Goal: Information Seeking & Learning: Learn about a topic

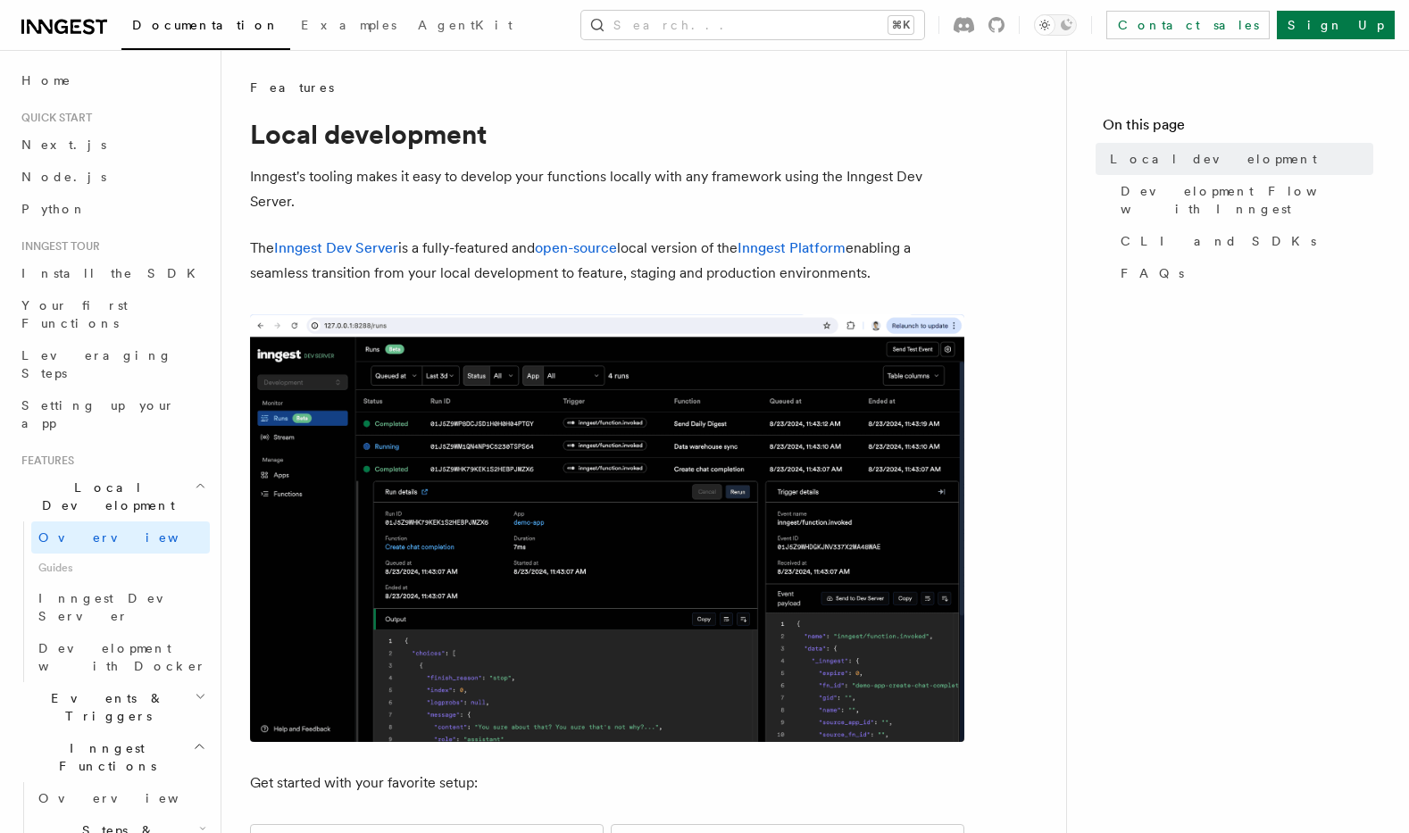
click at [146, 682] on h2 "Events & Triggers" at bounding box center [112, 707] width 196 height 50
click at [112, 732] on link "Overview" at bounding box center [120, 748] width 179 height 32
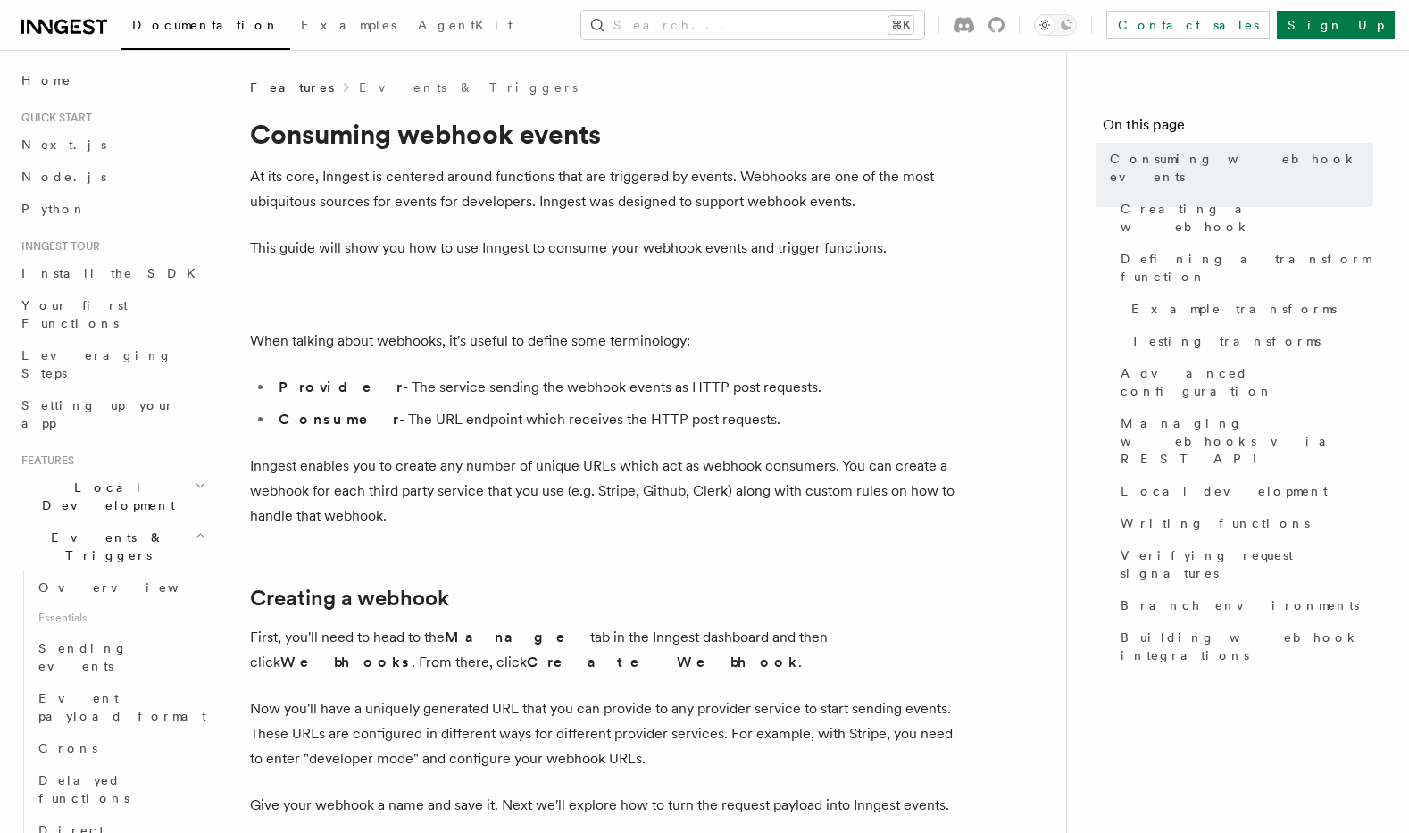
click at [535, 179] on p "At its core, Inngest is centered around functions that are triggered by events.…" at bounding box center [607, 189] width 714 height 50
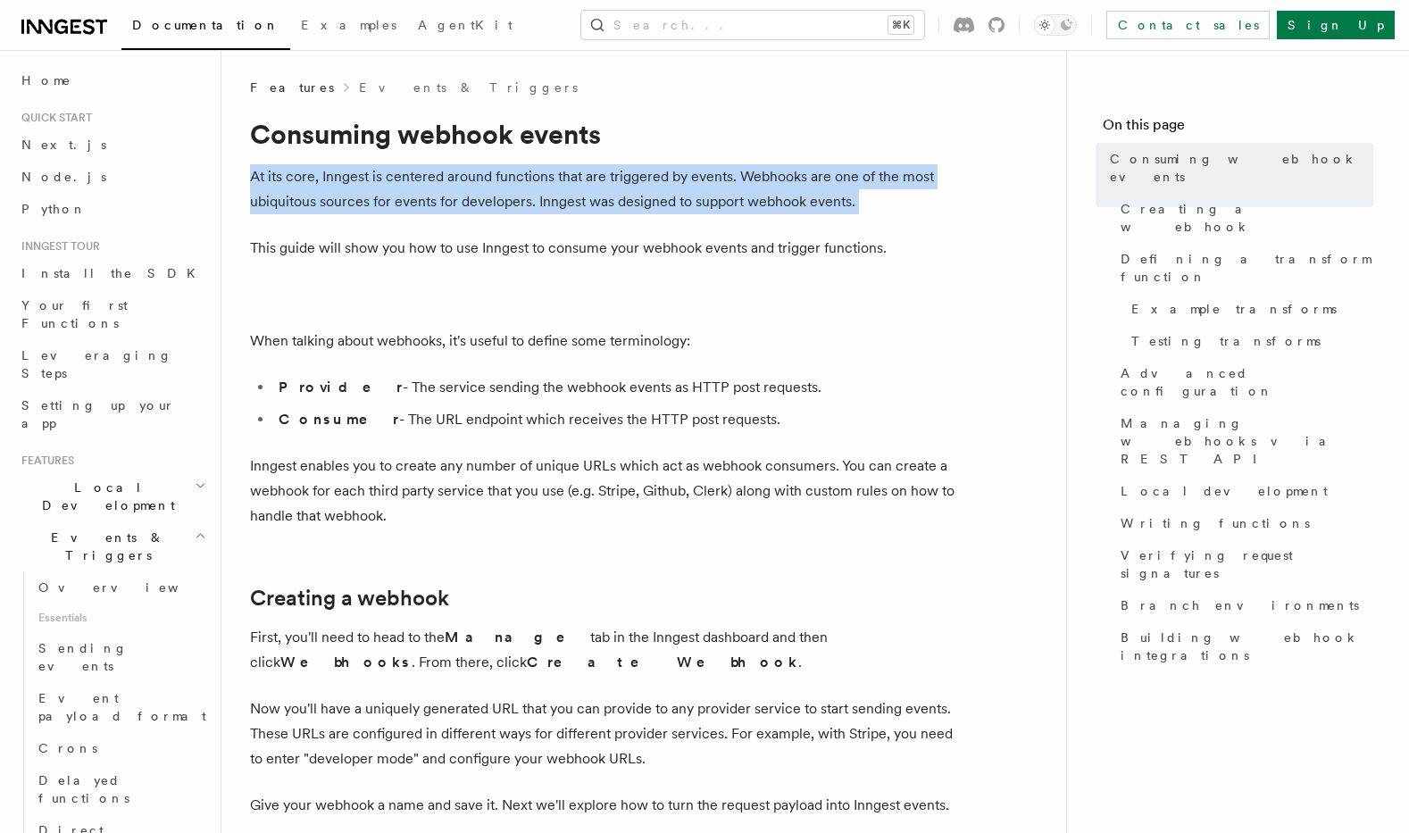
click at [535, 179] on p "At its core, Inngest is centered around functions that are triggered by events.…" at bounding box center [607, 189] width 714 height 50
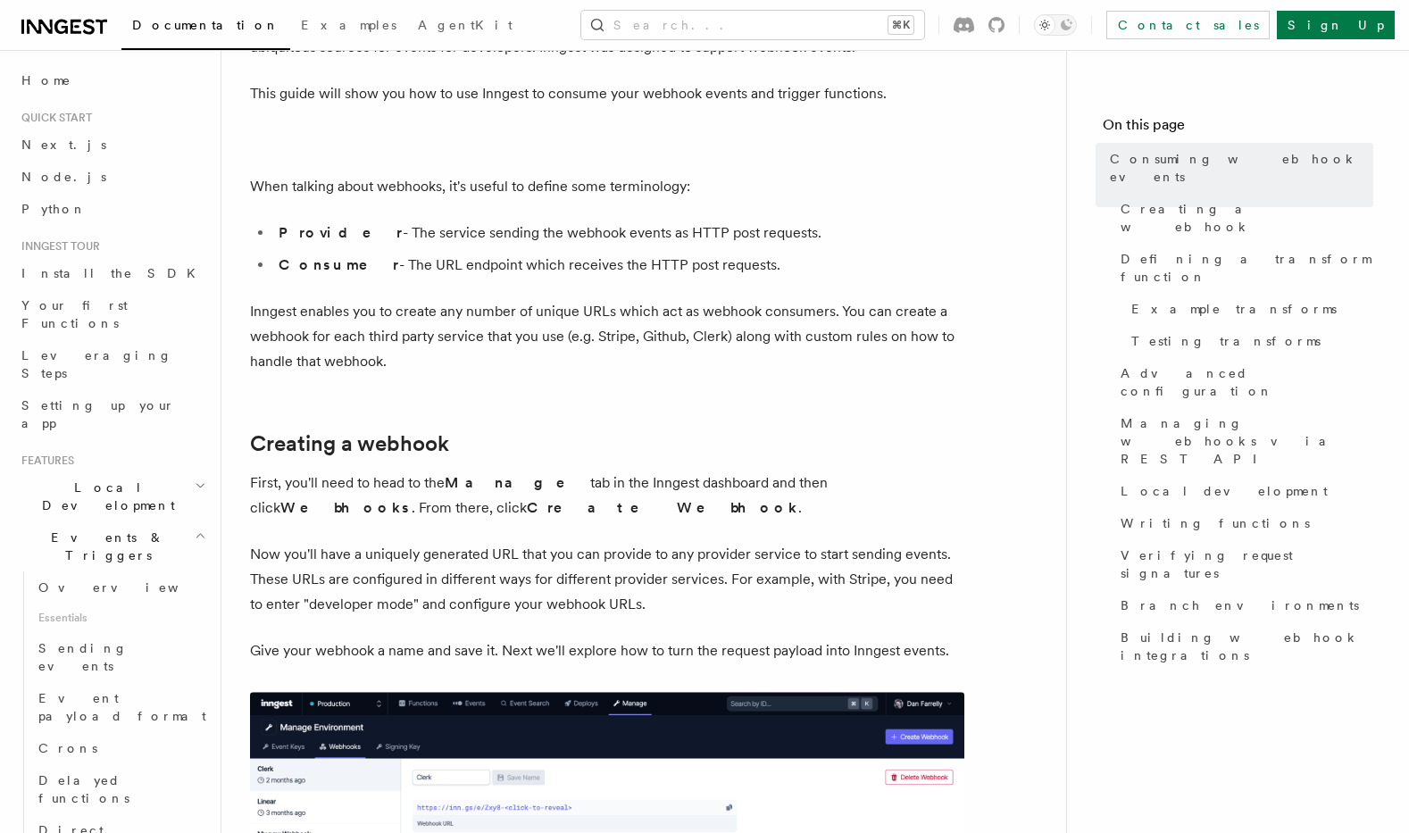
scroll to position [265, 0]
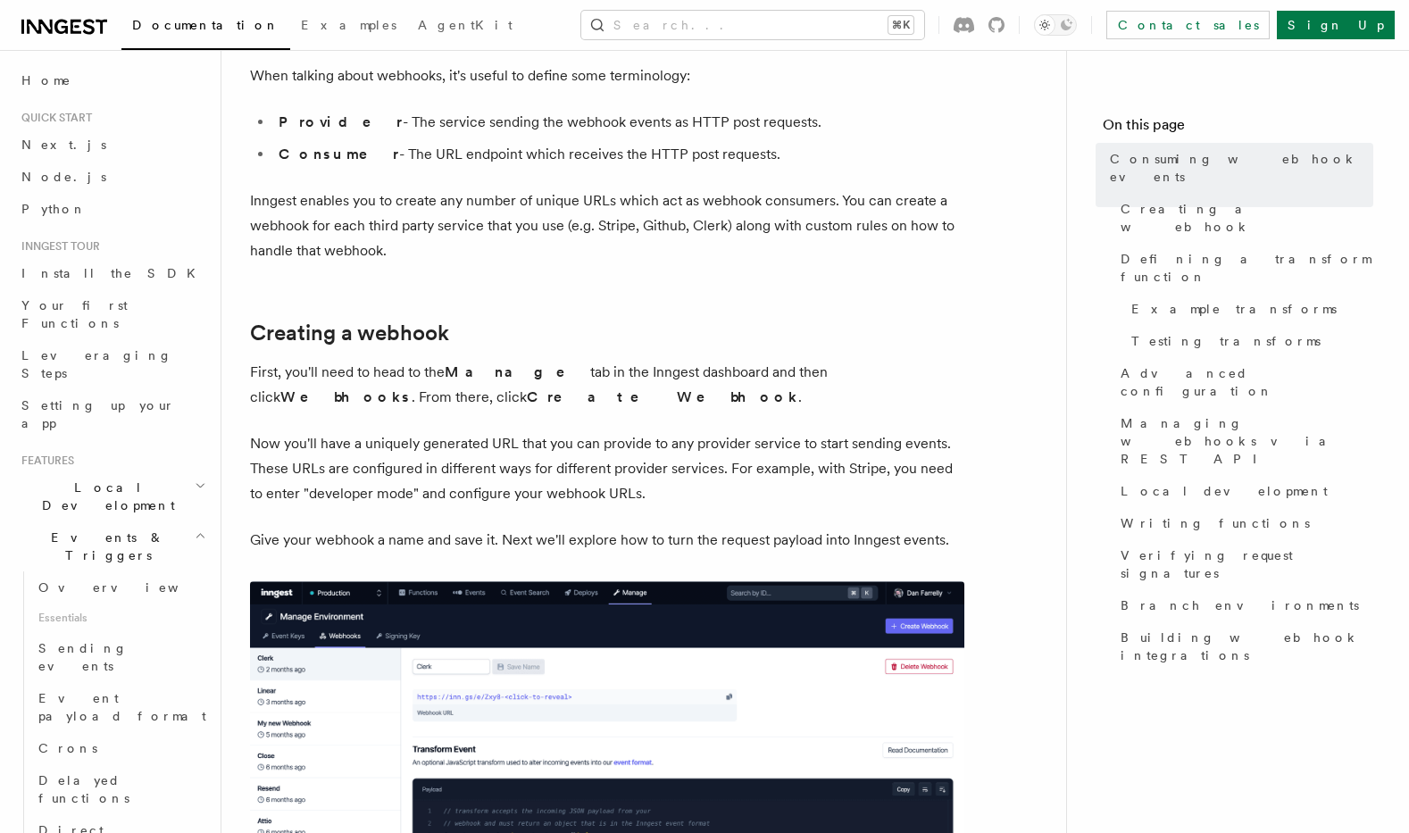
click at [802, 446] on p "Now you'll have a uniquely generated URL that you can provide to any provider s…" at bounding box center [607, 468] width 714 height 75
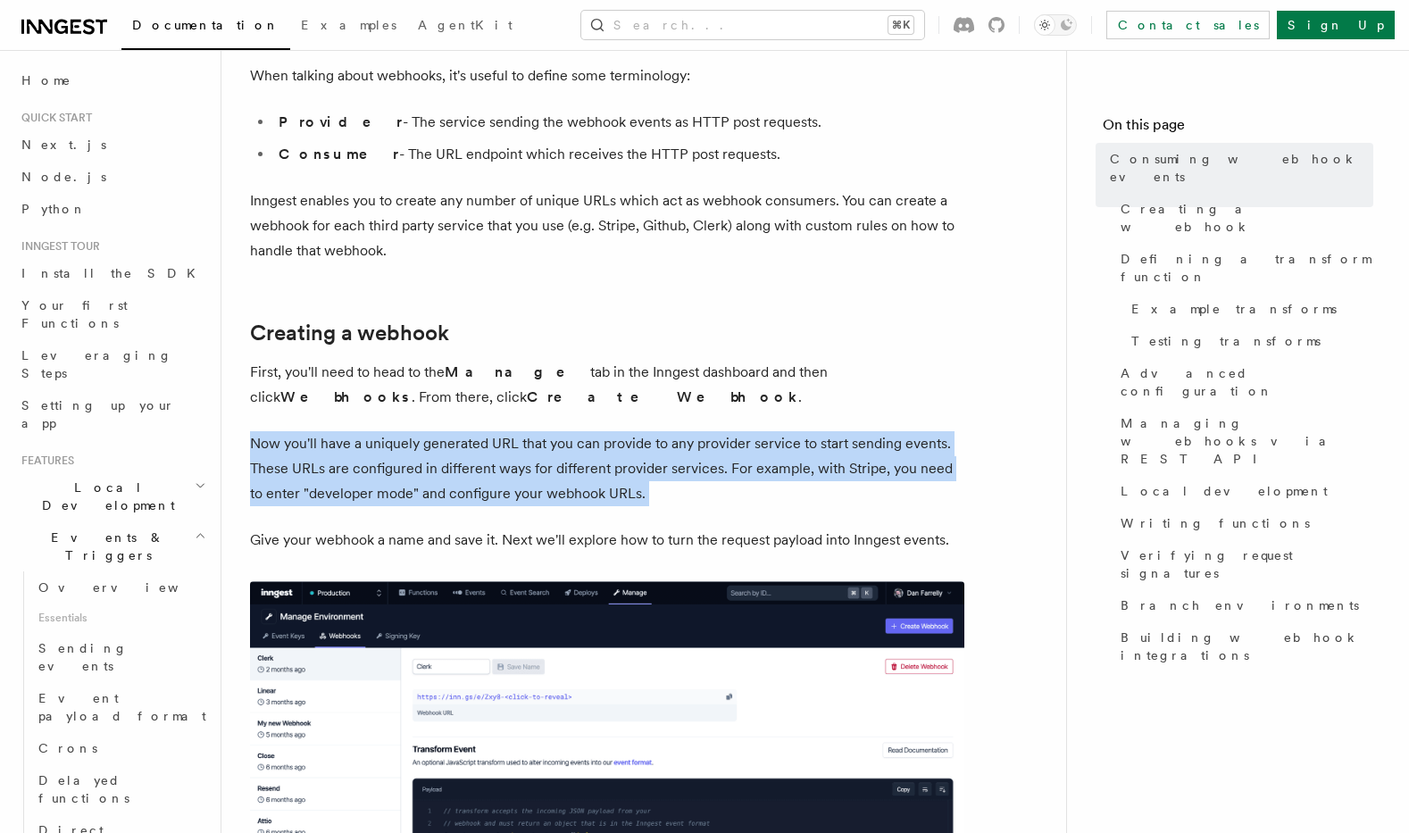
click at [802, 446] on p "Now you'll have a uniquely generated URL that you can provide to any provider s…" at bounding box center [607, 468] width 714 height 75
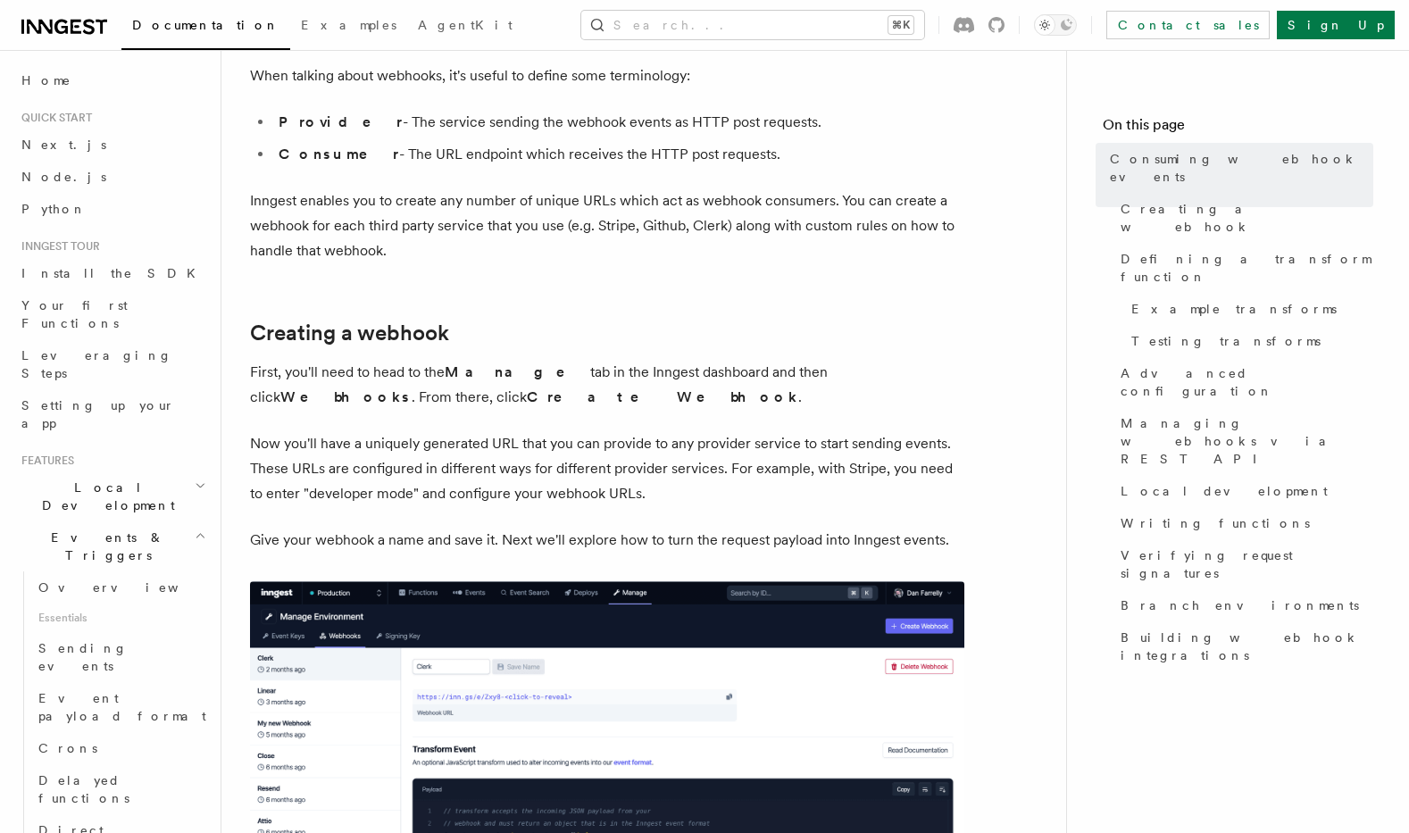
click at [932, 361] on p "First, you'll need to head to the Manage tab in the Inngest dashboard and then …" at bounding box center [607, 385] width 714 height 50
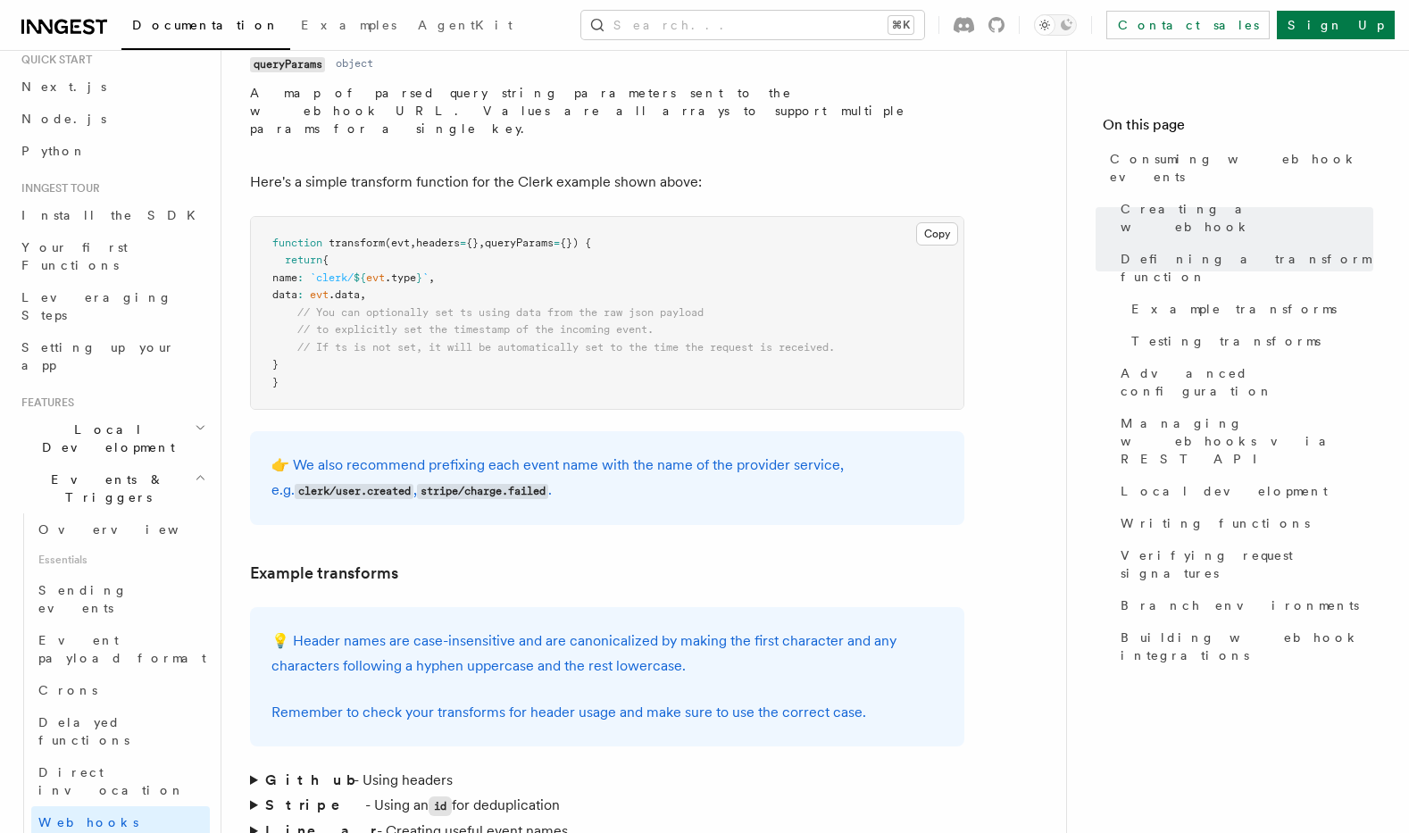
scroll to position [70, 0]
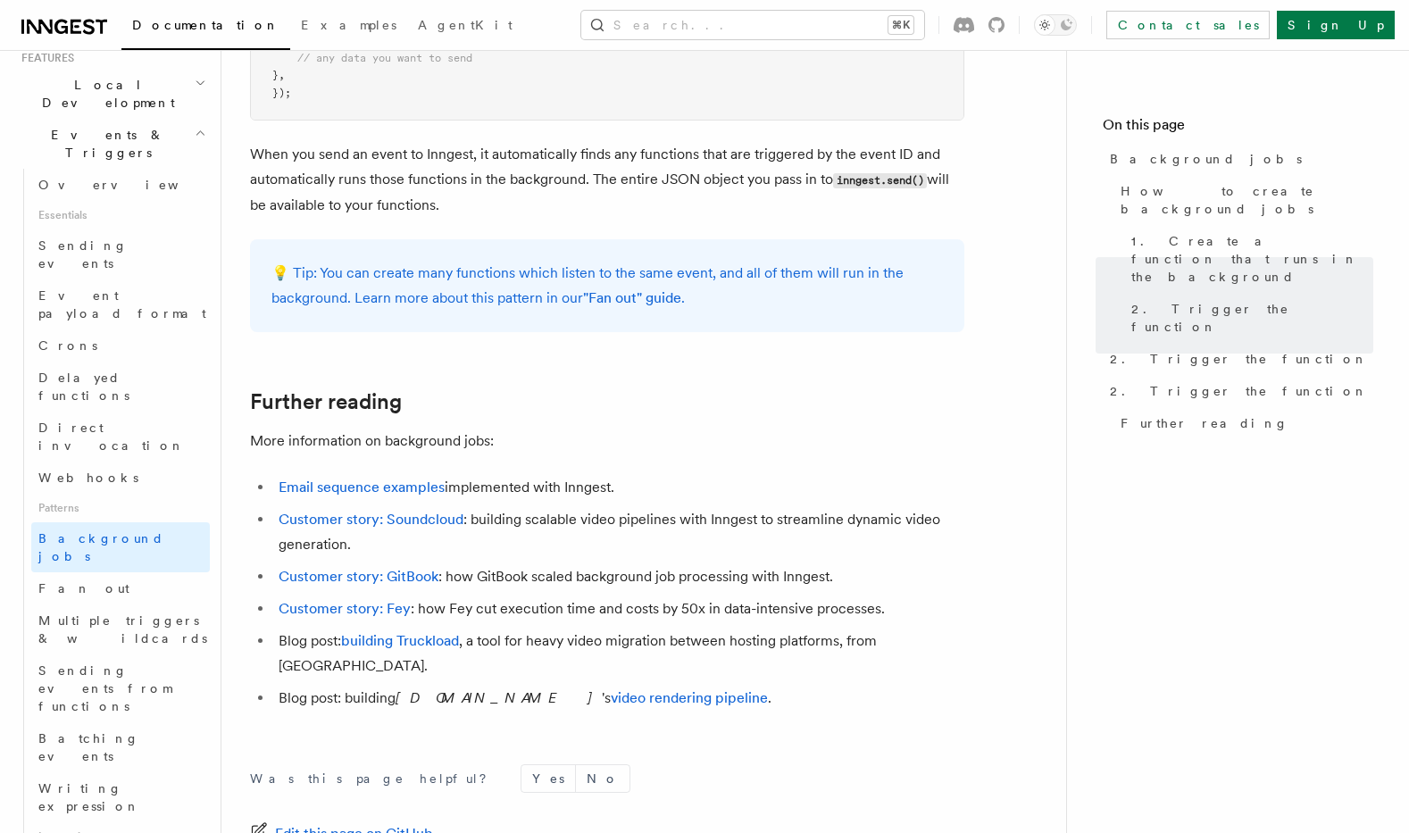
scroll to position [505, 0]
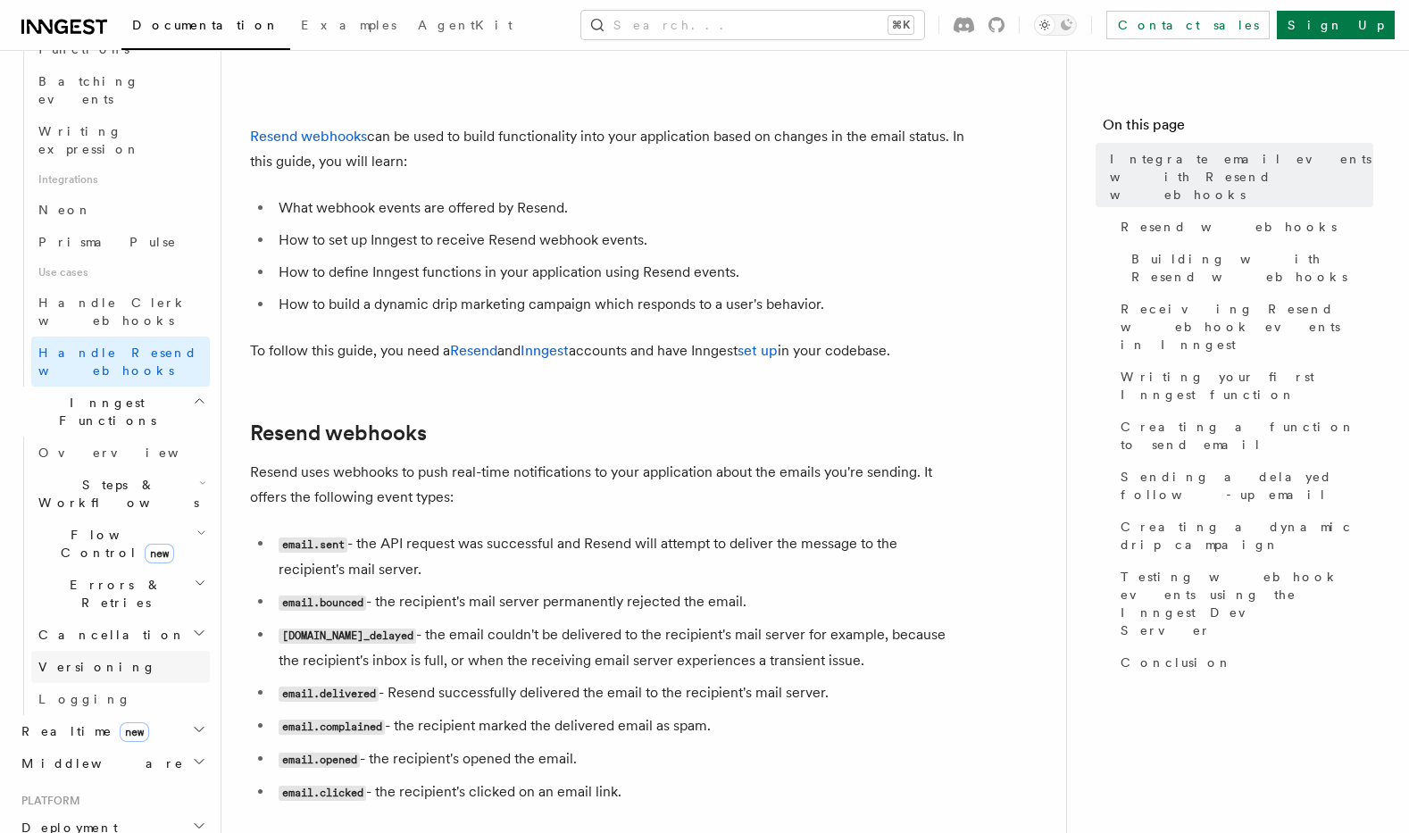
scroll to position [1093, 0]
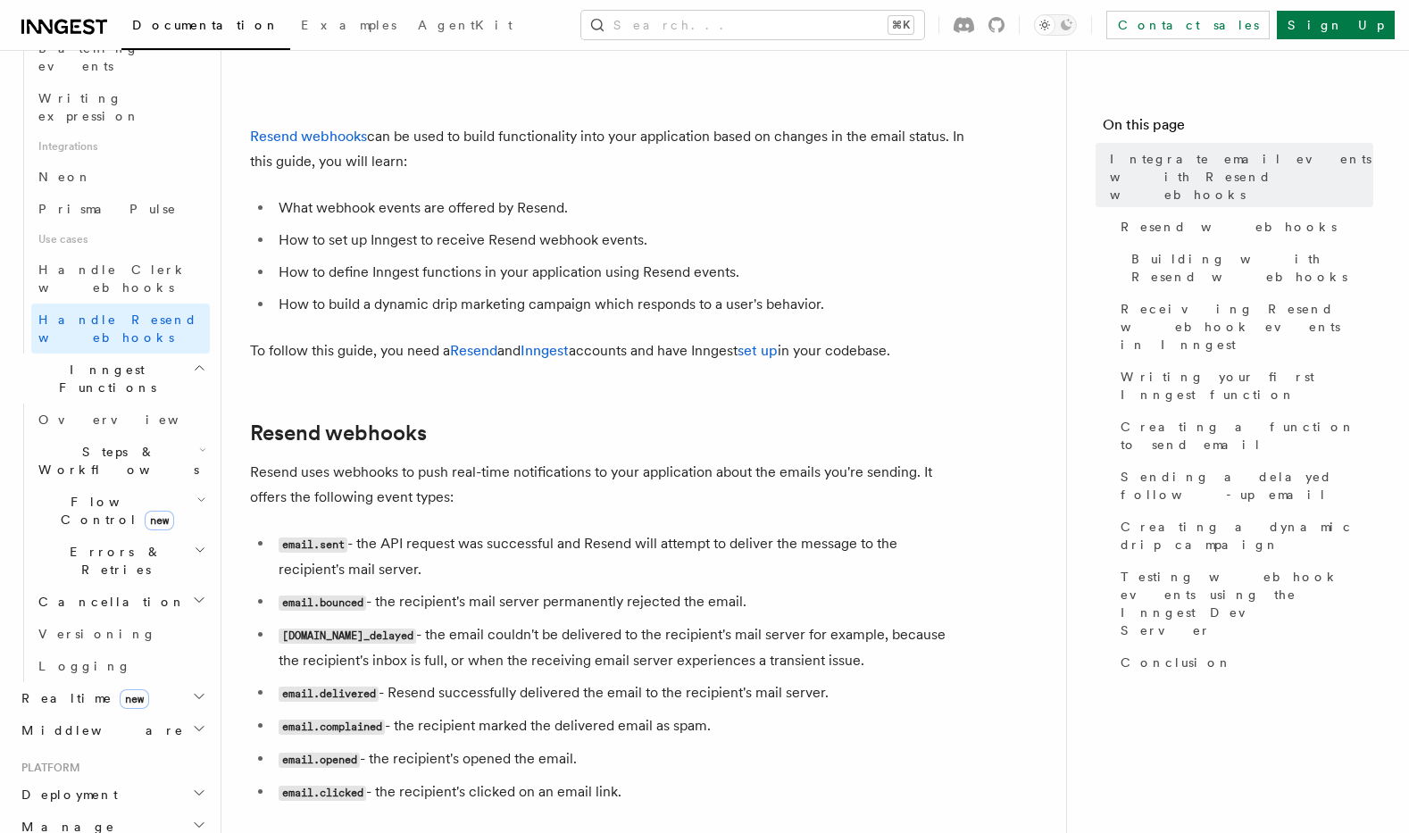
click at [165, 779] on h2 "Deployment" at bounding box center [112, 795] width 196 height 32
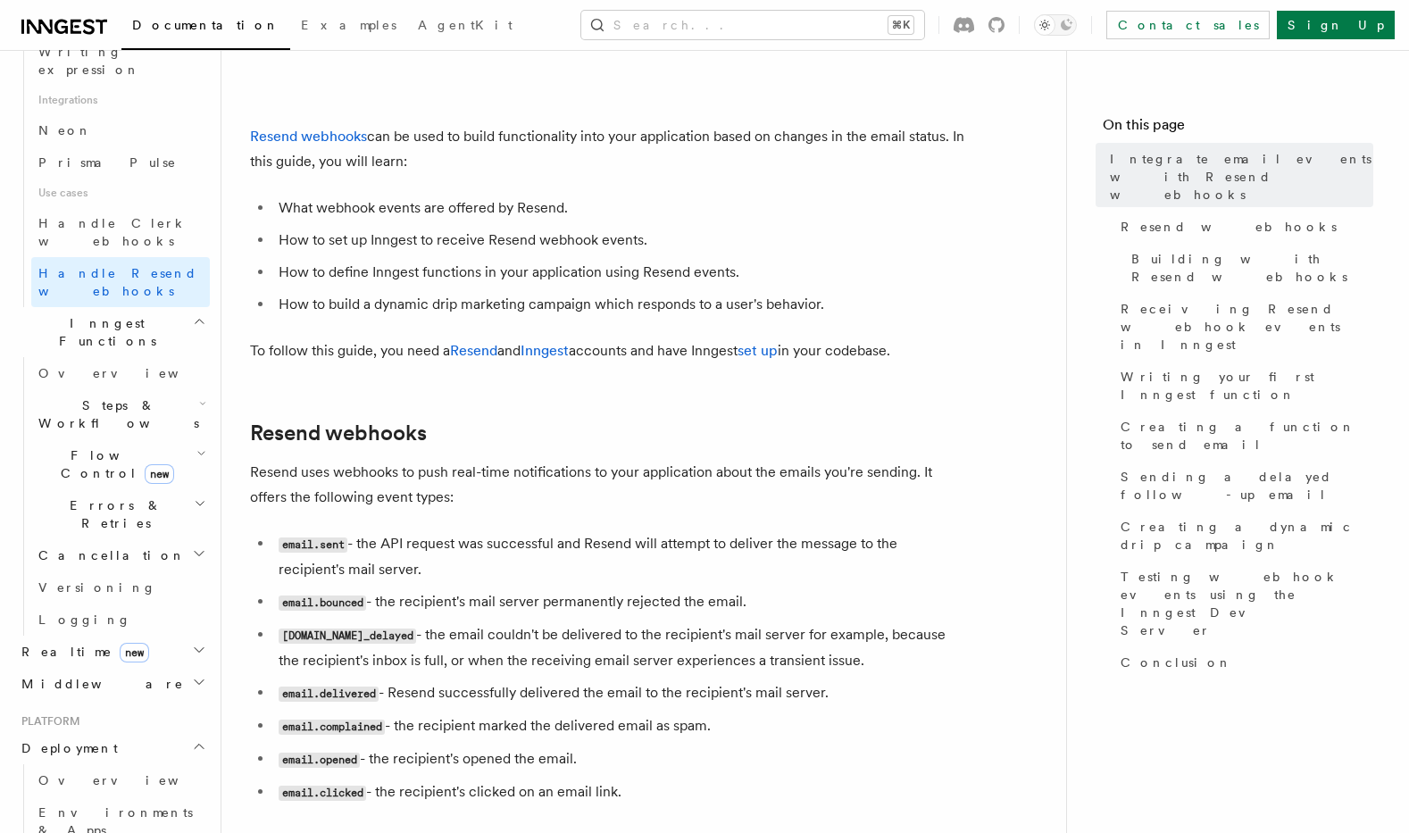
scroll to position [1141, 0]
click at [100, 804] on span "Environments & Apps" at bounding box center [115, 820] width 154 height 32
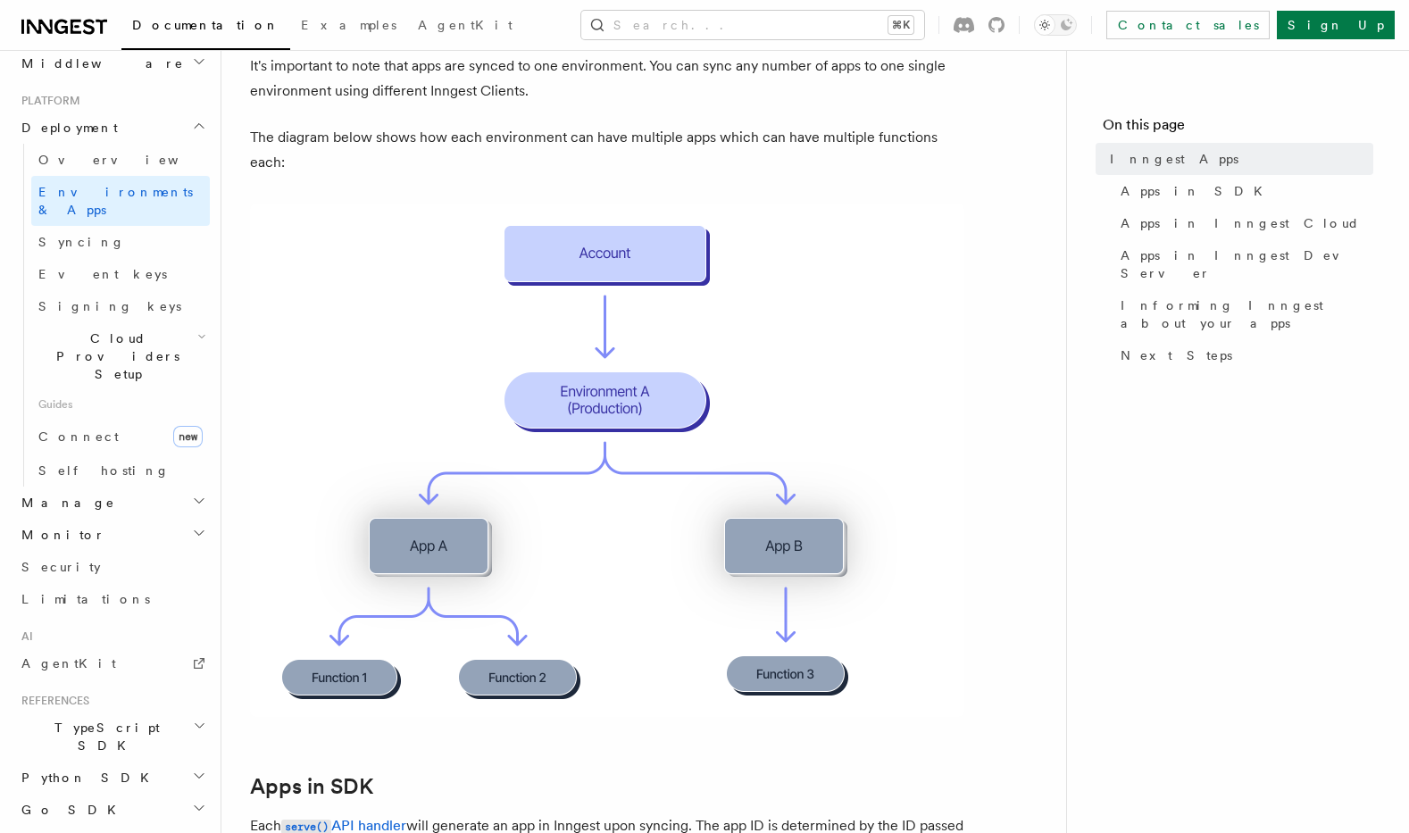
scroll to position [369, 0]
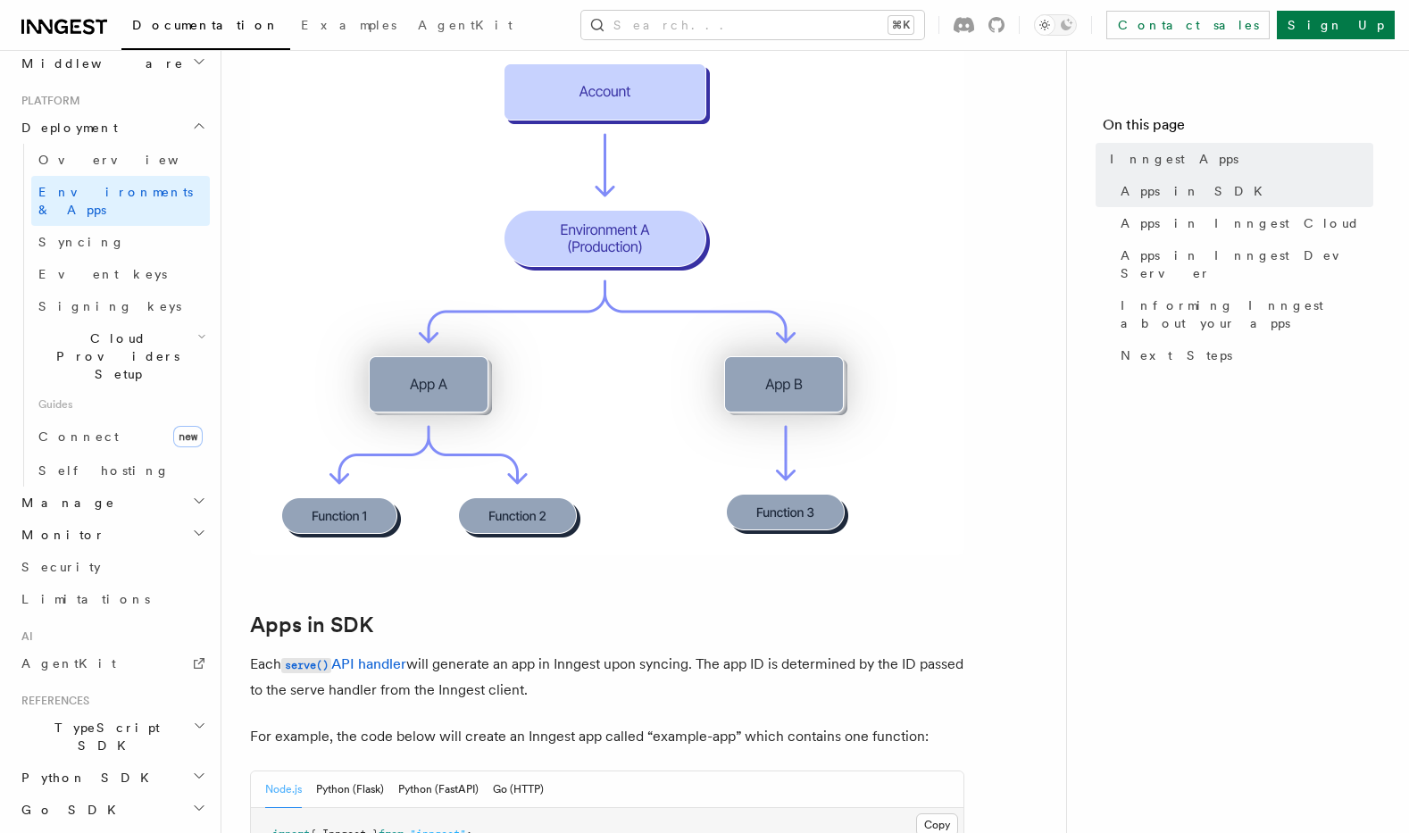
click at [172, 712] on h2 "TypeScript SDK" at bounding box center [112, 737] width 196 height 50
click at [158, 712] on h2 "TypeScript SDK" at bounding box center [112, 737] width 196 height 50
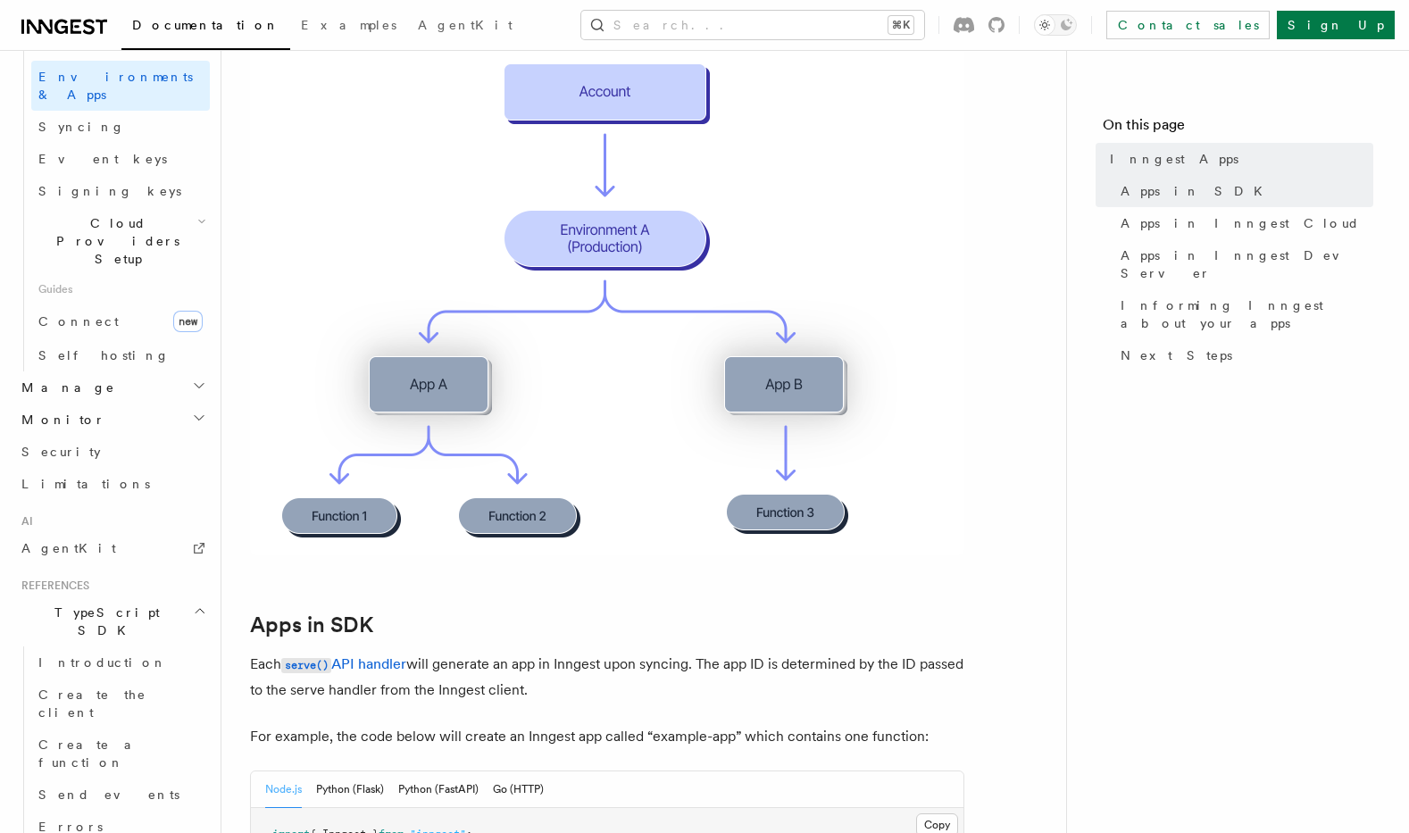
scroll to position [1009, 0]
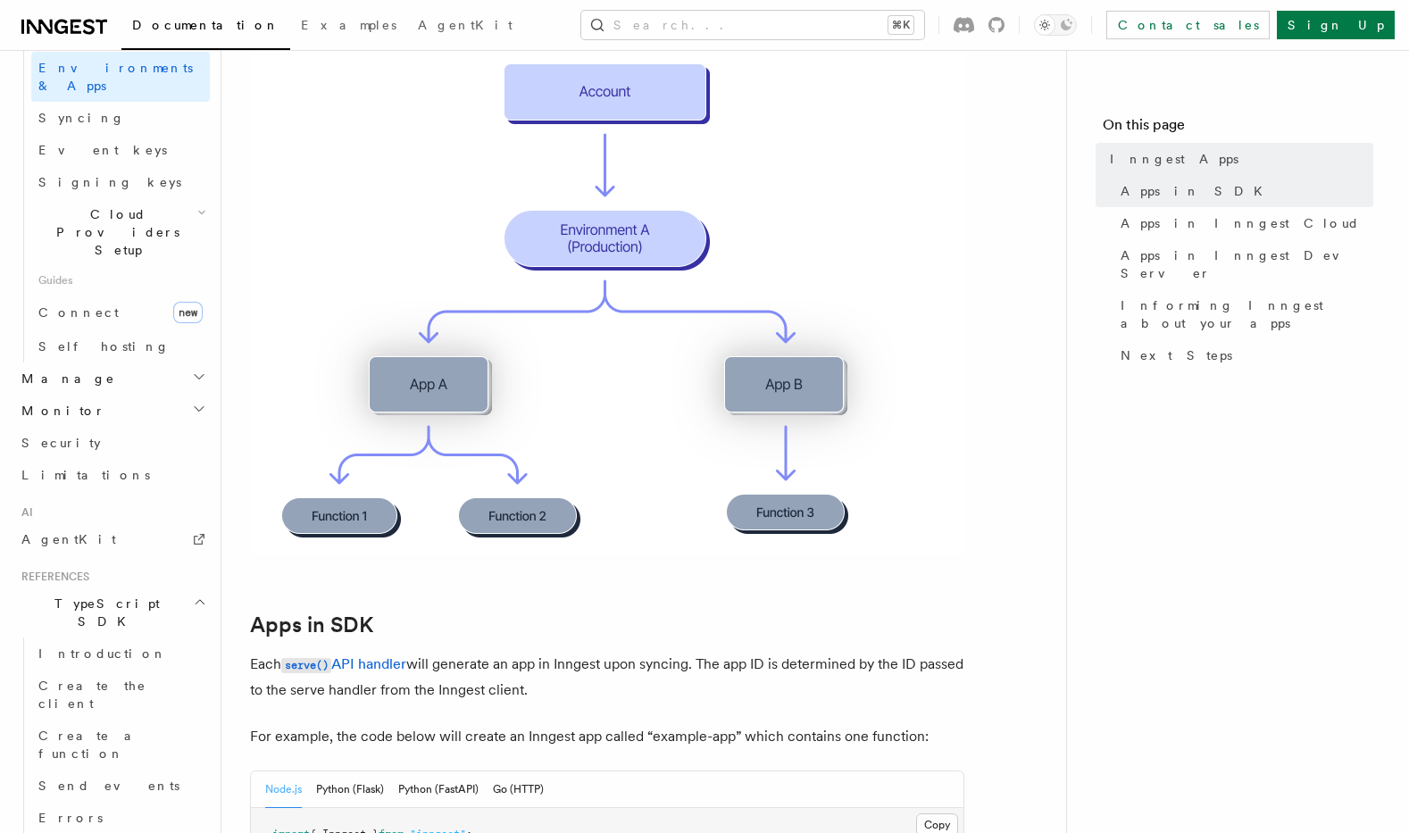
click at [157, 770] on link "Send events" at bounding box center [120, 786] width 179 height 32
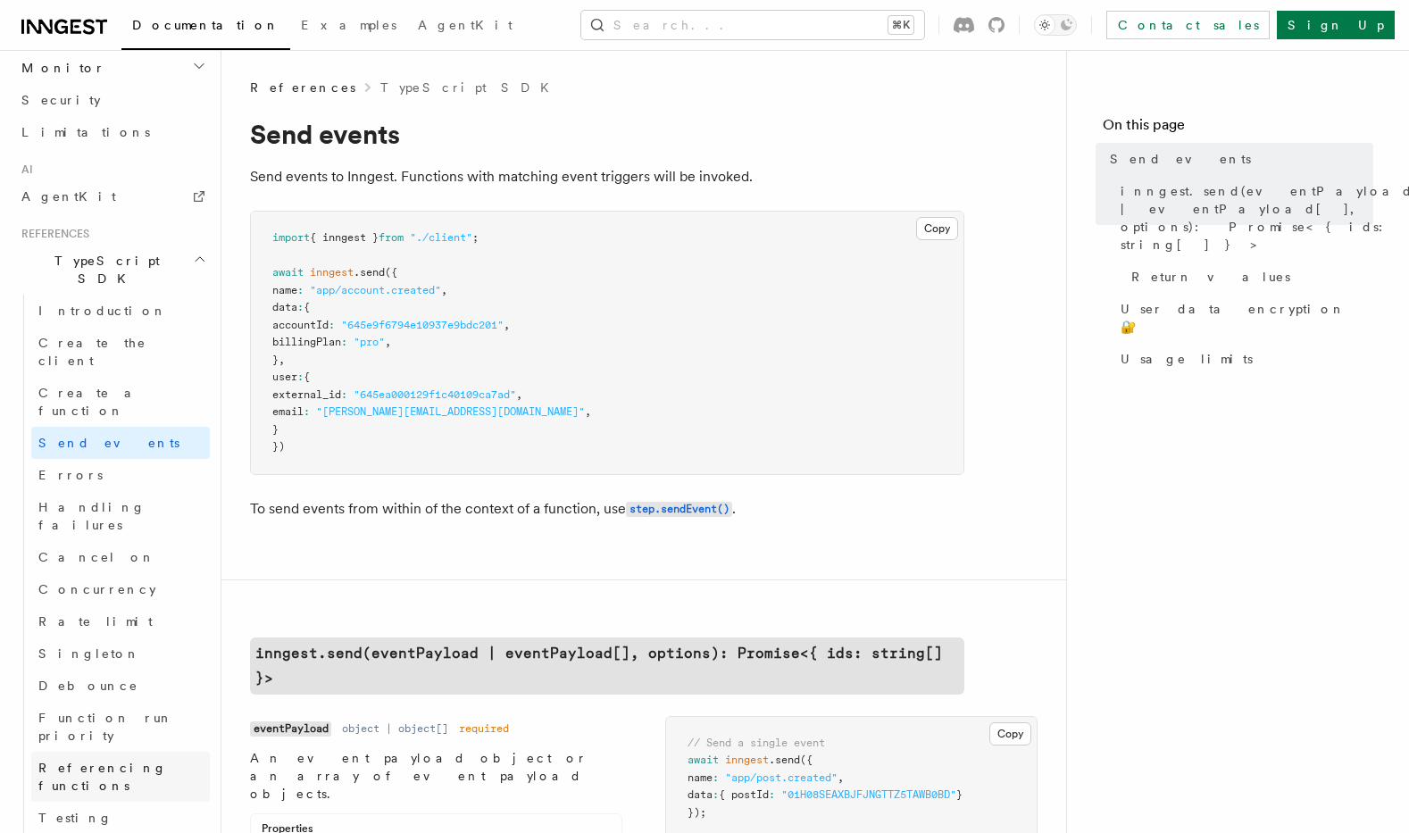
click at [141, 761] on span "Referencing functions" at bounding box center [102, 777] width 129 height 32
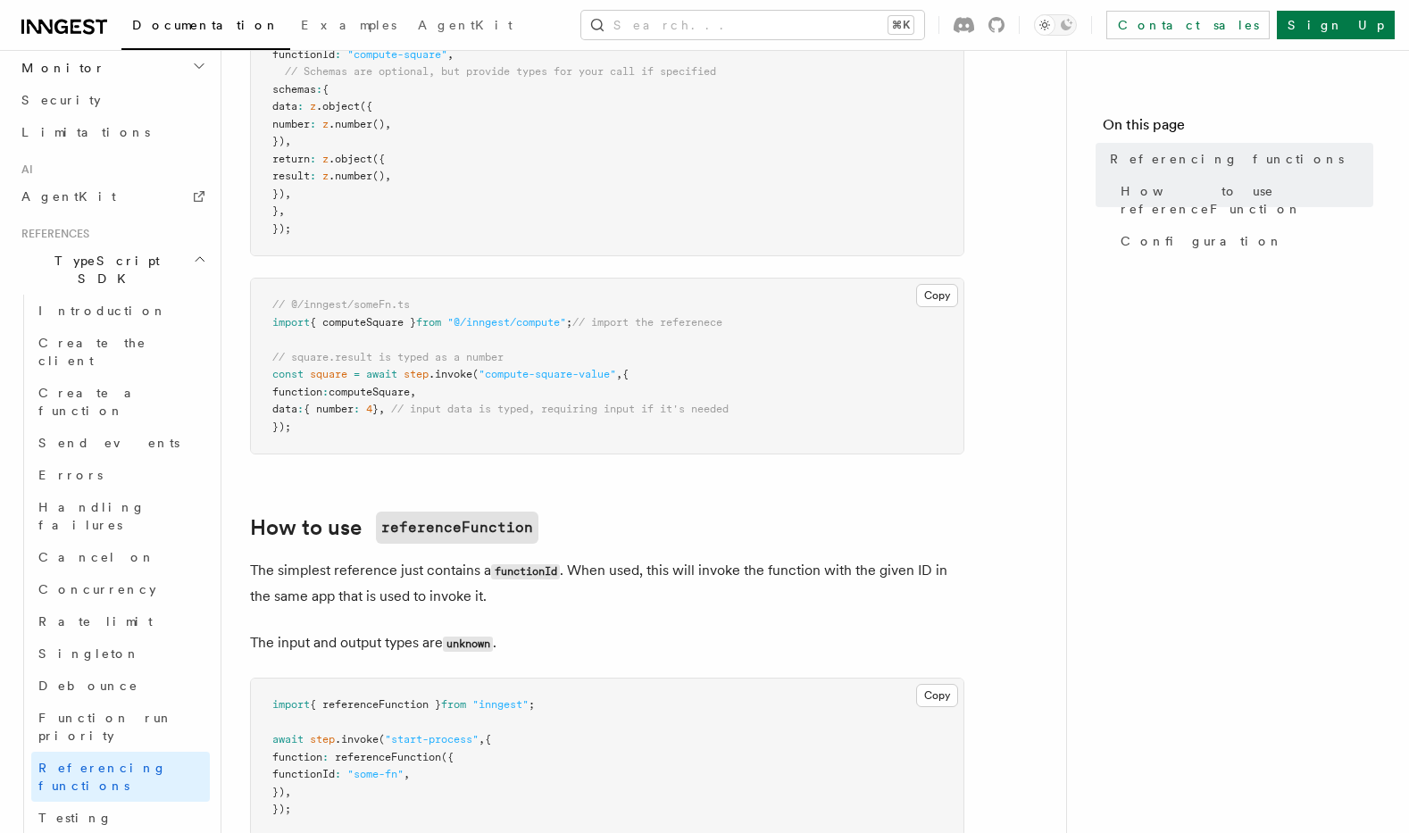
scroll to position [709, 0]
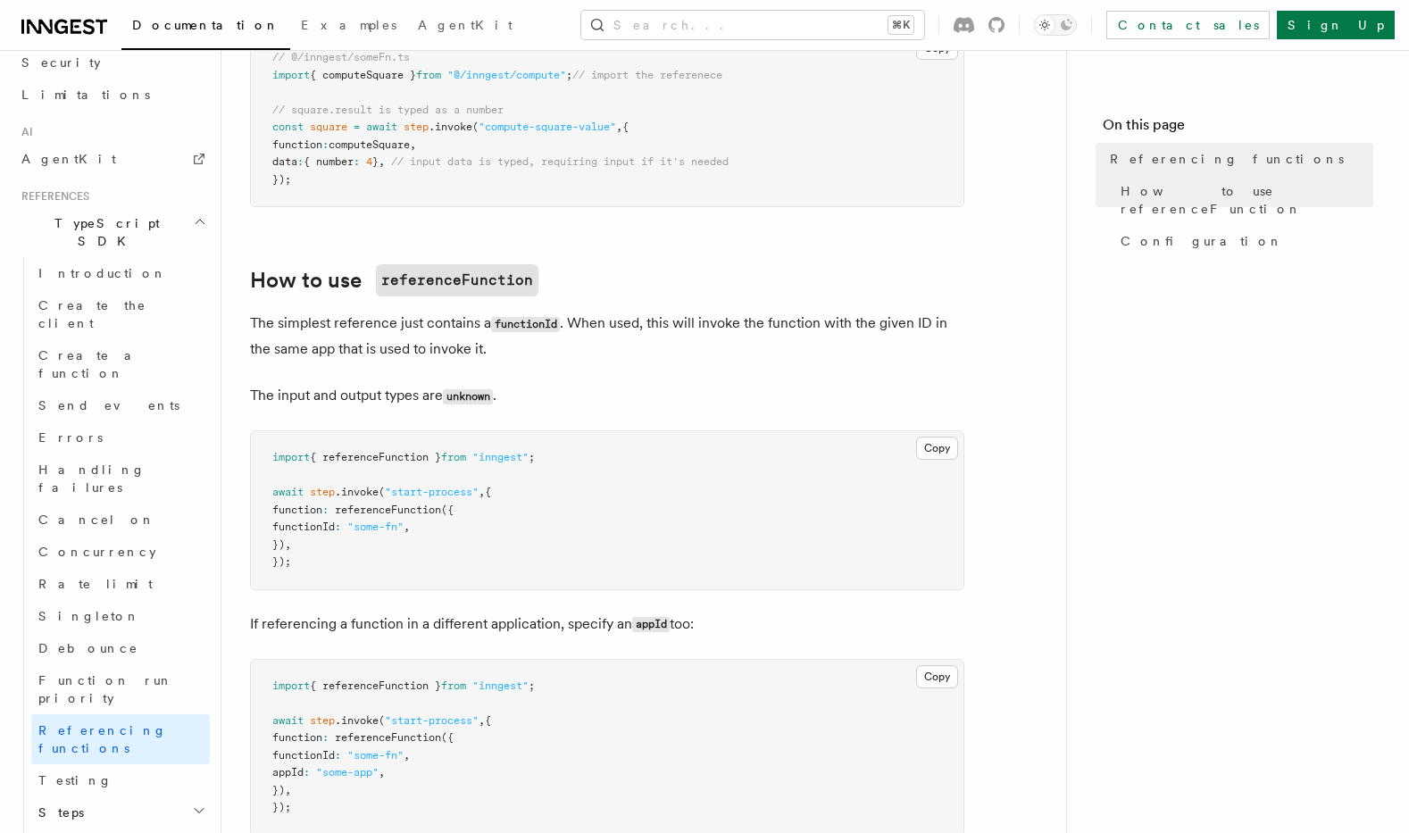
scroll to position [1048, 0]
click at [146, 827] on h2 "Serve" at bounding box center [120, 843] width 179 height 32
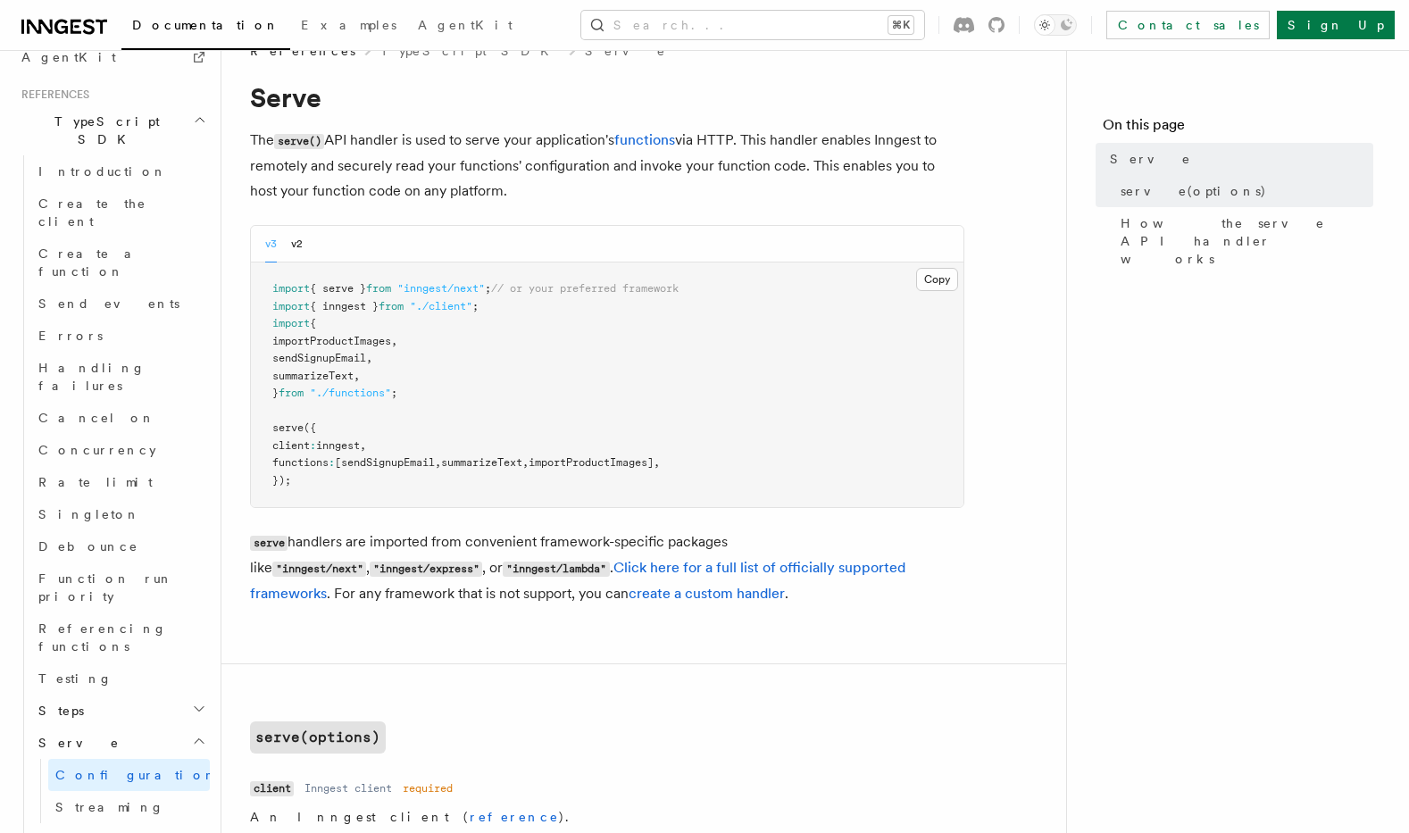
scroll to position [1231, 0]
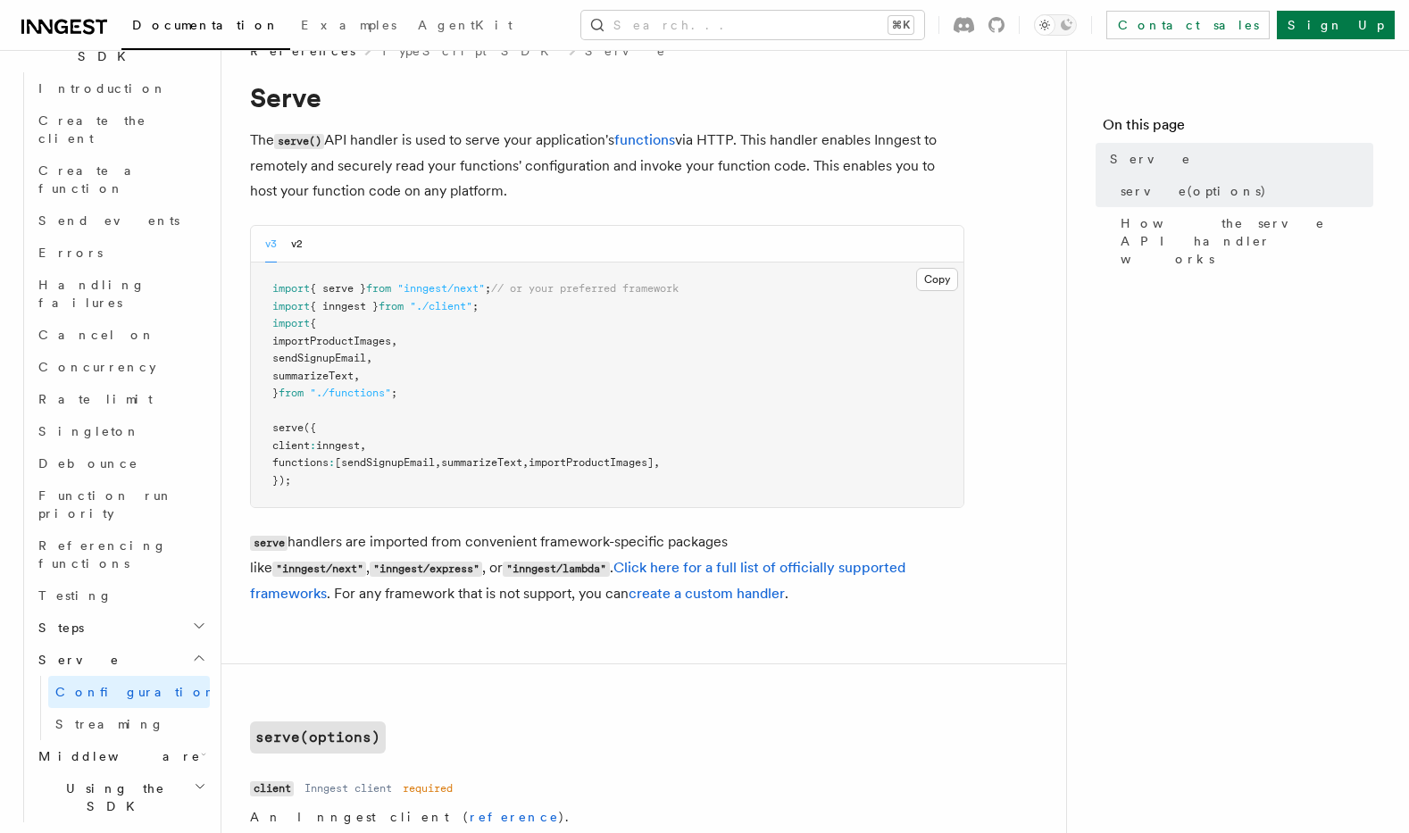
click at [135, 740] on h2 "Middleware" at bounding box center [120, 756] width 179 height 32
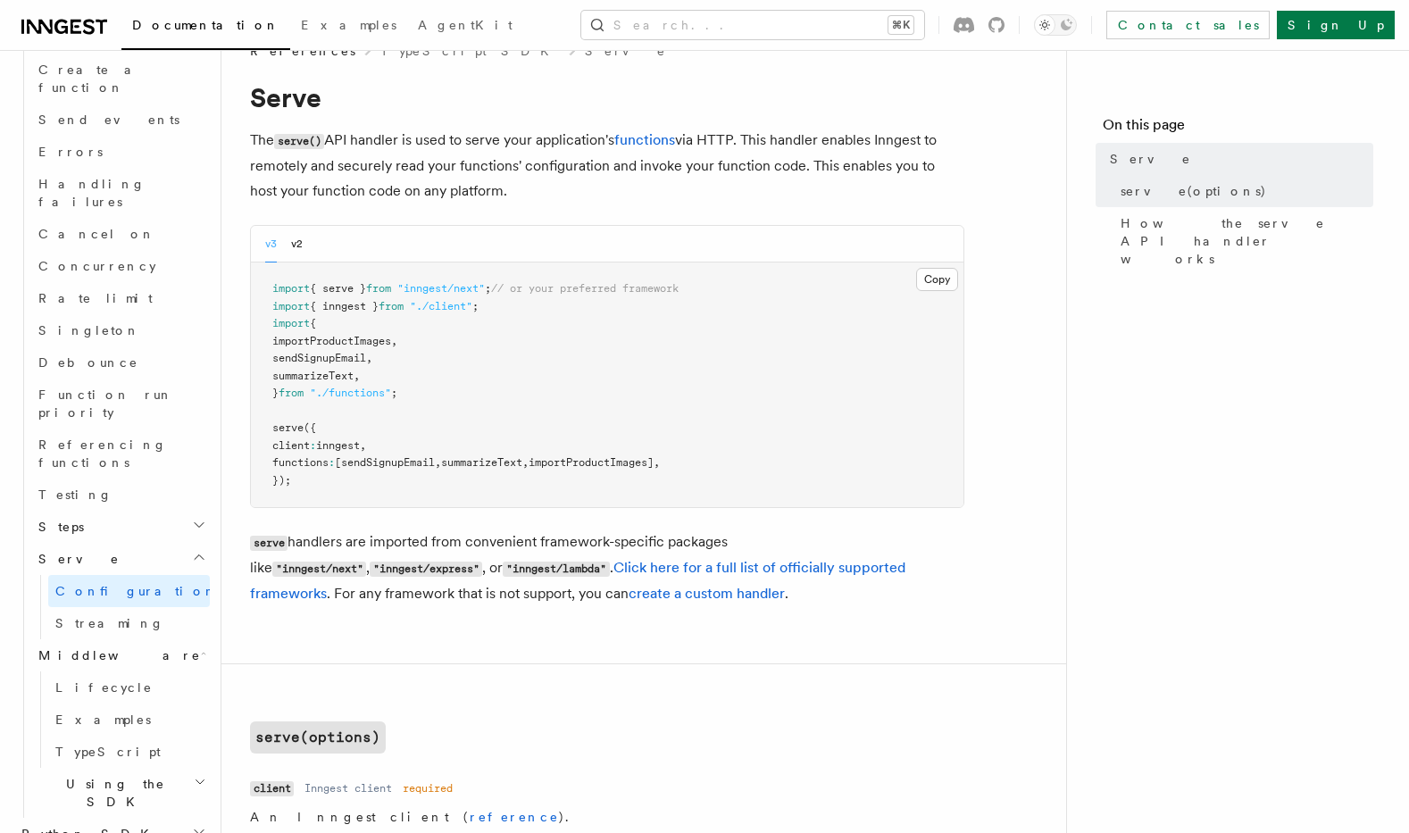
scroll to position [1335, 0]
click at [117, 669] on link "Lifecycle" at bounding box center [129, 685] width 162 height 32
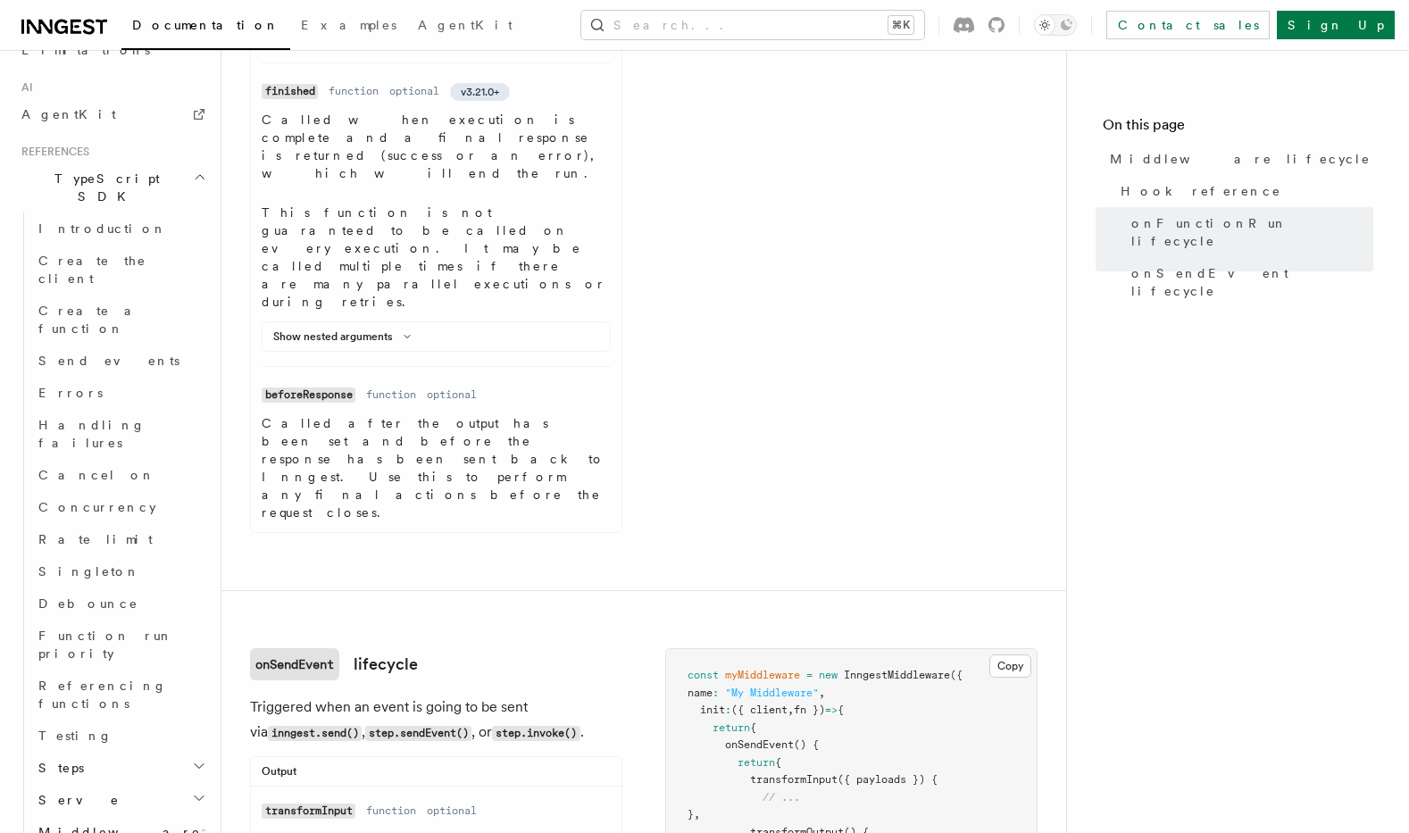
scroll to position [1469, 0]
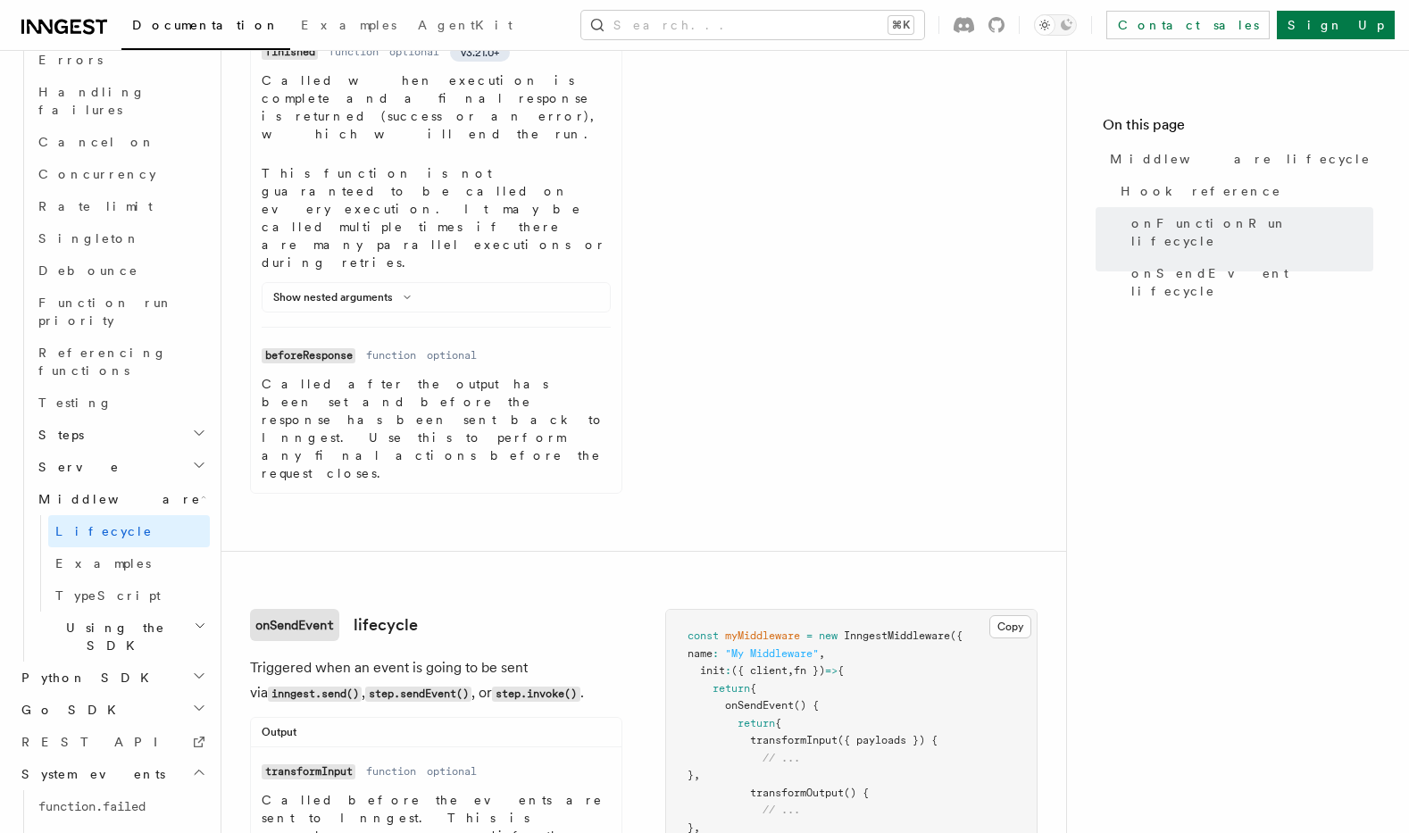
scroll to position [1982, 0]
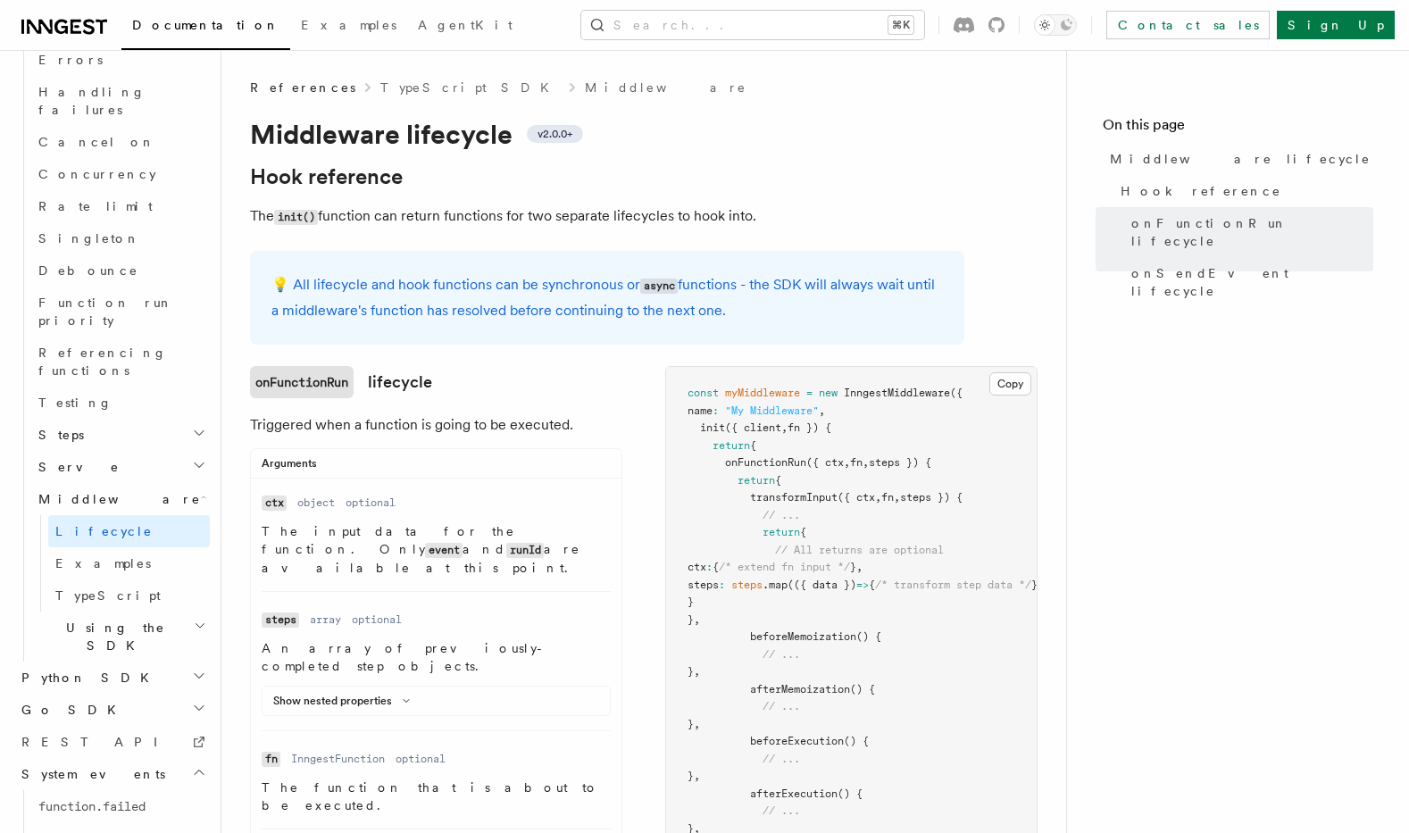
scroll to position [756, 0]
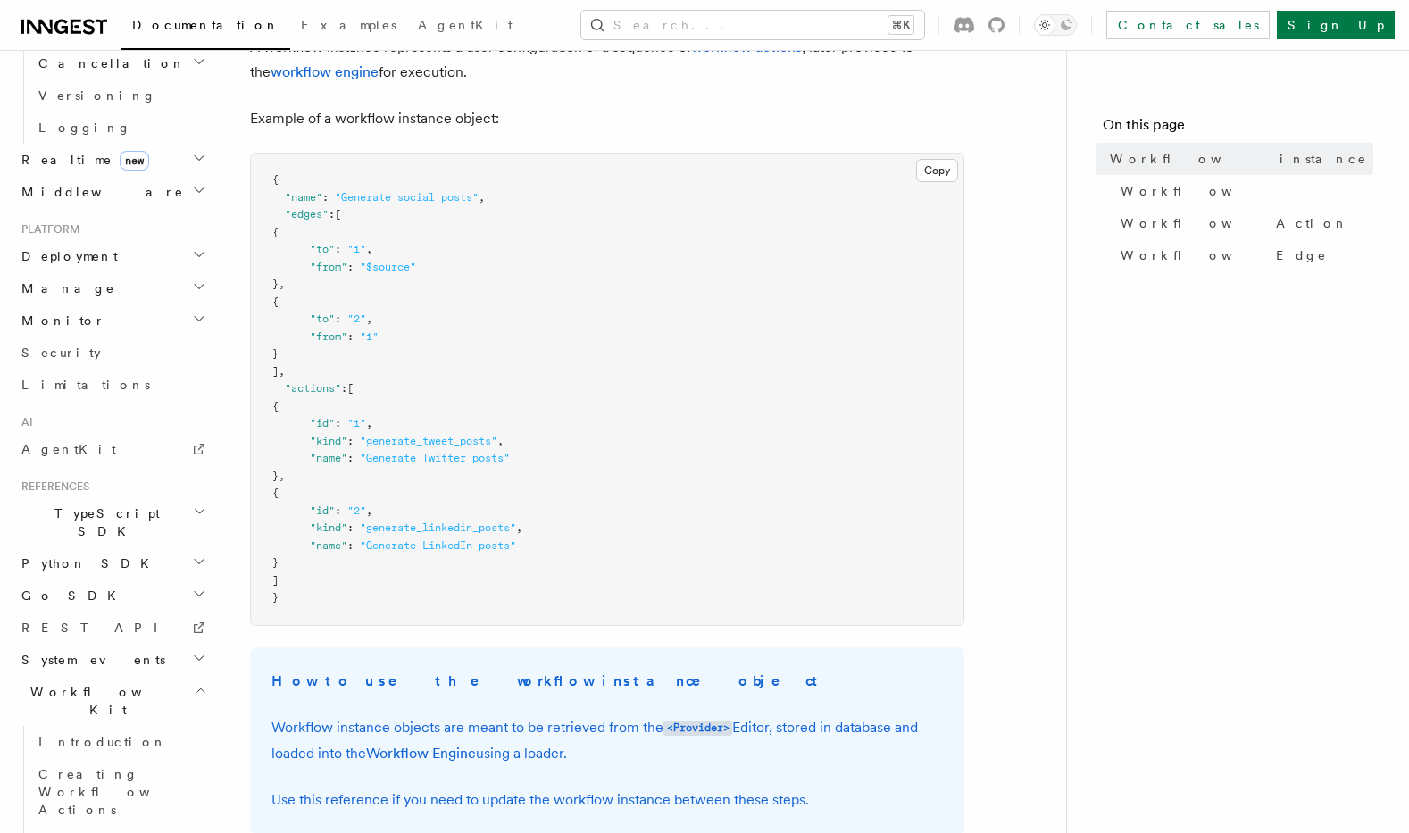
scroll to position [309, 0]
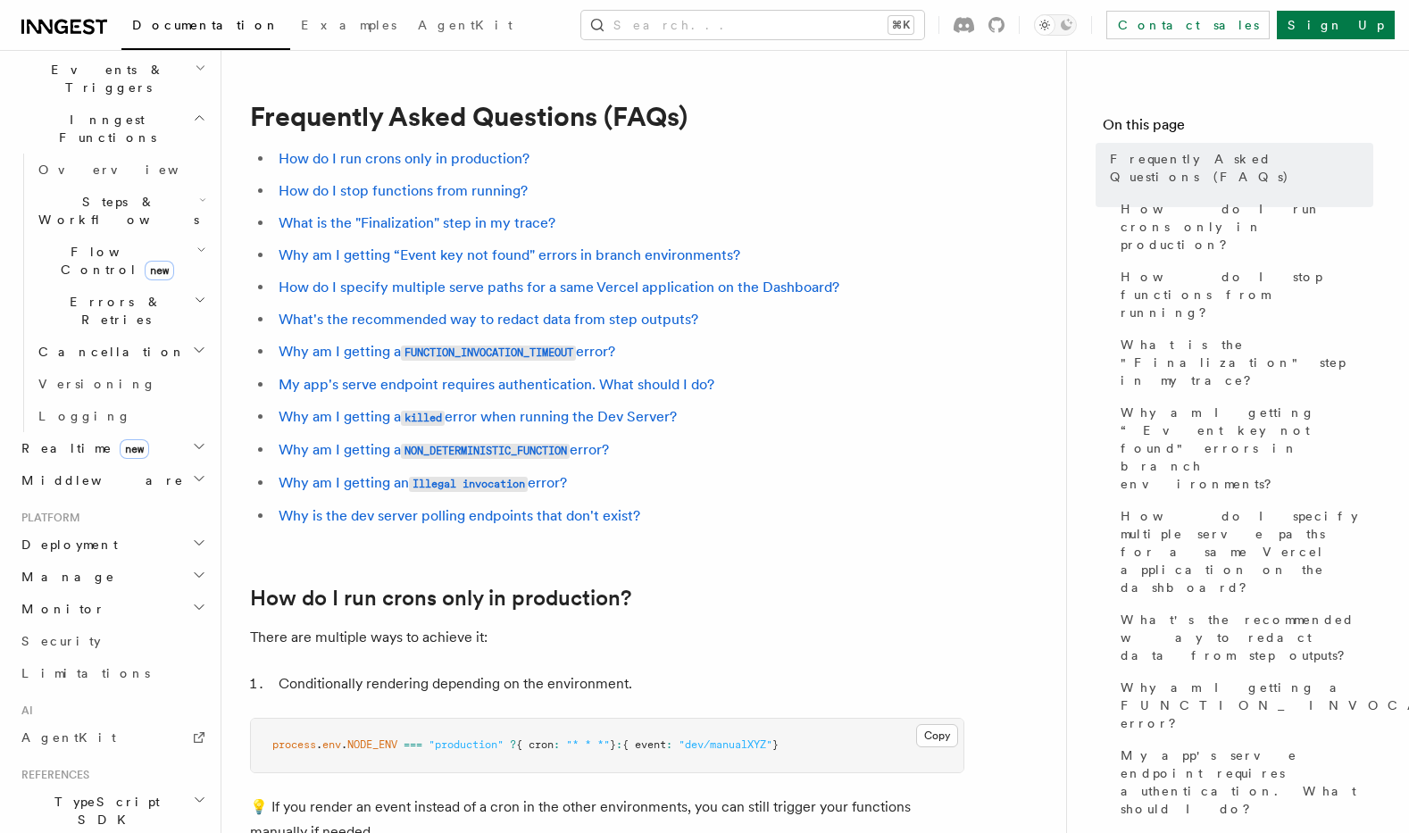
scroll to position [596, 0]
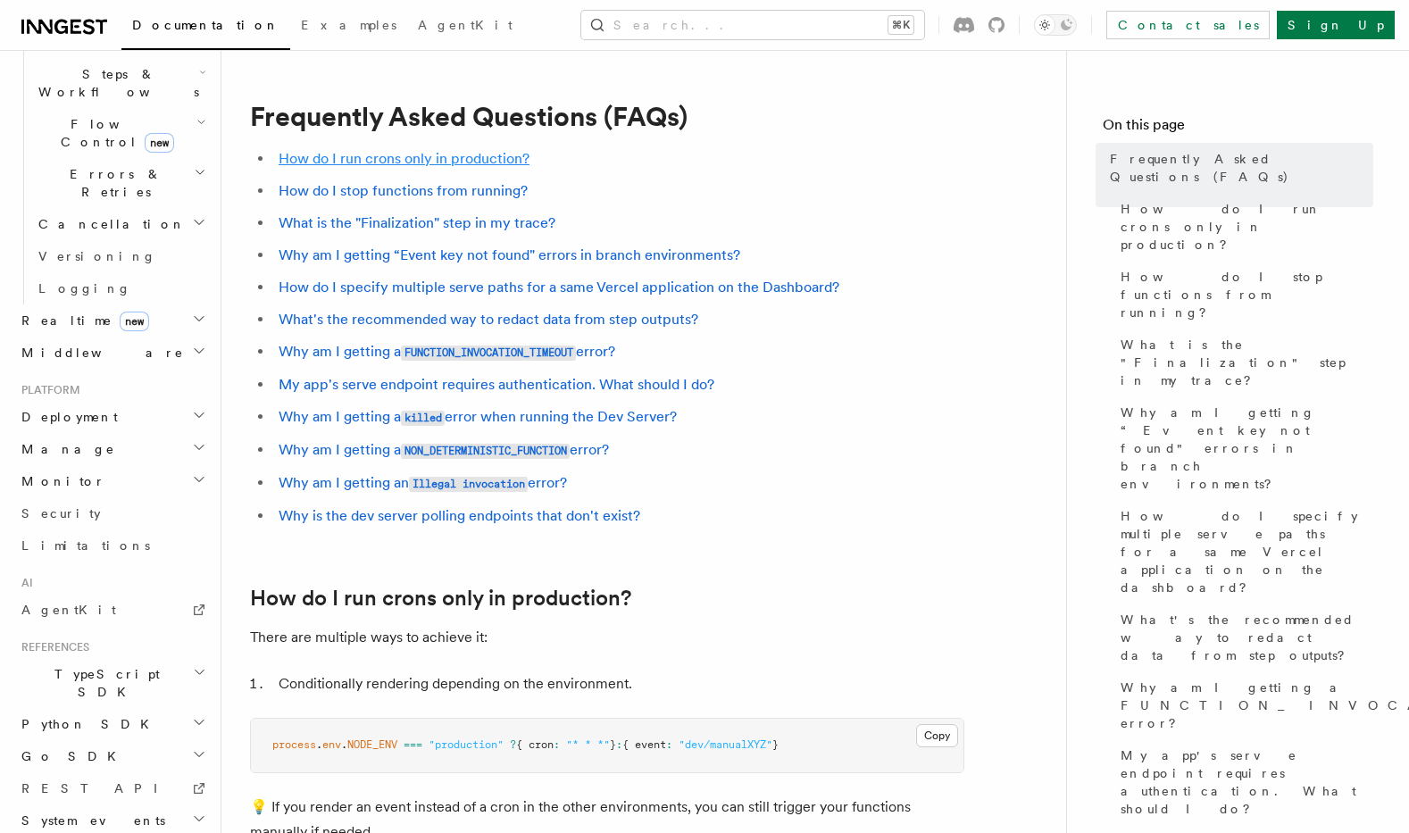
click at [478, 150] on link "How do I run crons only in production?" at bounding box center [404, 158] width 251 height 17
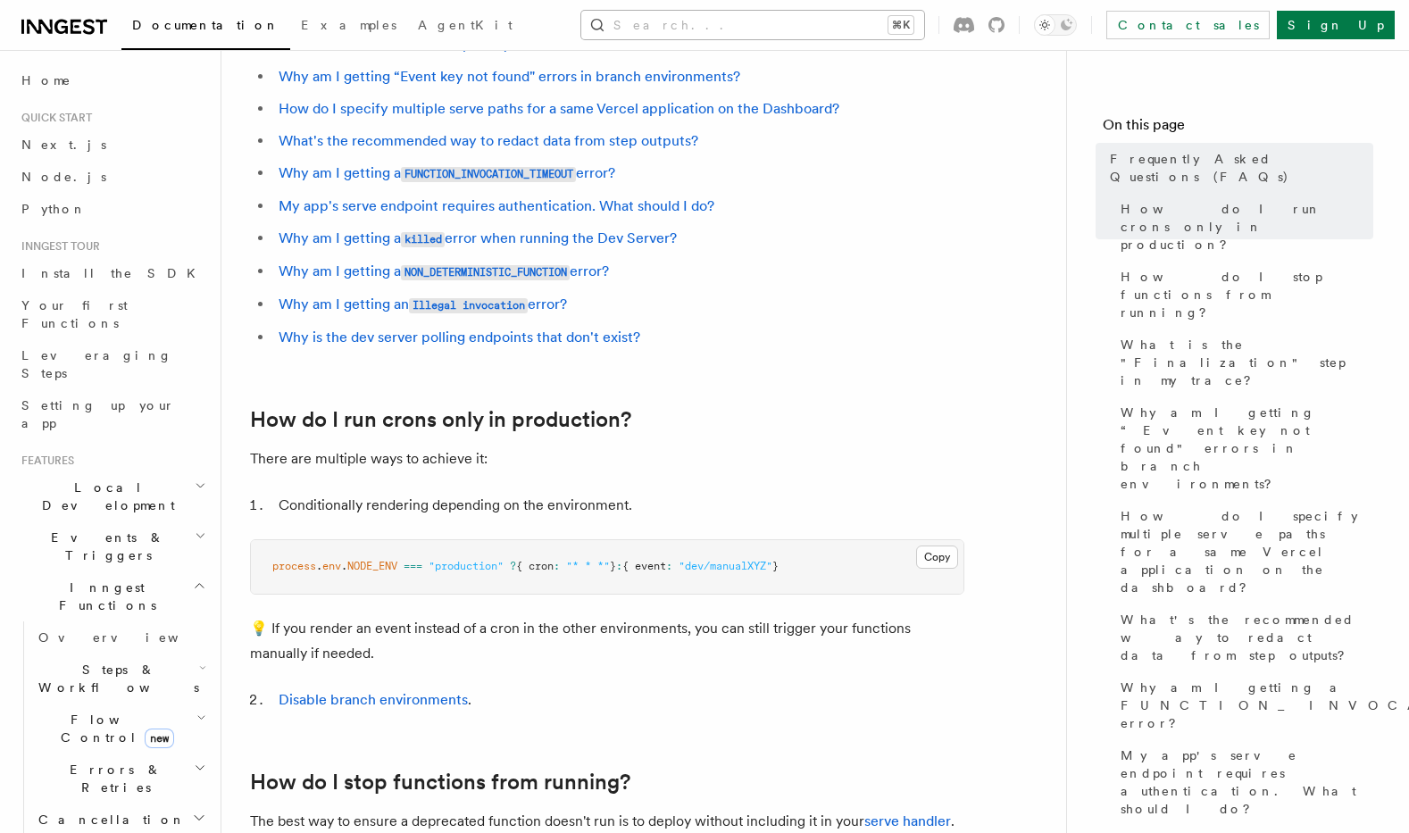
click at [924, 28] on button "Search... ⌘K" at bounding box center [752, 25] width 343 height 29
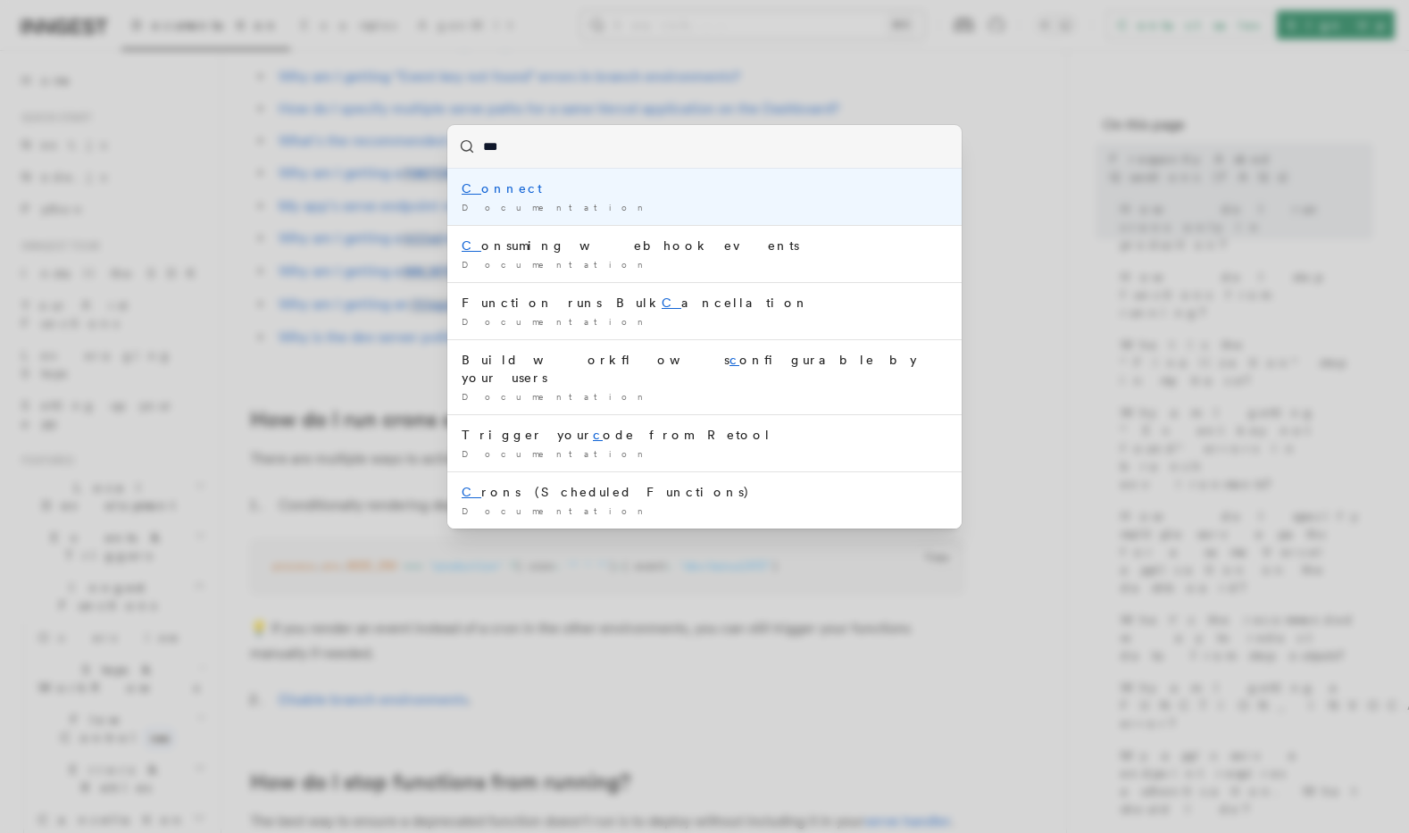
type input "****"
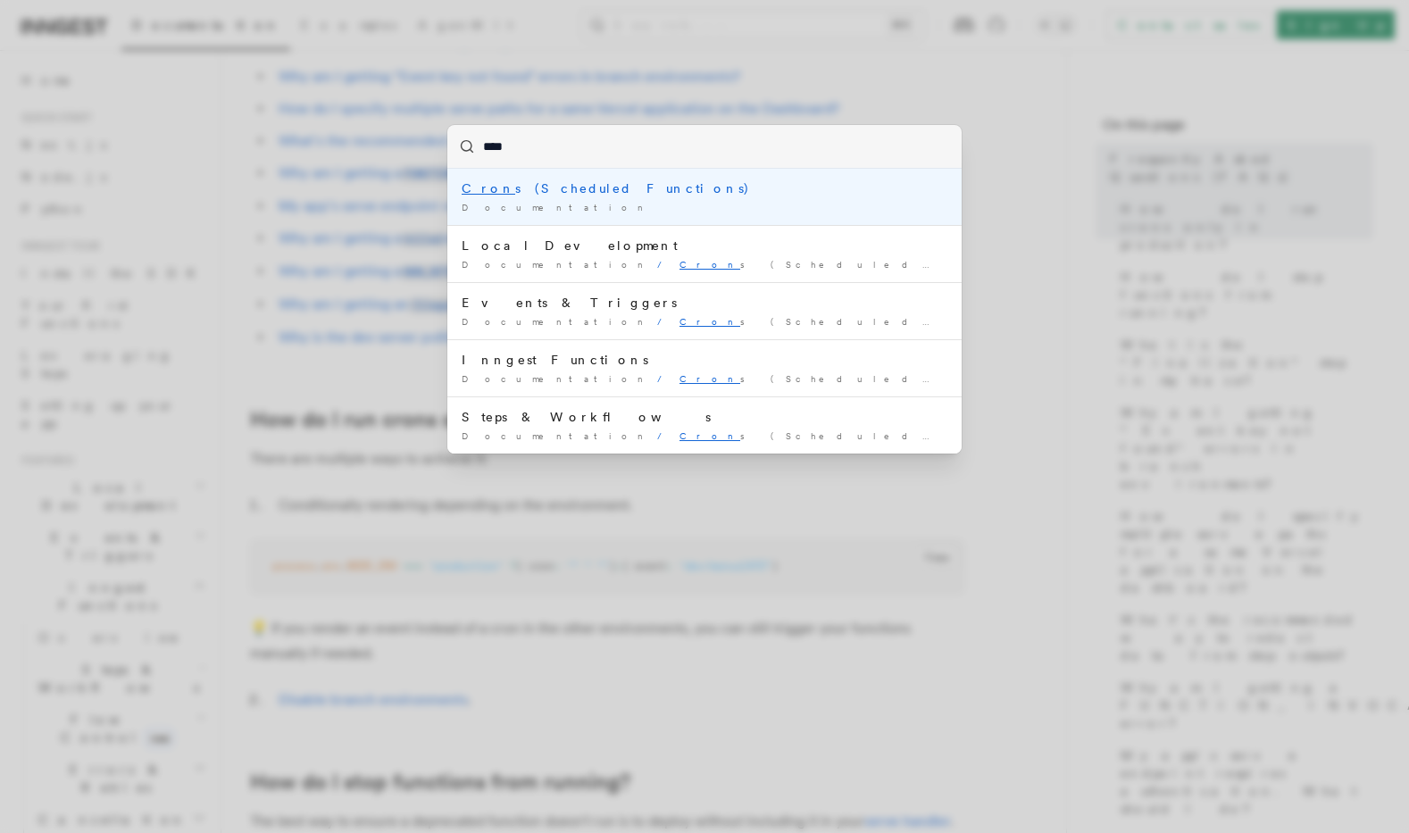
click at [730, 175] on li "Cron s (Scheduled Functions) Documentation /" at bounding box center [704, 197] width 514 height 56
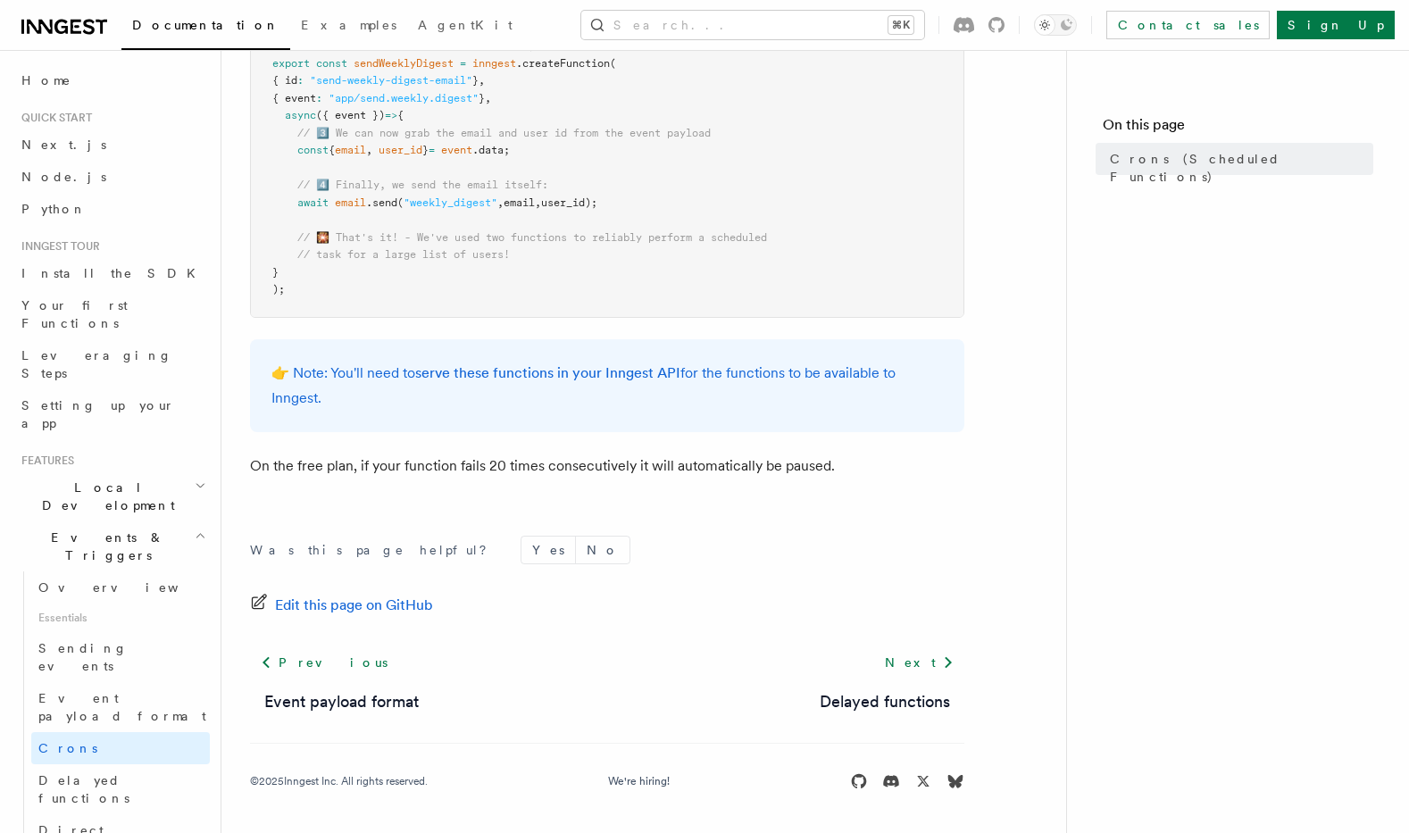
scroll to position [778, 0]
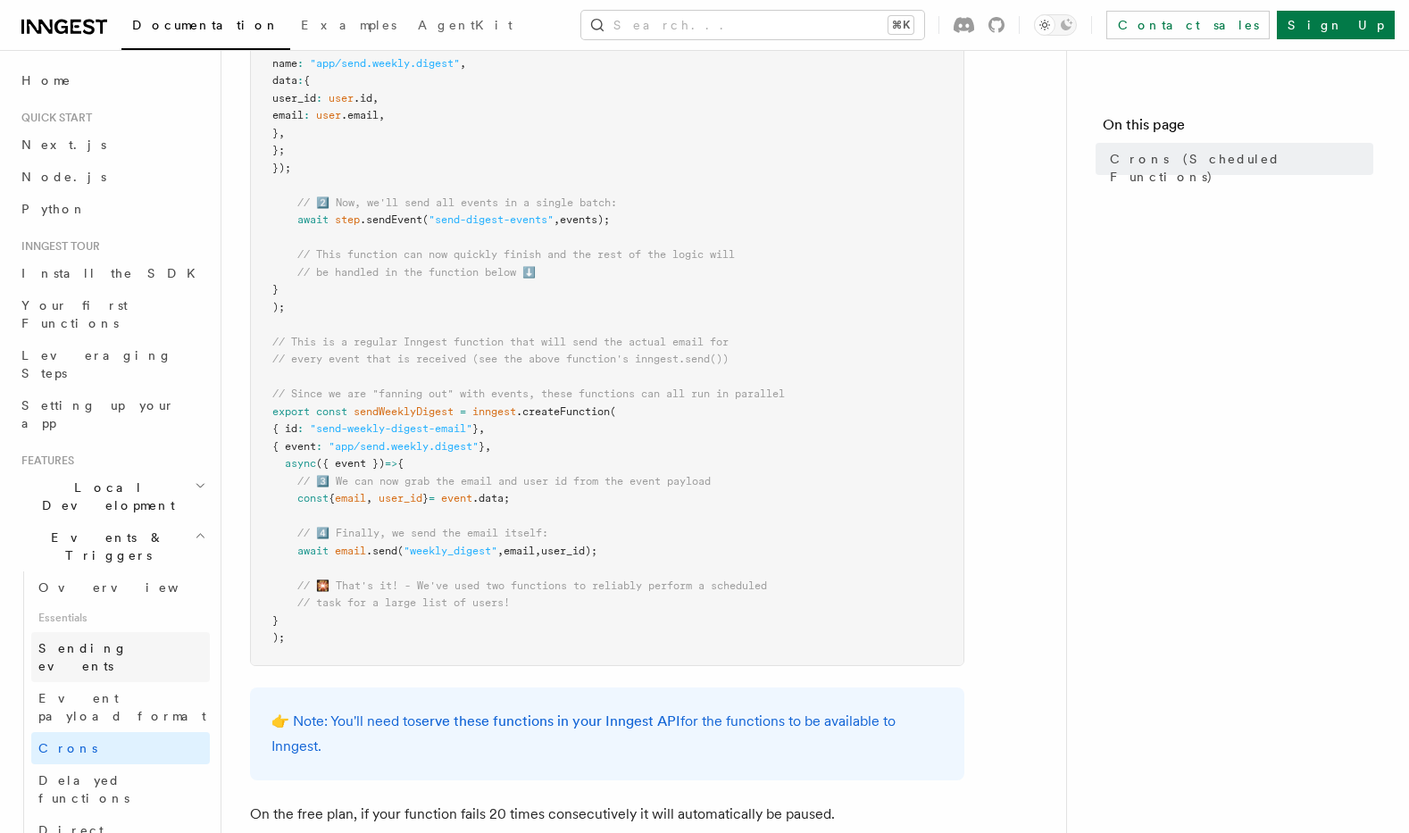
click at [121, 641] on span "Sending events" at bounding box center [82, 657] width 89 height 32
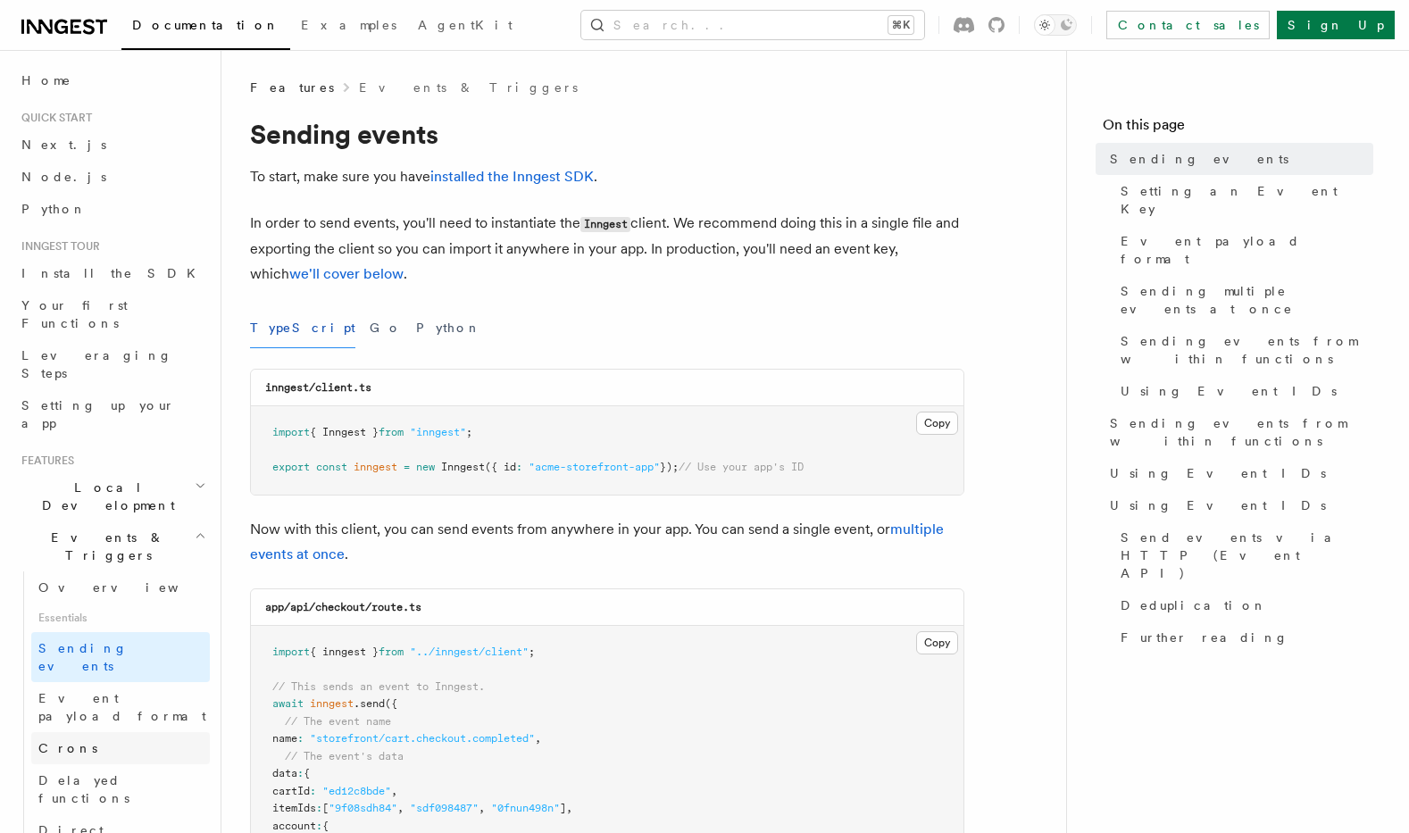
click at [119, 732] on link "Crons" at bounding box center [120, 748] width 179 height 32
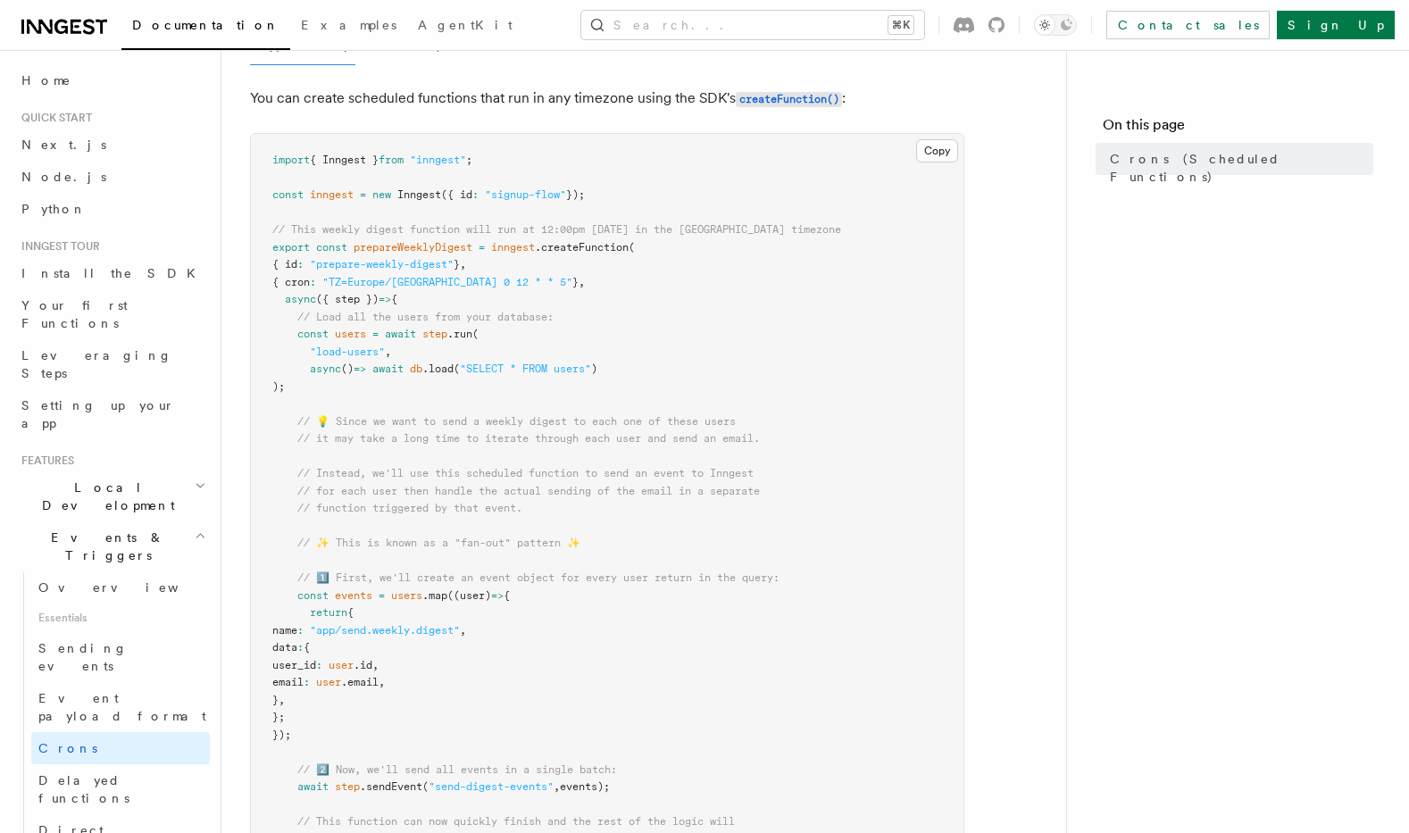
scroll to position [371, 0]
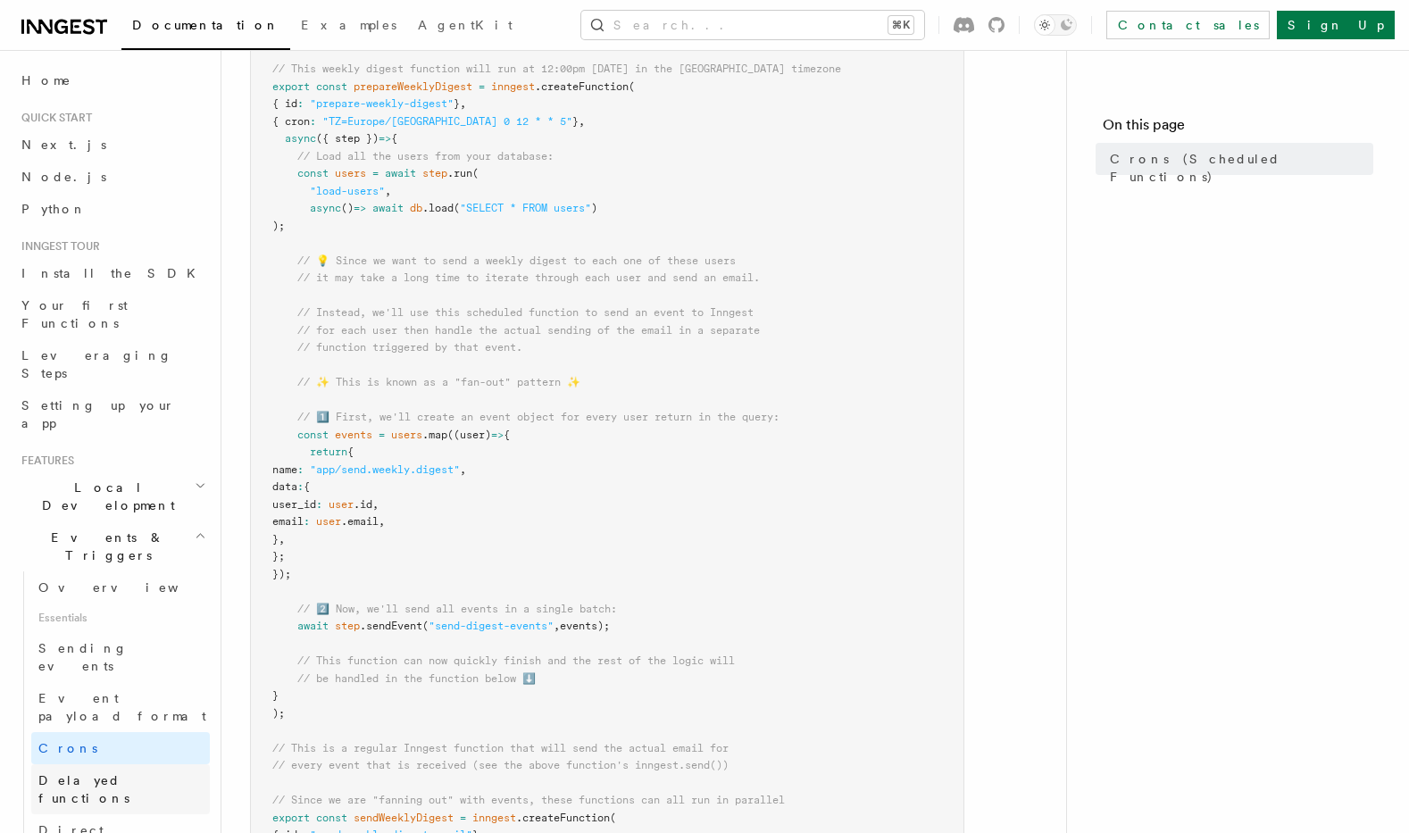
click at [129, 773] on span "Delayed functions" at bounding box center [83, 789] width 91 height 32
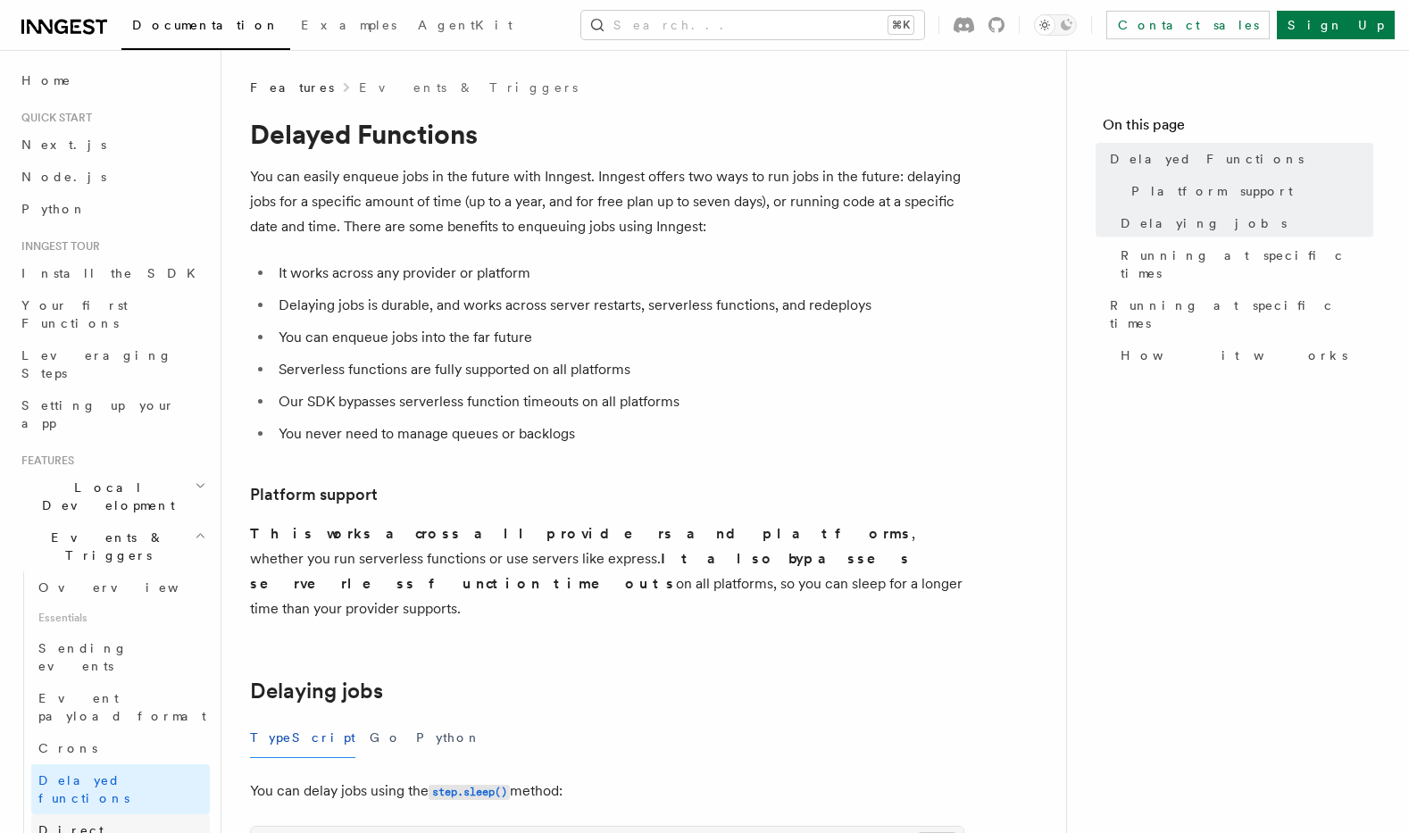
click at [134, 823] on span "Direct invocation" at bounding box center [111, 839] width 146 height 32
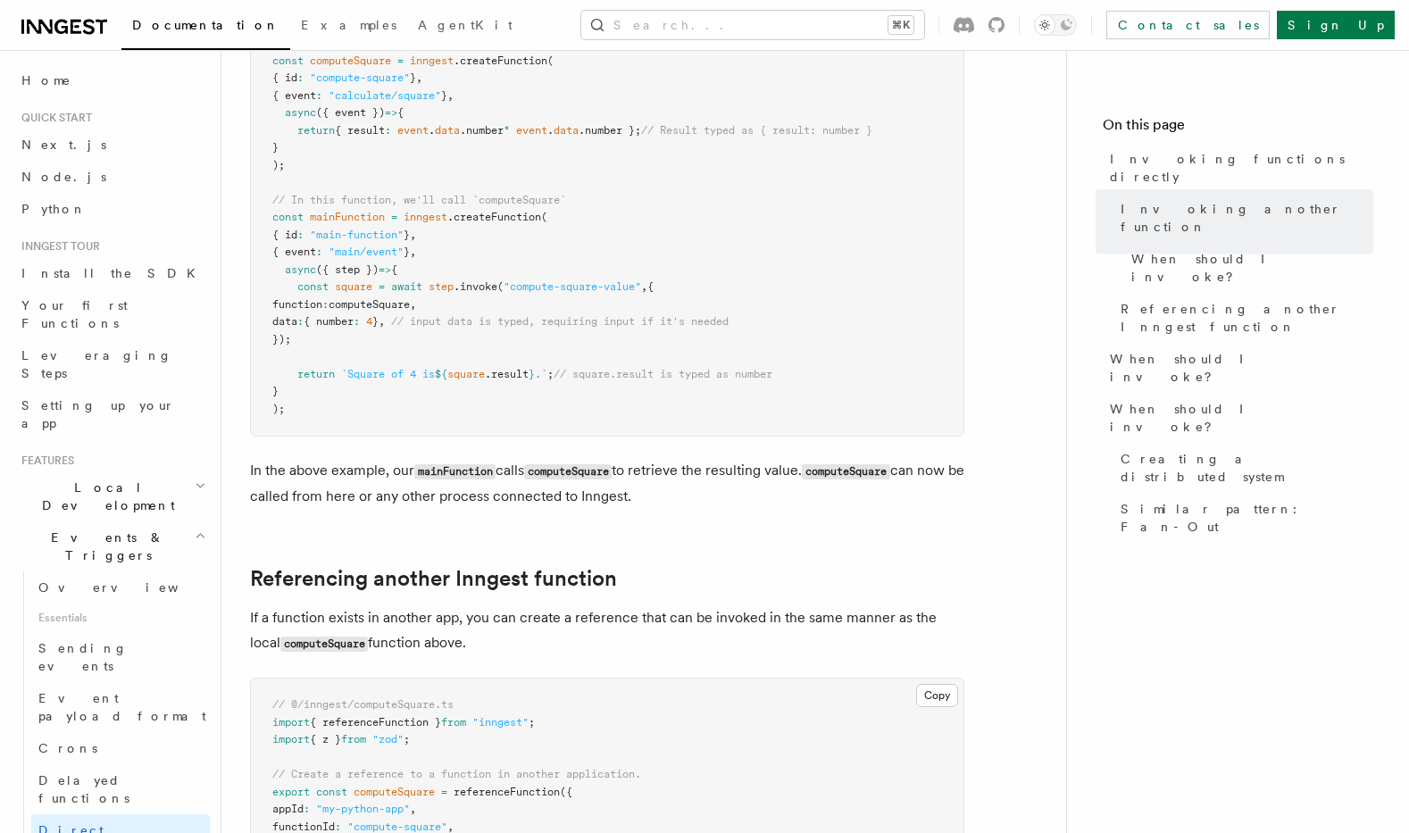
scroll to position [981, 0]
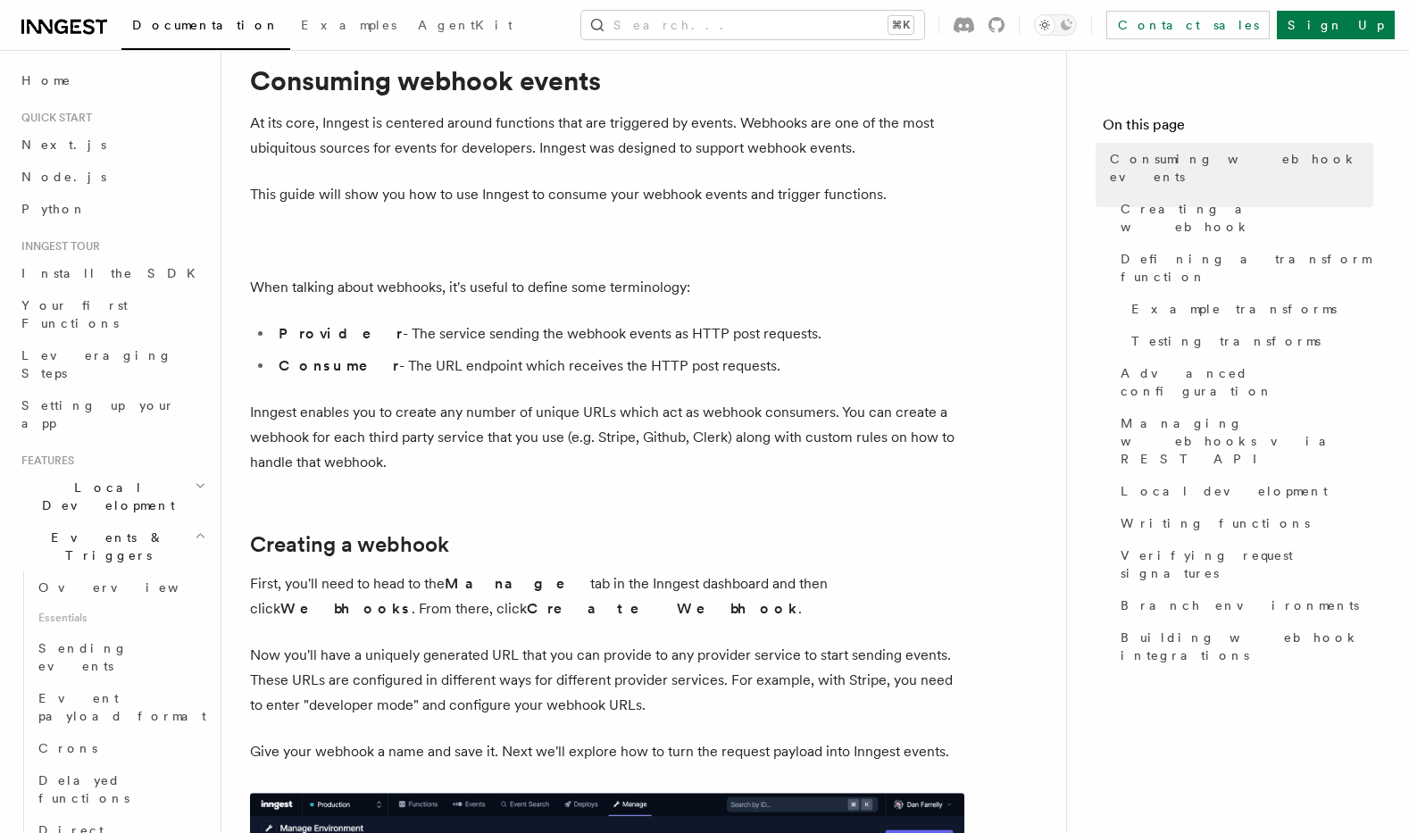
scroll to position [66, 0]
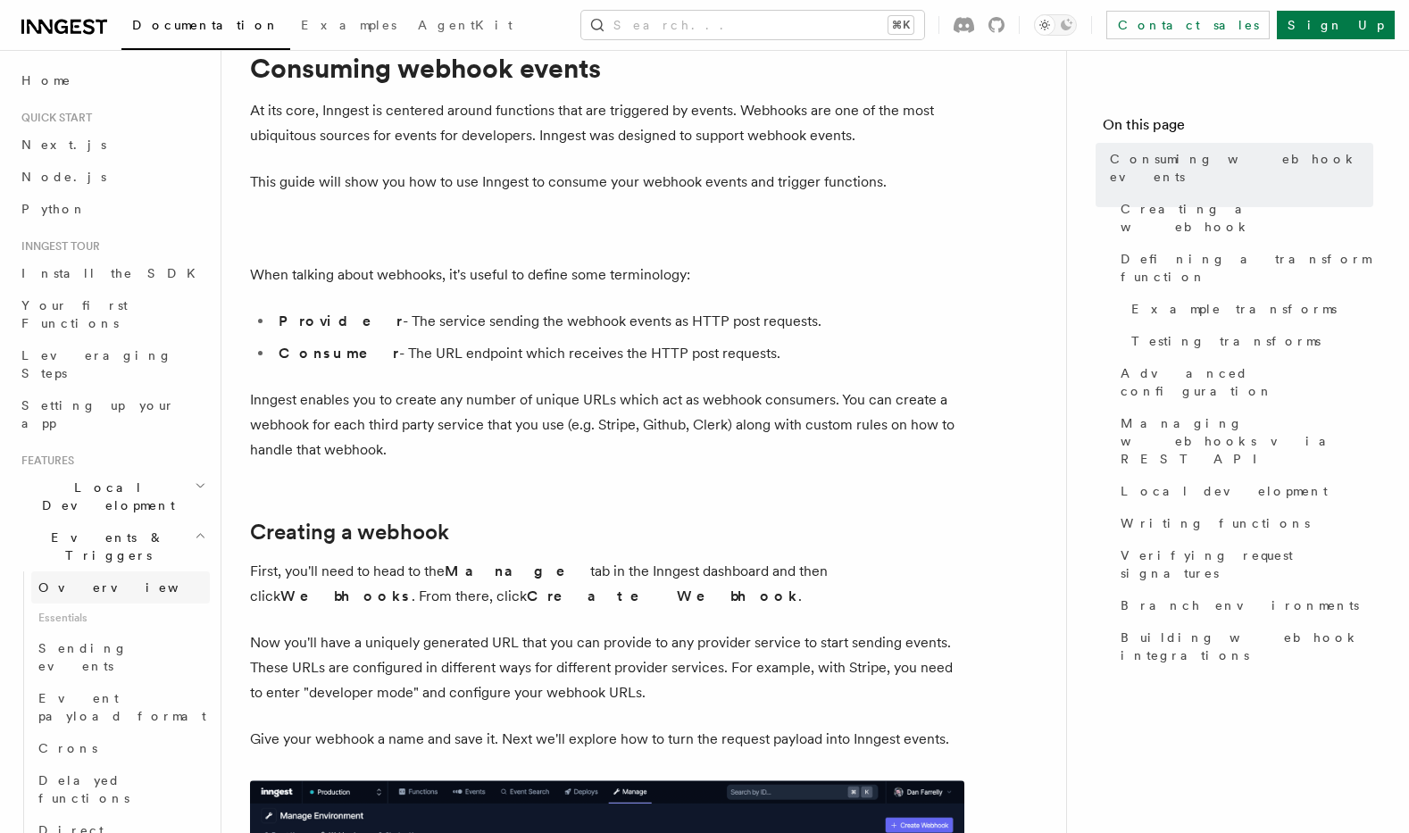
click at [138, 571] on link "Overview" at bounding box center [120, 587] width 179 height 32
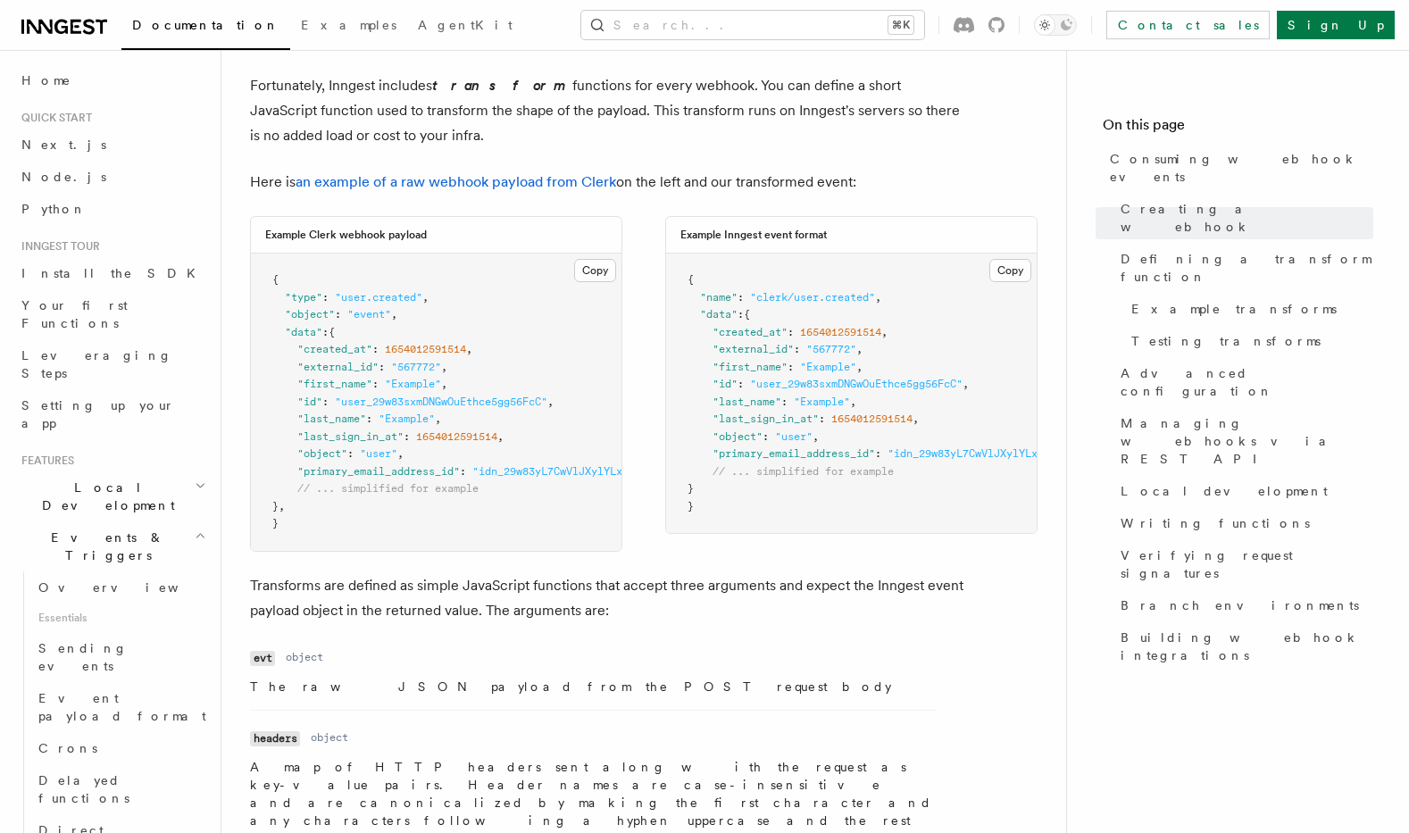
scroll to position [1374, 0]
click at [113, 571] on link "Overview" at bounding box center [120, 587] width 179 height 32
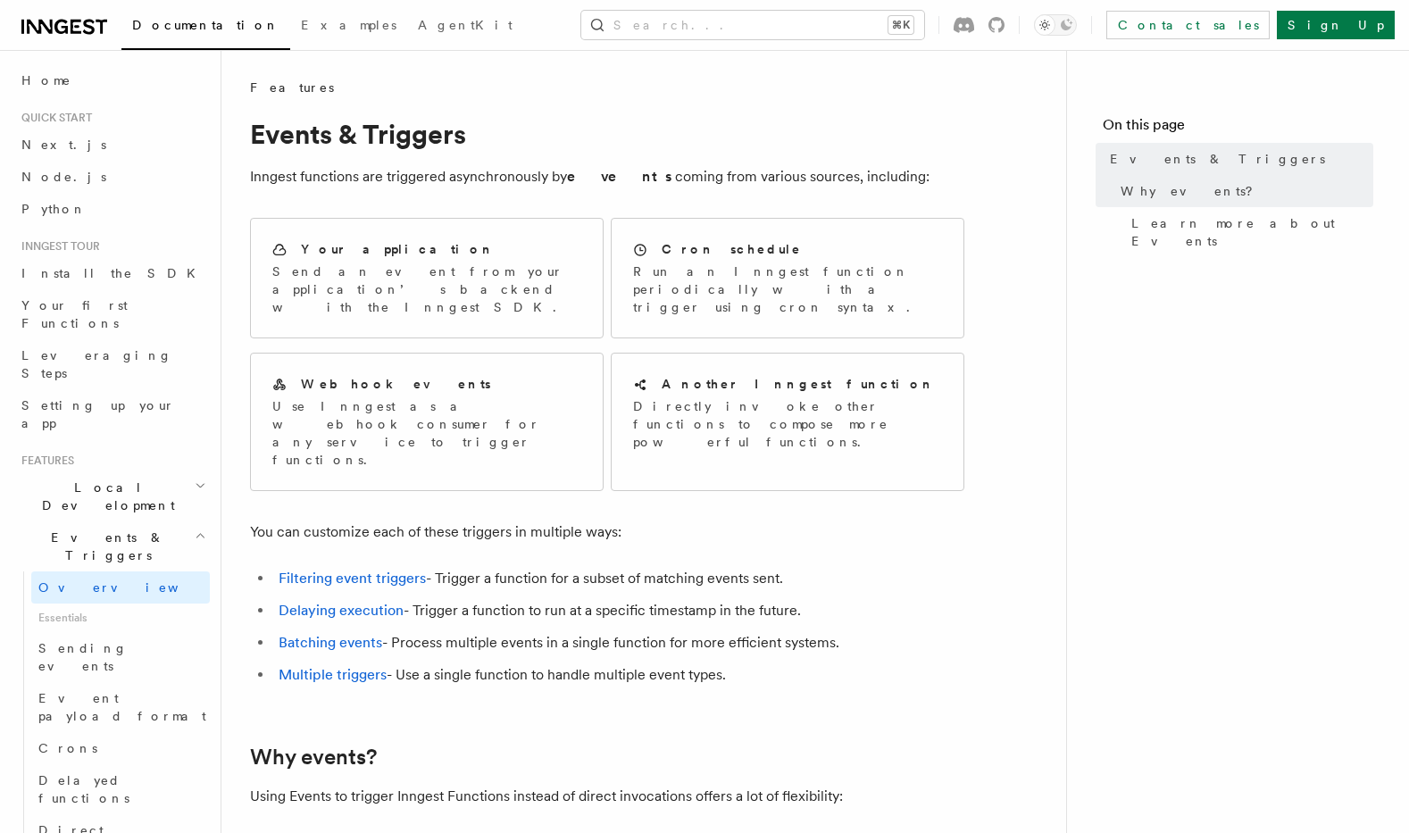
click at [699, 745] on h2 "Why events?" at bounding box center [607, 757] width 714 height 25
click at [113, 294] on link "Your first Functions" at bounding box center [112, 314] width 196 height 50
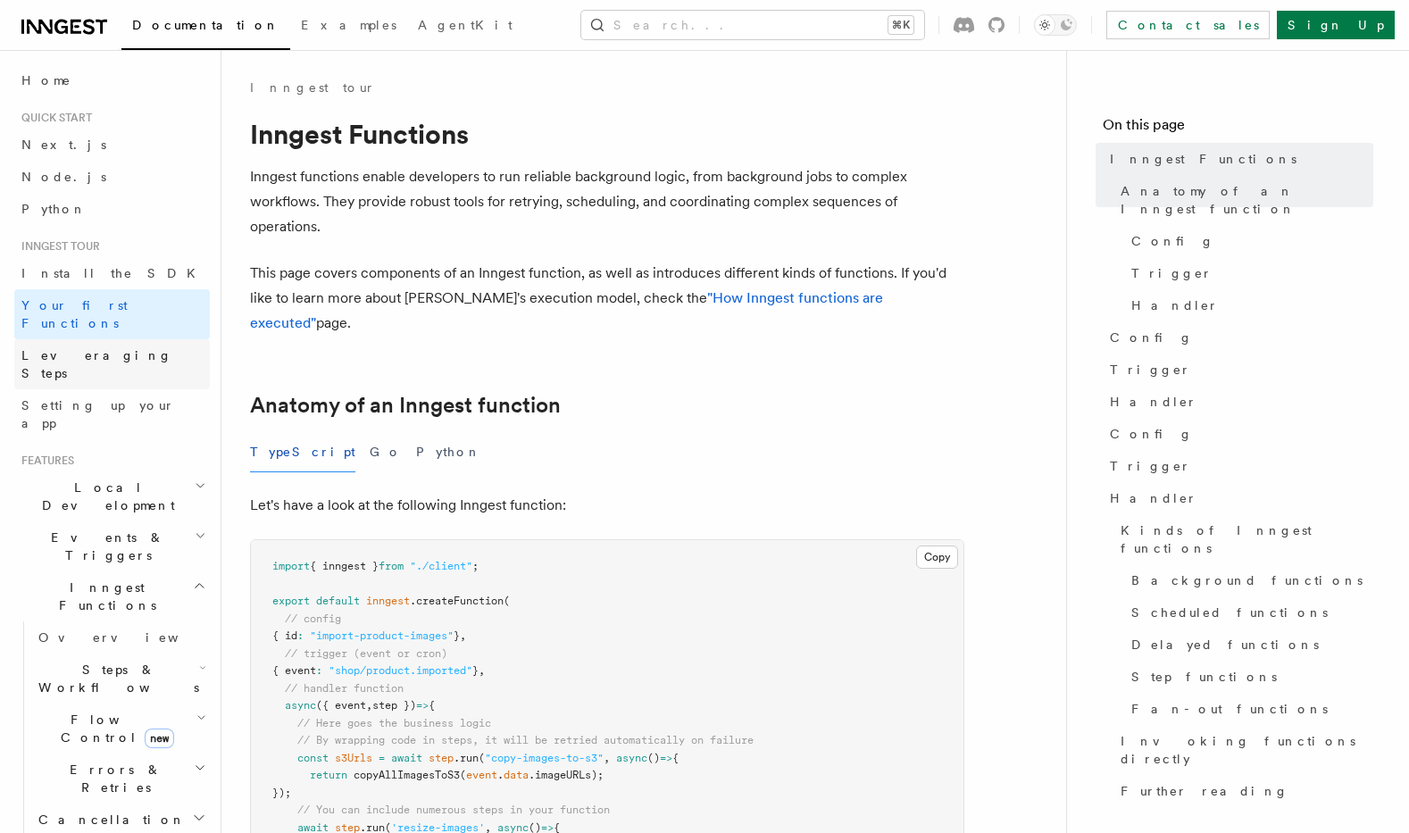
click at [126, 347] on link "Leveraging Steps" at bounding box center [112, 364] width 196 height 50
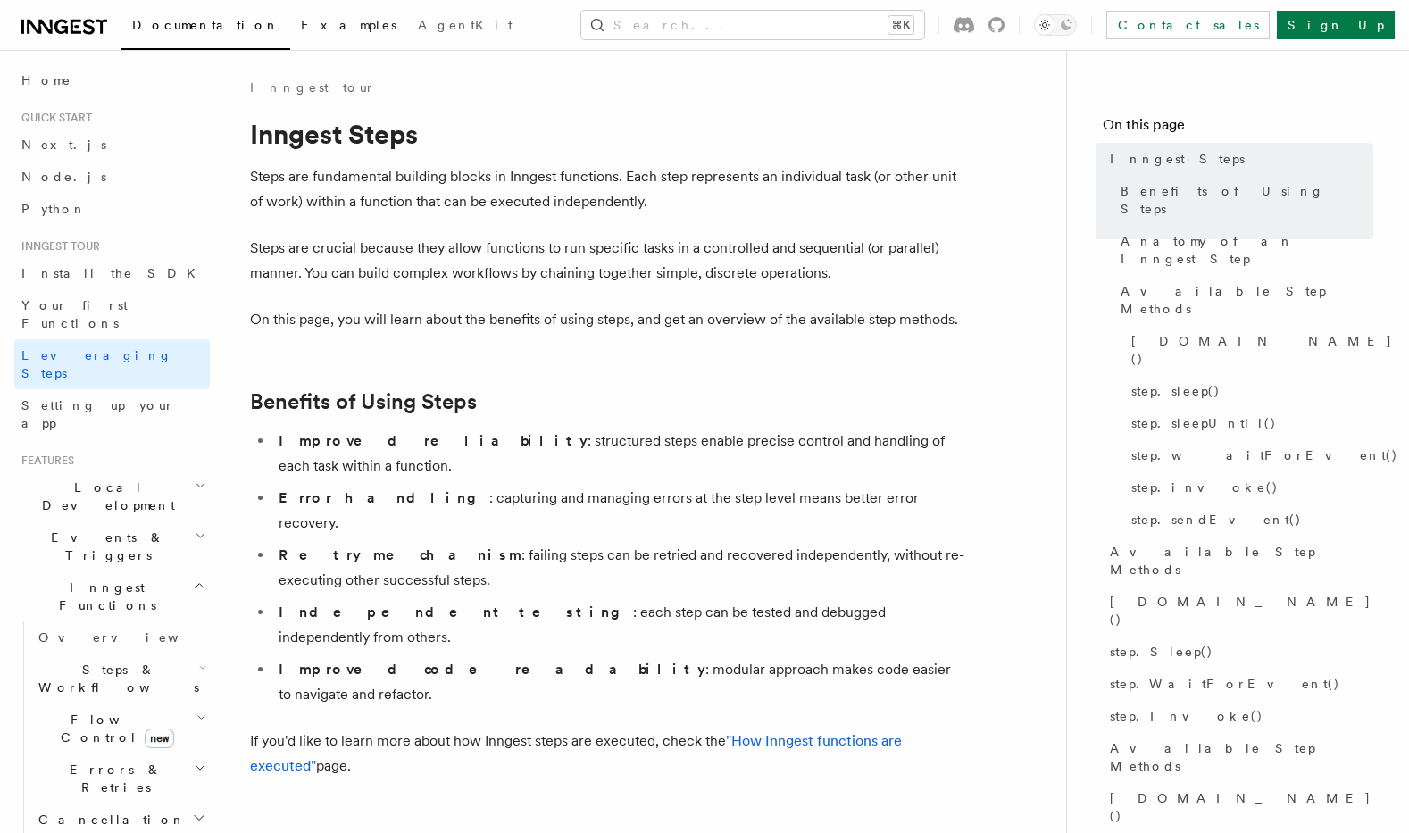
click at [290, 34] on link "Examples" at bounding box center [348, 26] width 117 height 43
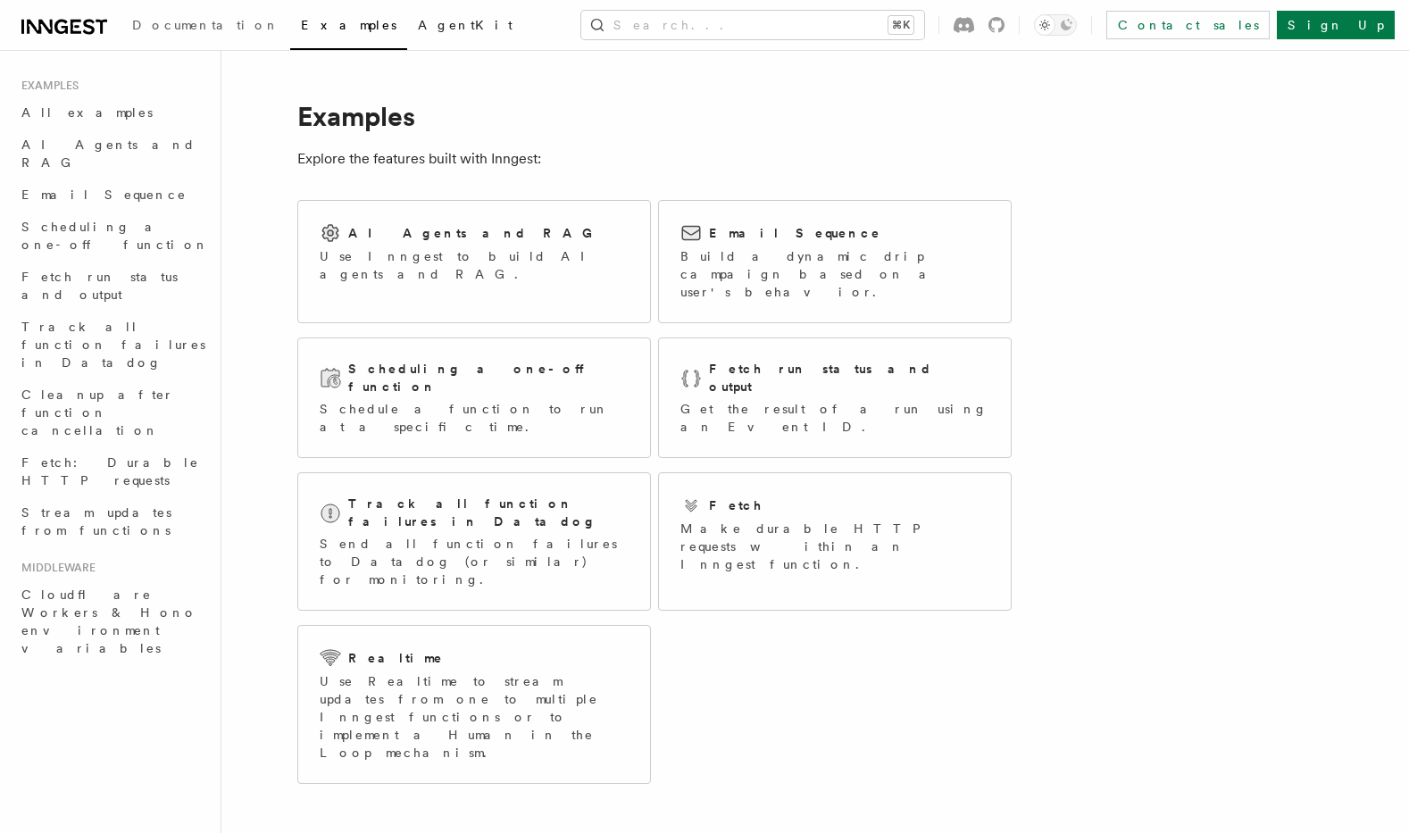
click at [407, 29] on link "AgentKit" at bounding box center [465, 26] width 116 height 43
click at [140, 220] on span "Scheduling a one-off function" at bounding box center [115, 236] width 188 height 32
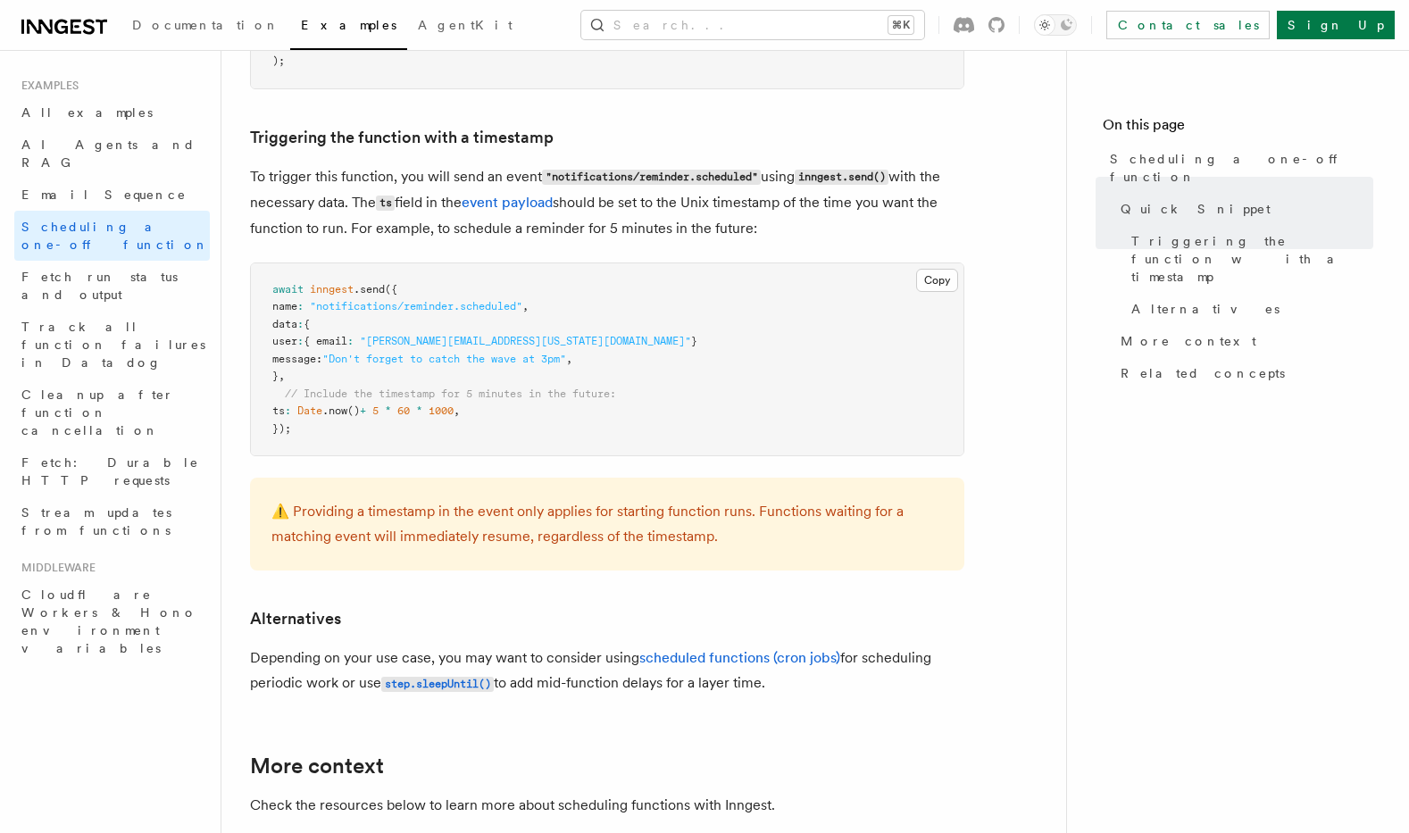
scroll to position [769, 0]
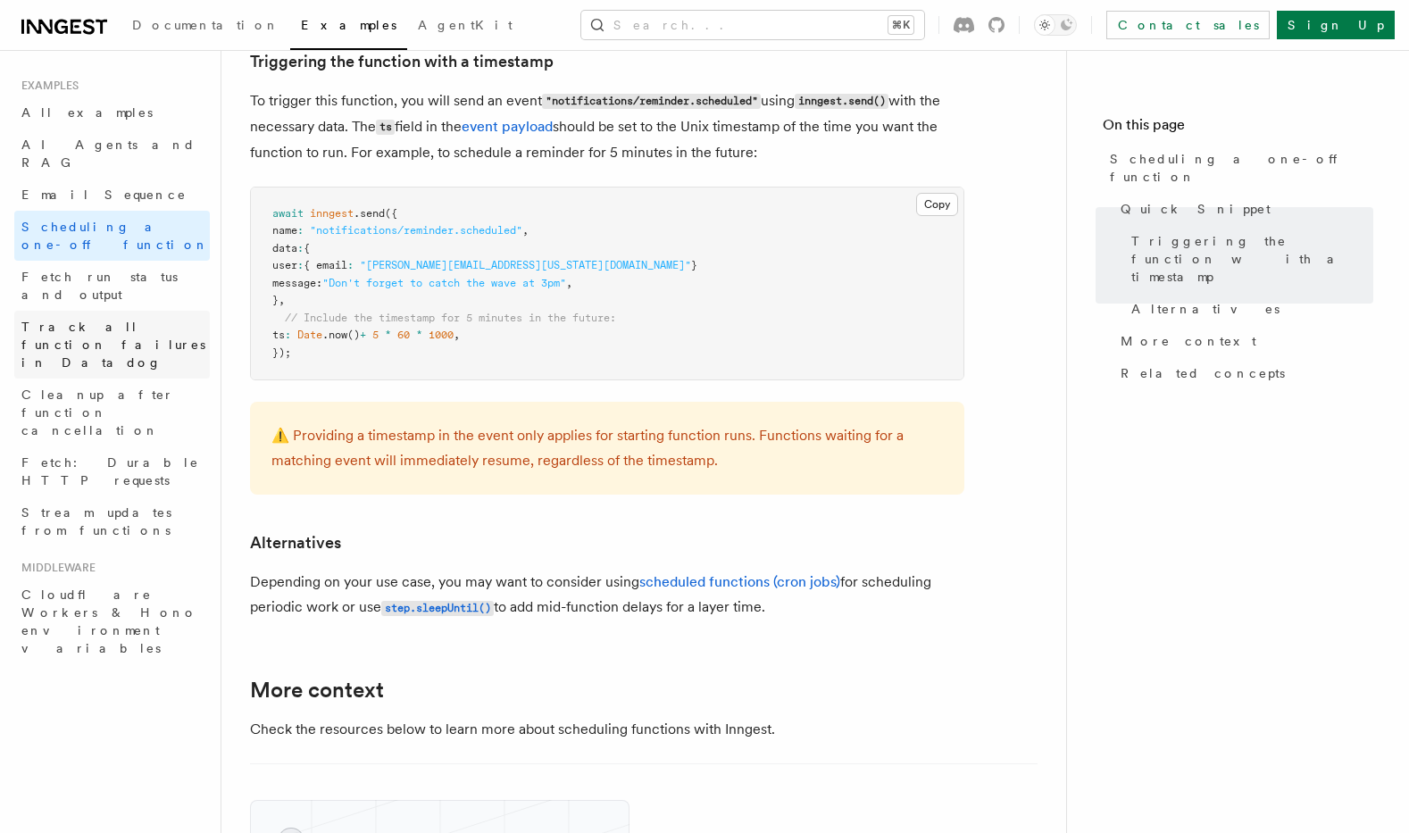
click at [138, 318] on span "Track all function failures in Datadog" at bounding box center [115, 345] width 188 height 54
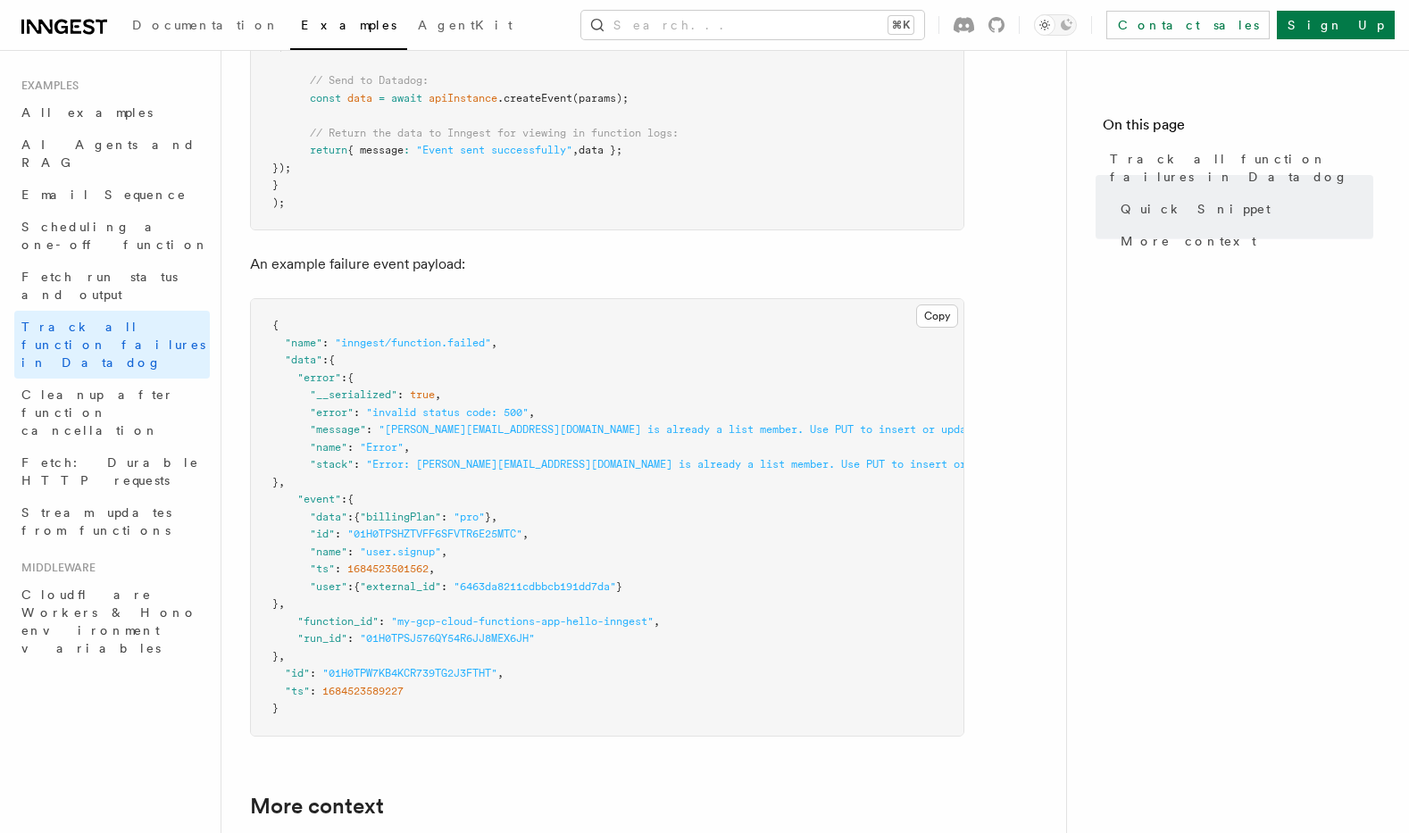
scroll to position [1522, 0]
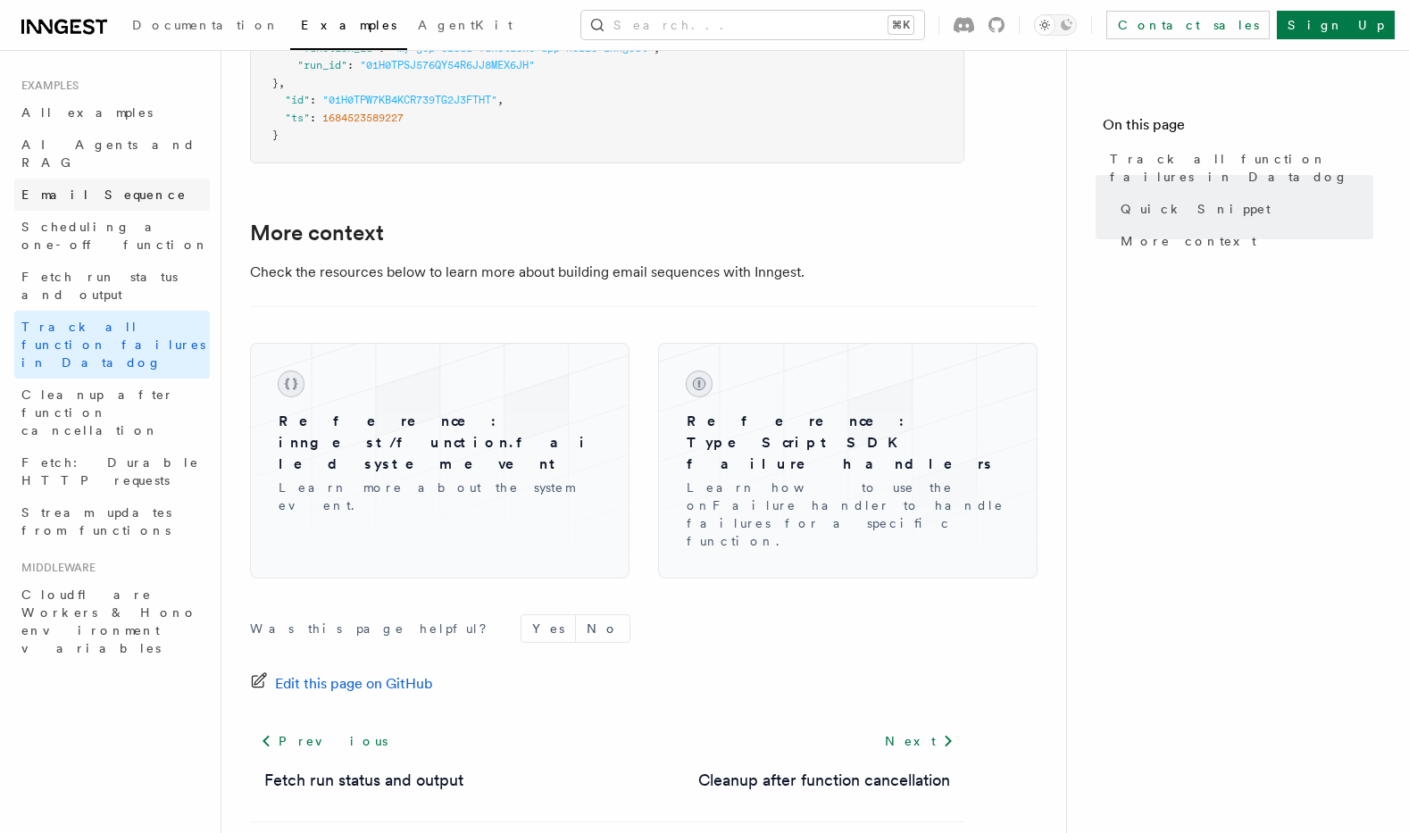
click at [103, 188] on span "Email Sequence" at bounding box center [103, 195] width 165 height 14
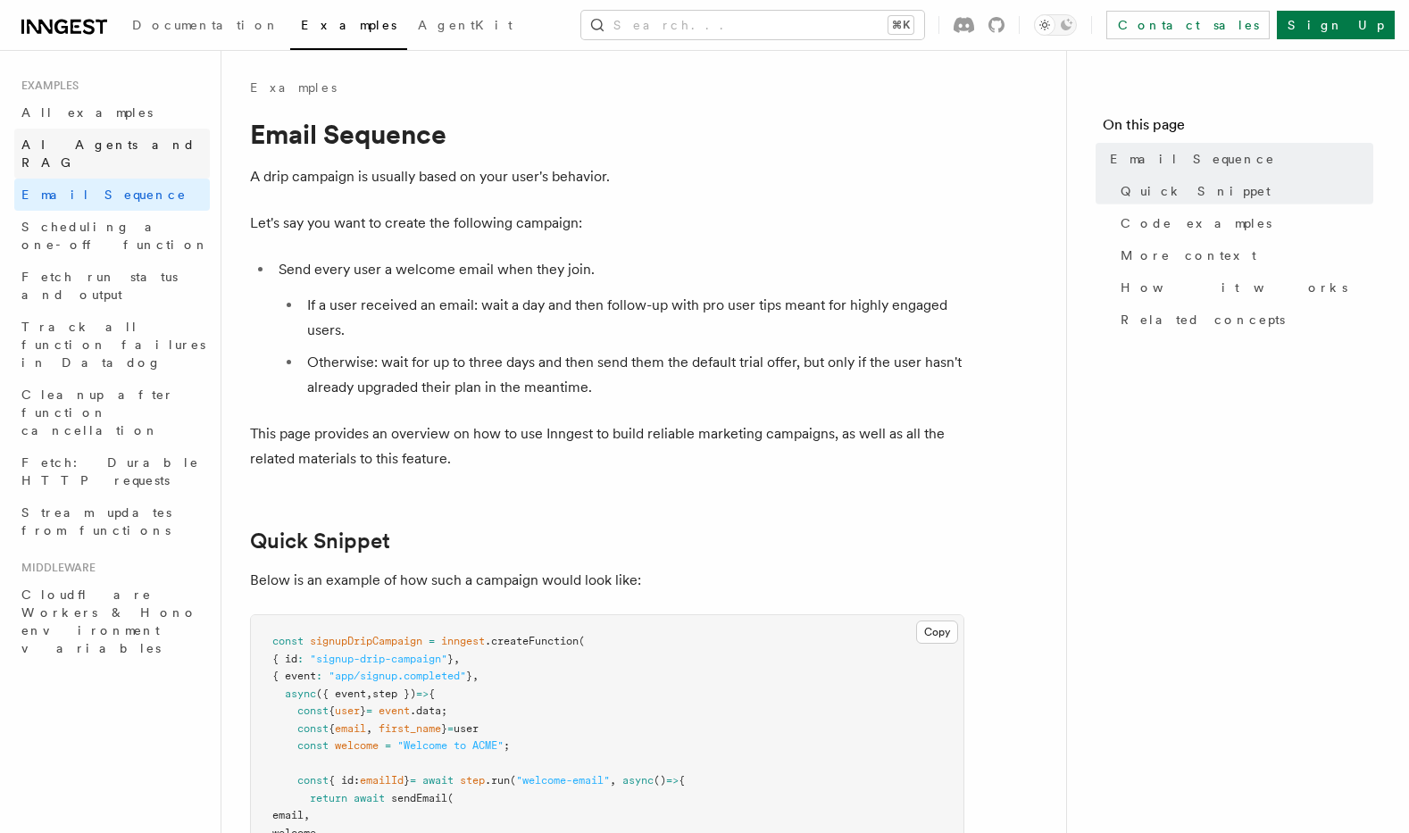
click at [109, 145] on span "AI Agents and RAG" at bounding box center [108, 154] width 174 height 32
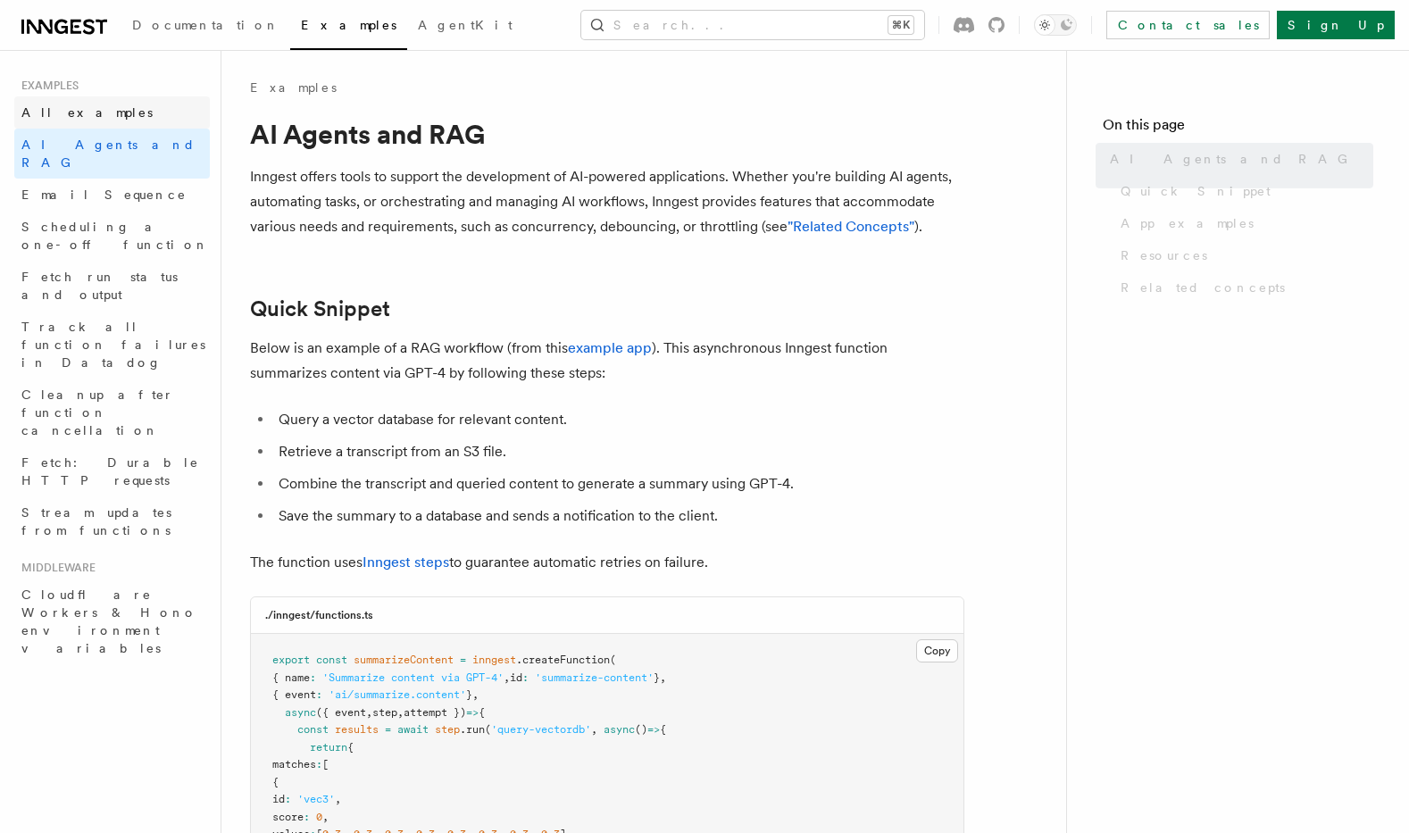
click at [115, 111] on link "All examples" at bounding box center [112, 112] width 196 height 32
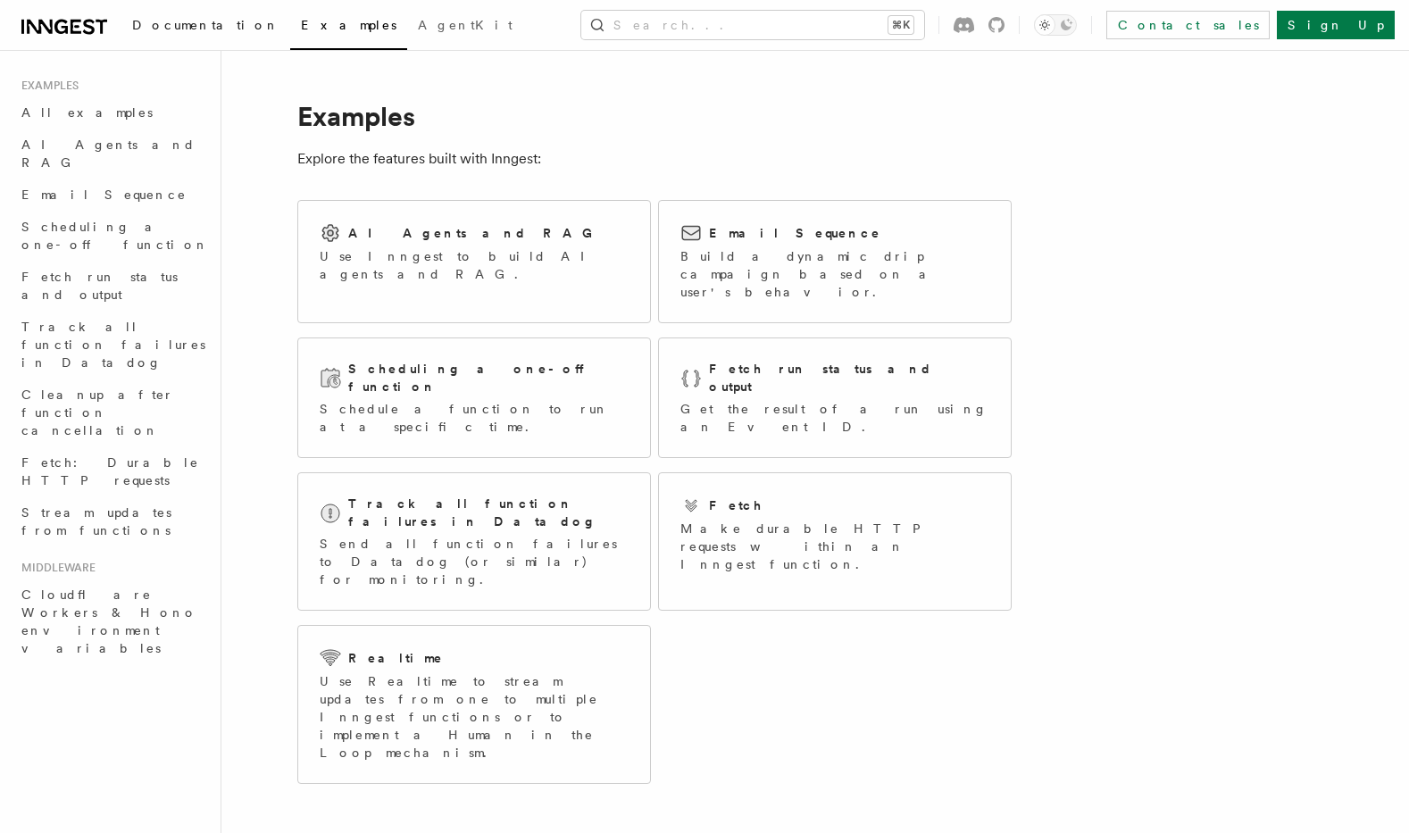
click at [150, 34] on link "Documentation" at bounding box center [205, 26] width 169 height 43
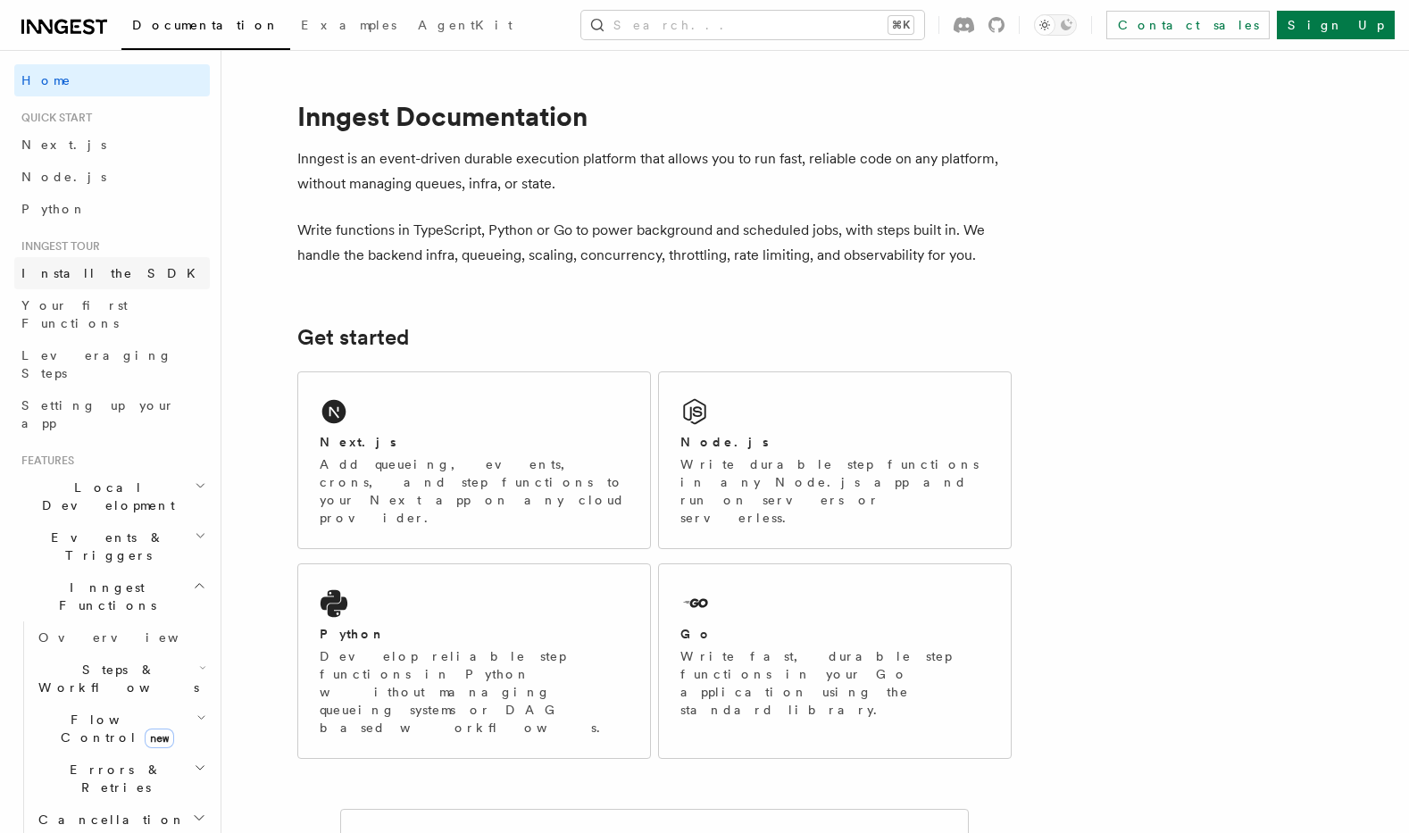
click at [117, 269] on link "Install the SDK" at bounding box center [112, 273] width 196 height 32
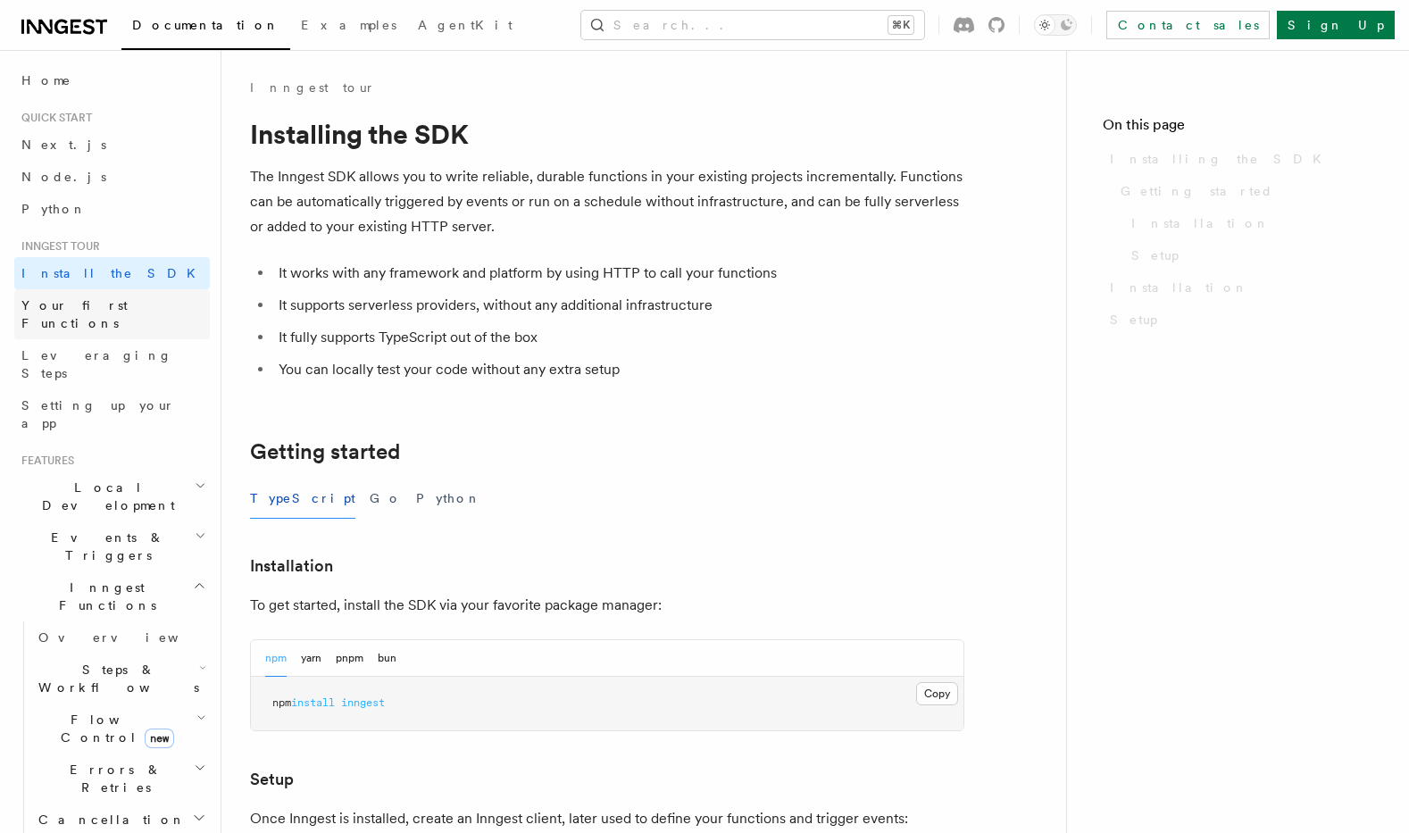
click at [125, 307] on span "Your first Functions" at bounding box center [74, 314] width 106 height 32
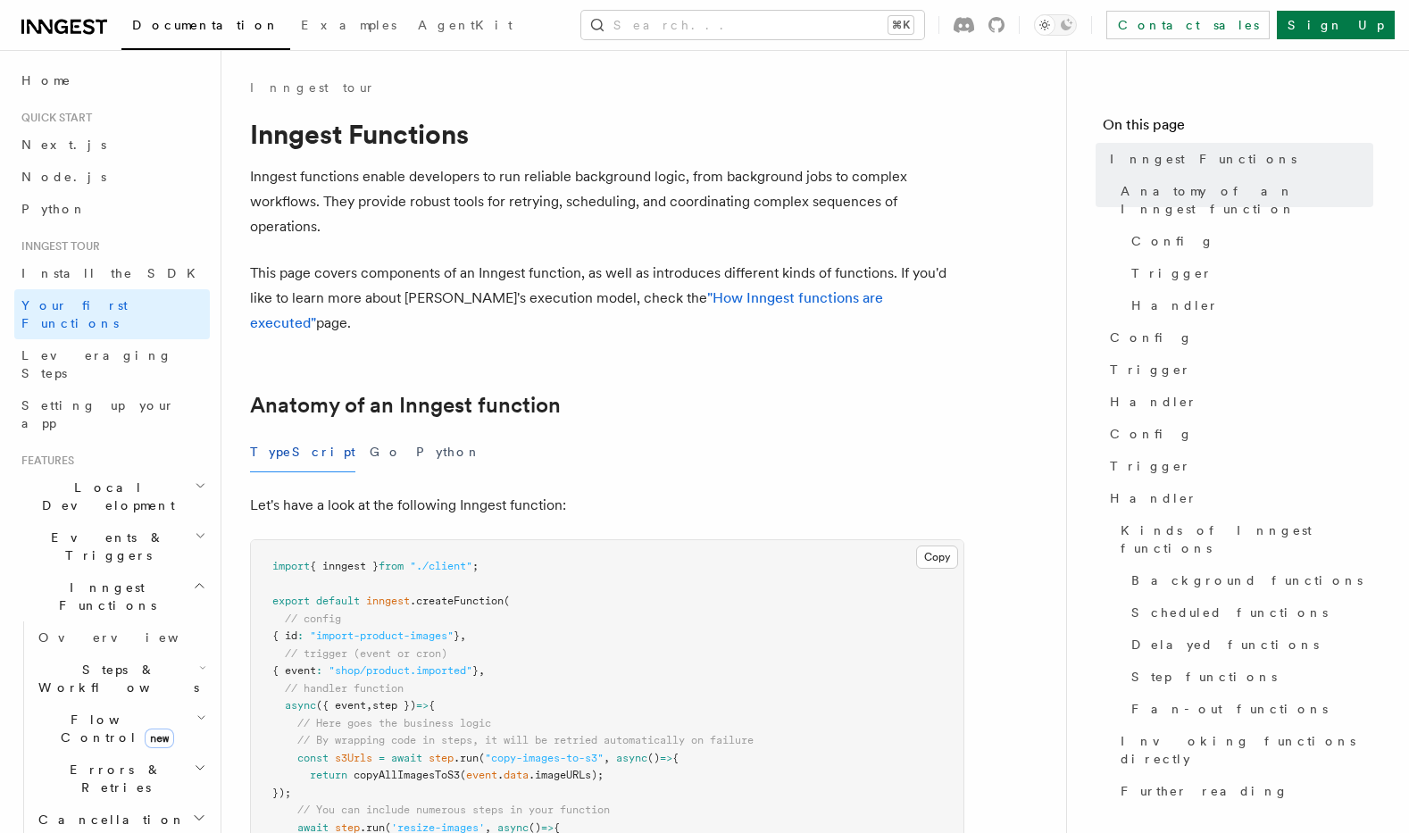
click at [138, 471] on h2 "Local Development" at bounding box center [112, 496] width 196 height 50
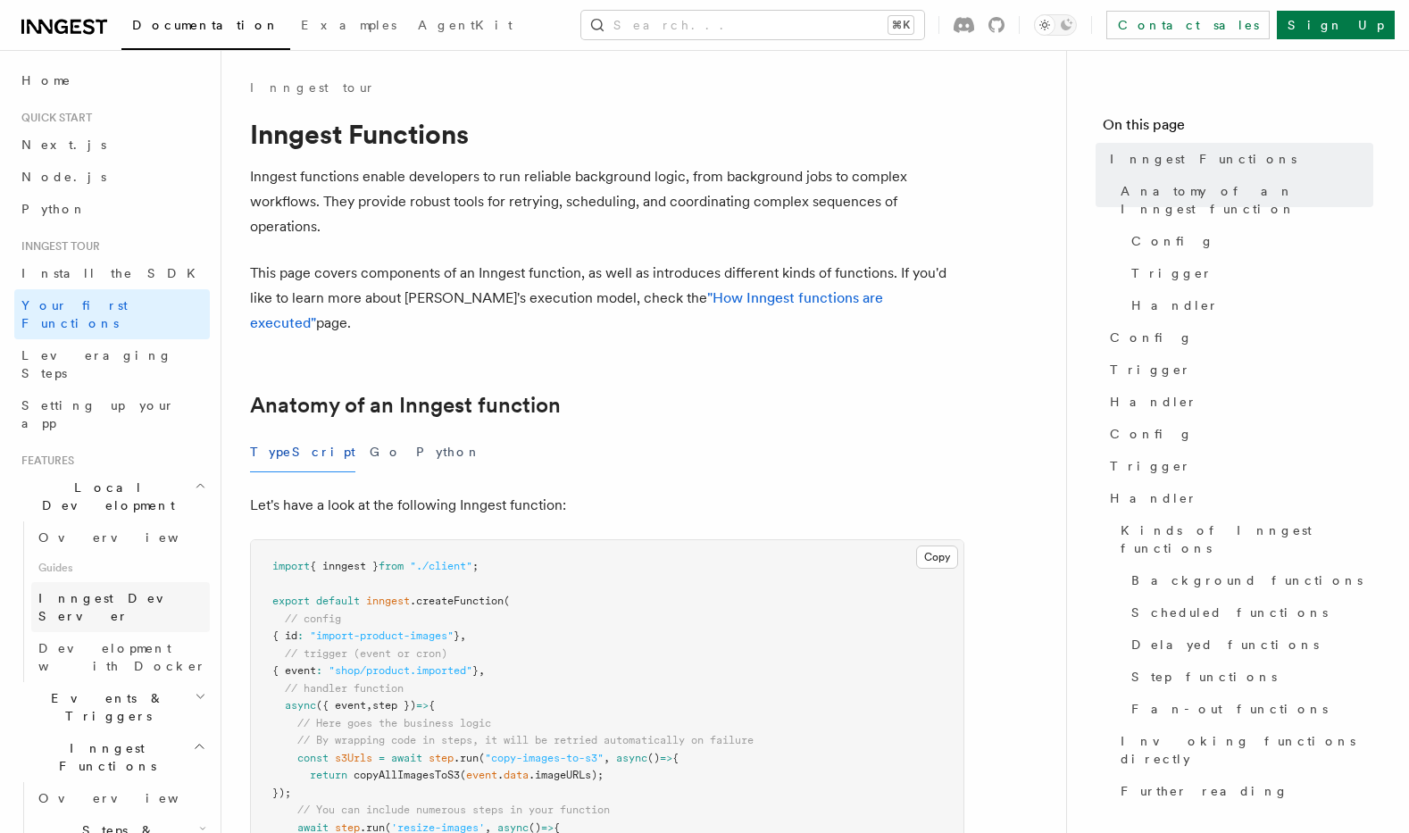
click at [123, 591] on span "Inngest Dev Server" at bounding box center [114, 607] width 153 height 32
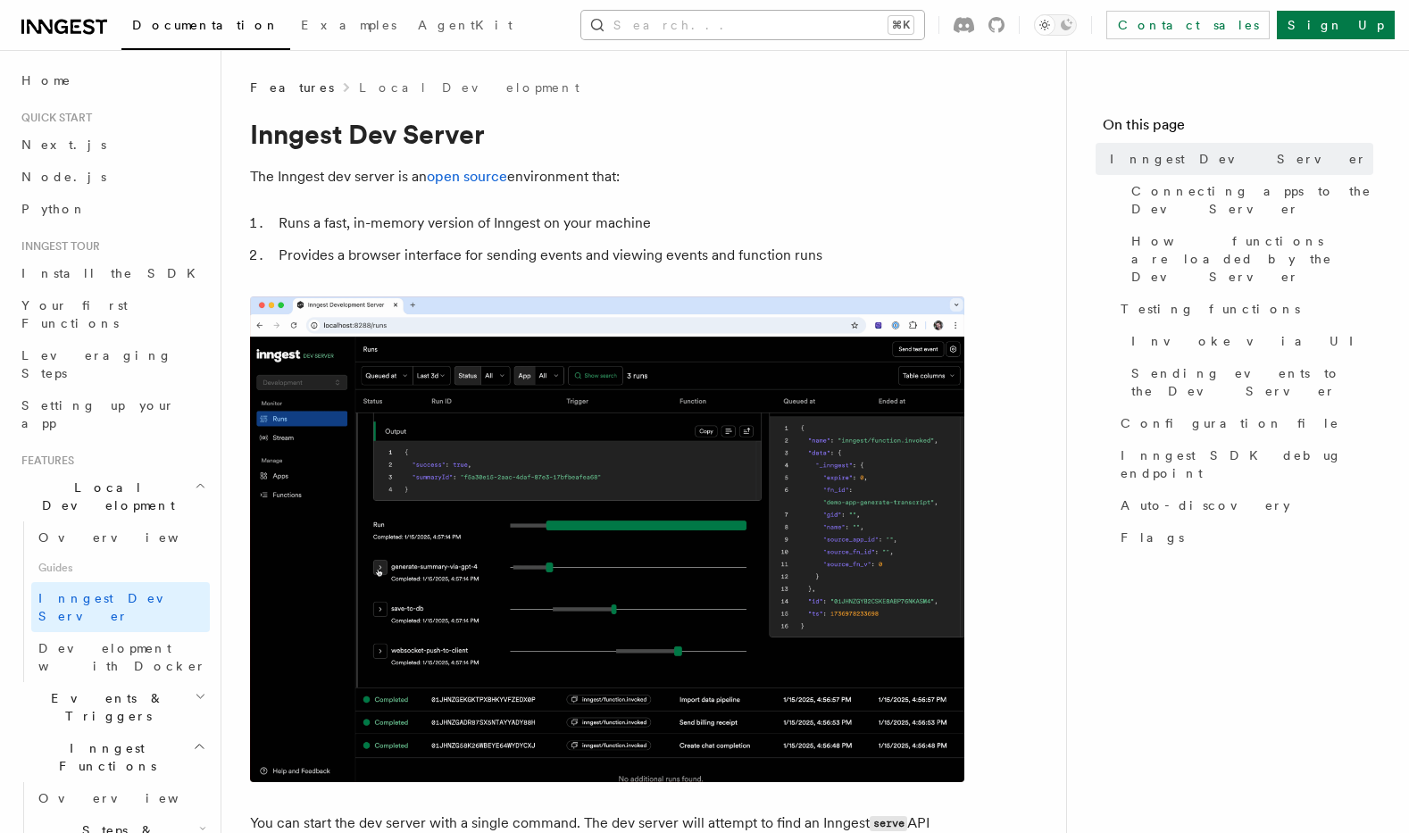
click at [789, 30] on button "Search... ⌘K" at bounding box center [752, 25] width 343 height 29
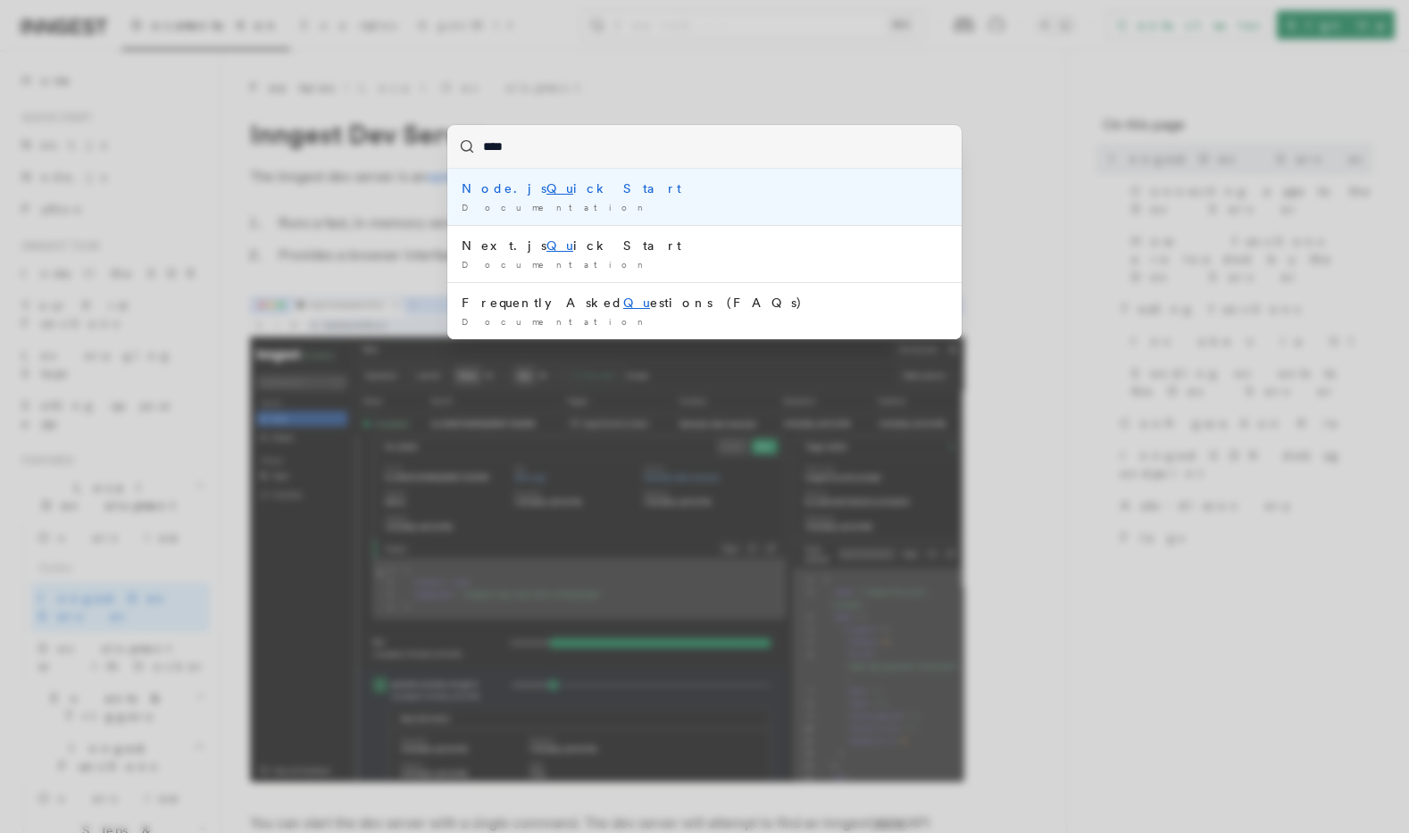
type input "*****"
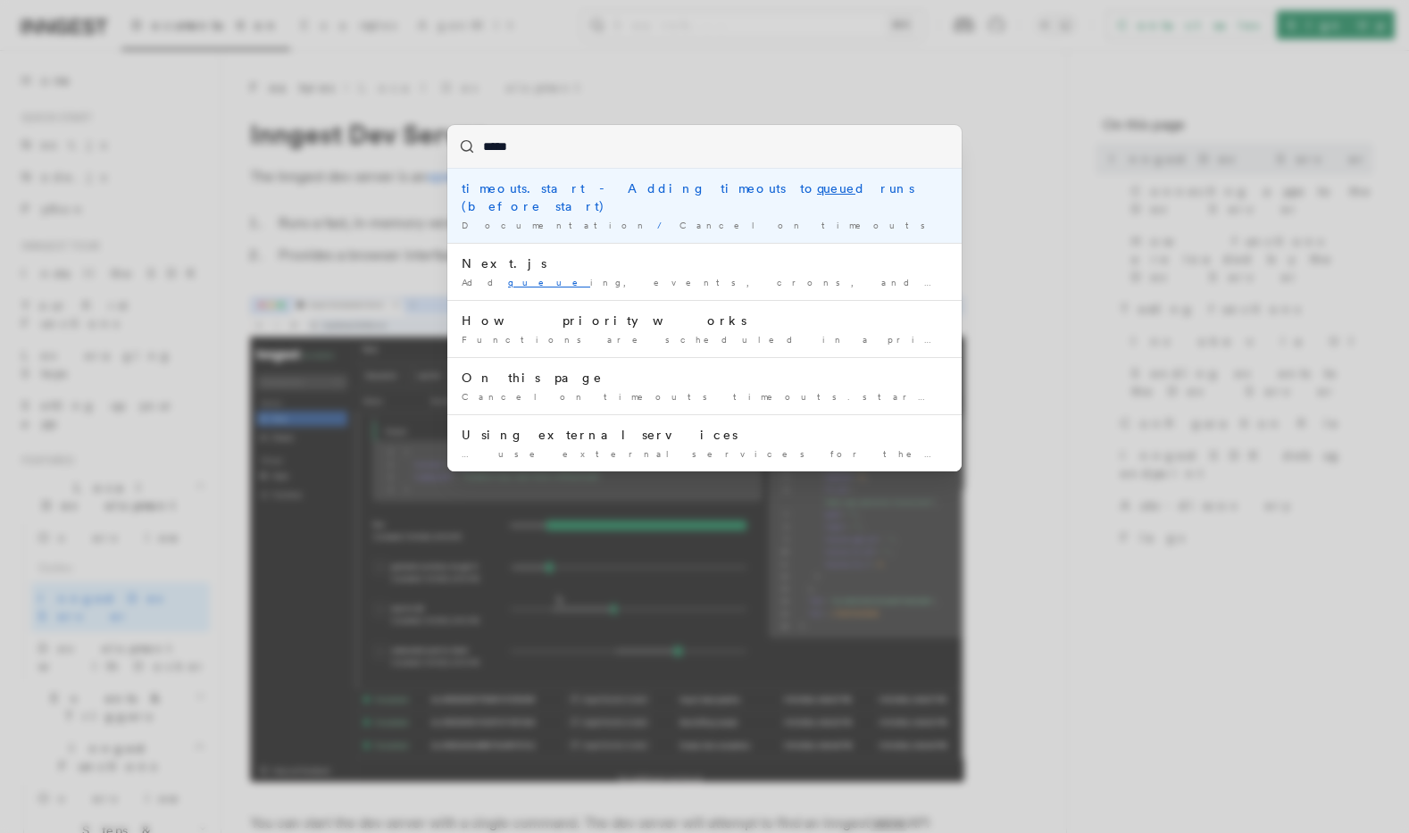
click at [798, 196] on div "timeouts.start - Adding timeouts to queue d runs (before start)" at bounding box center [705, 197] width 486 height 36
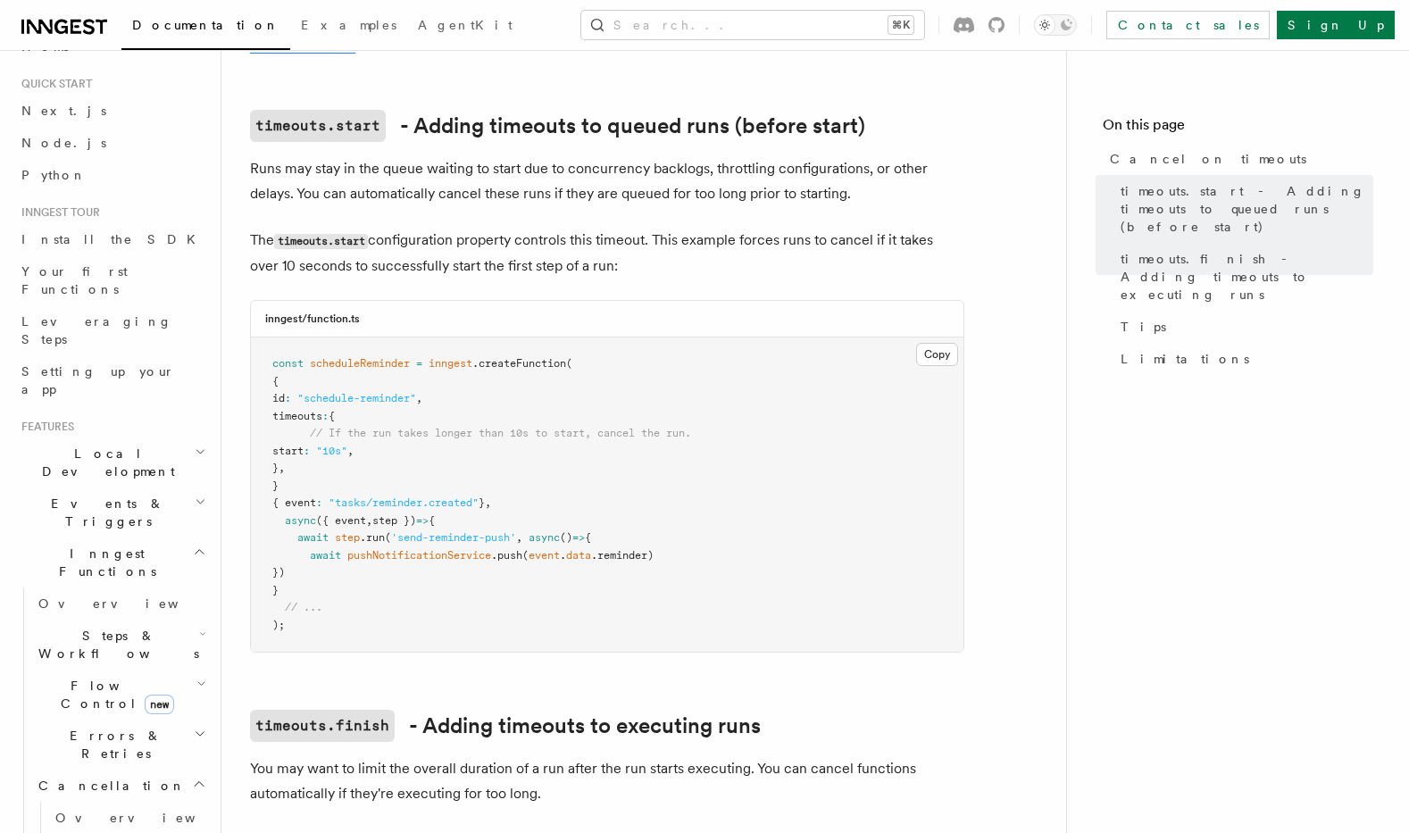
scroll to position [38, 0]
click at [822, 27] on button "Search... ⌘K" at bounding box center [752, 25] width 343 height 29
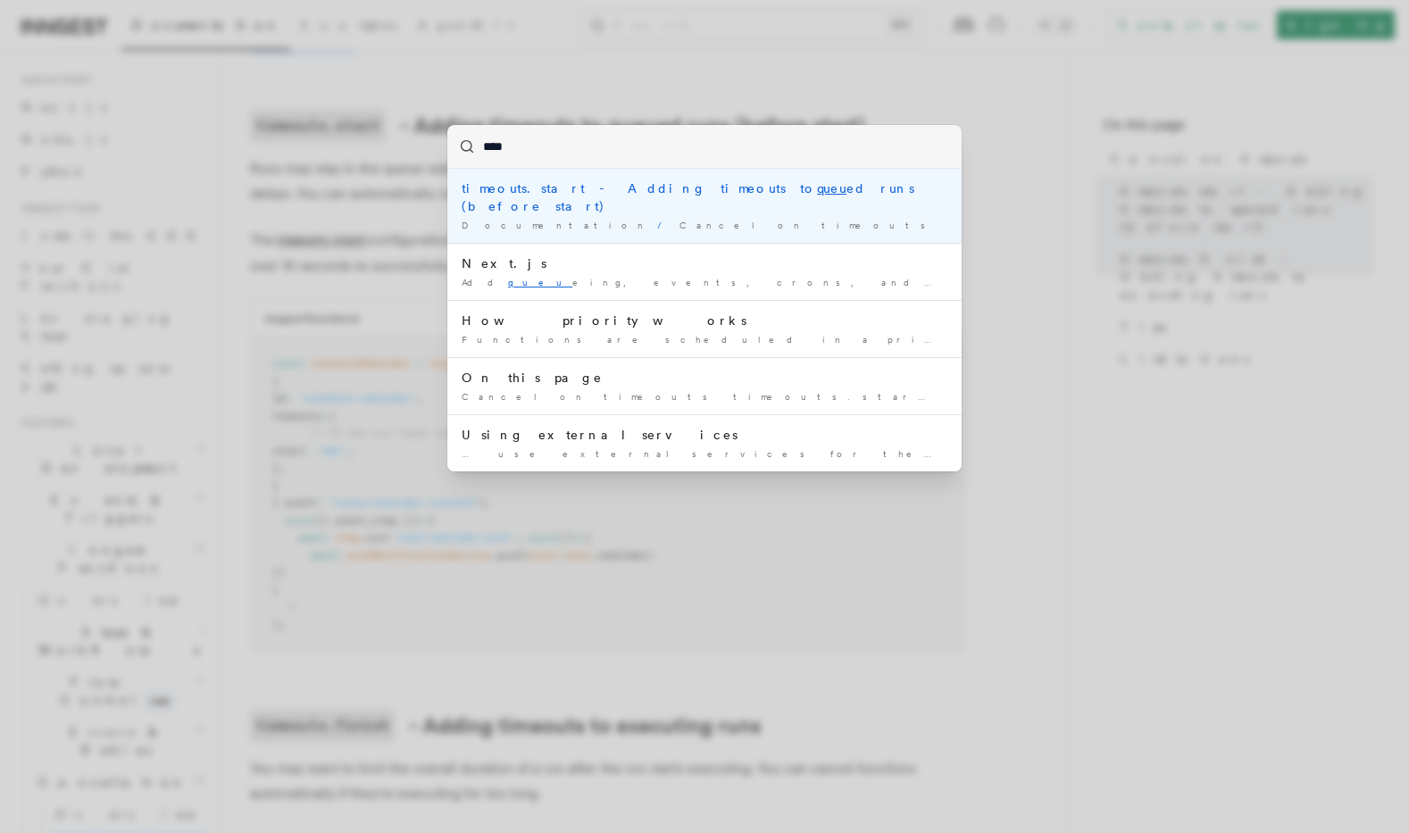
type input "*****"
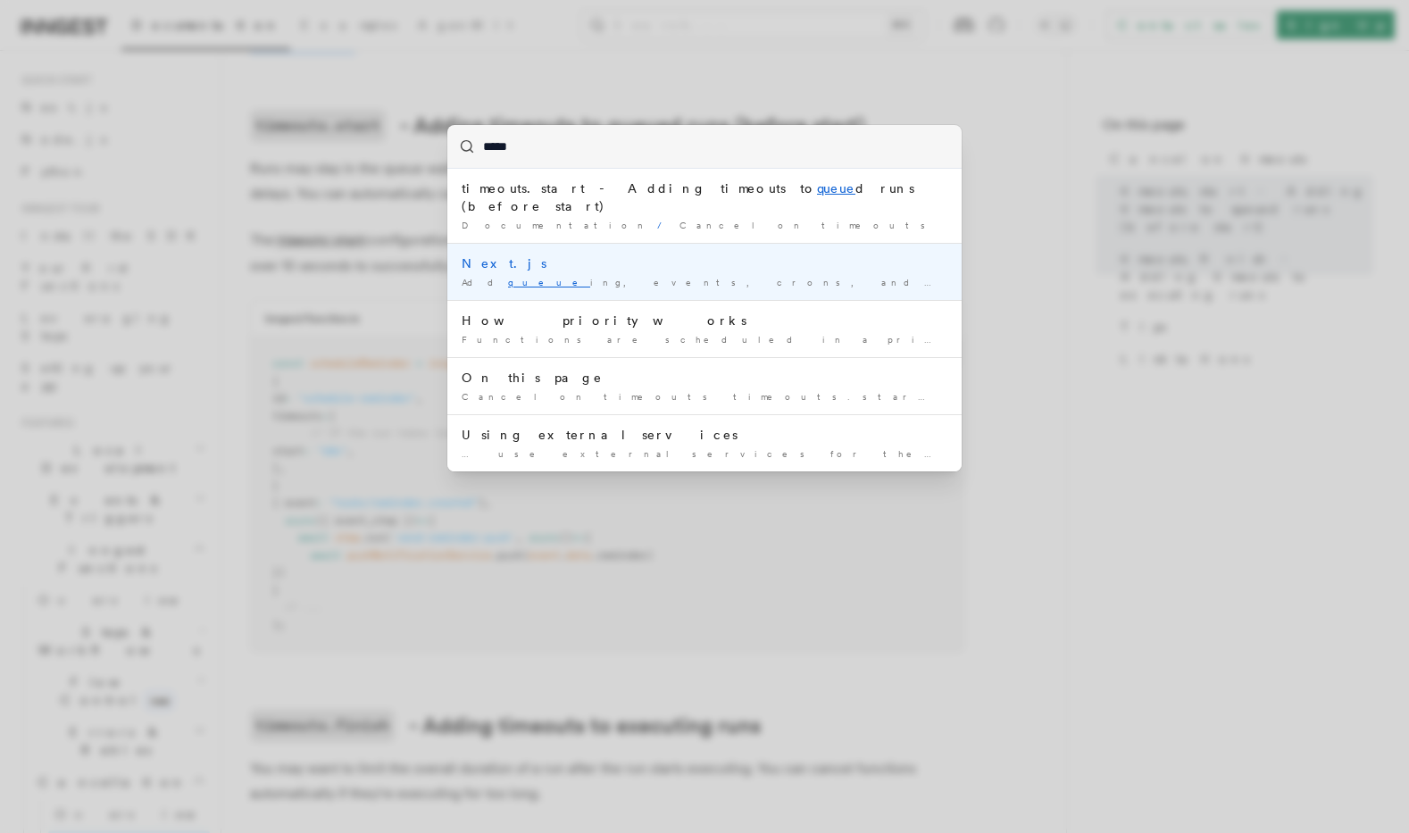
click at [695, 254] on div "Next.js" at bounding box center [705, 263] width 486 height 18
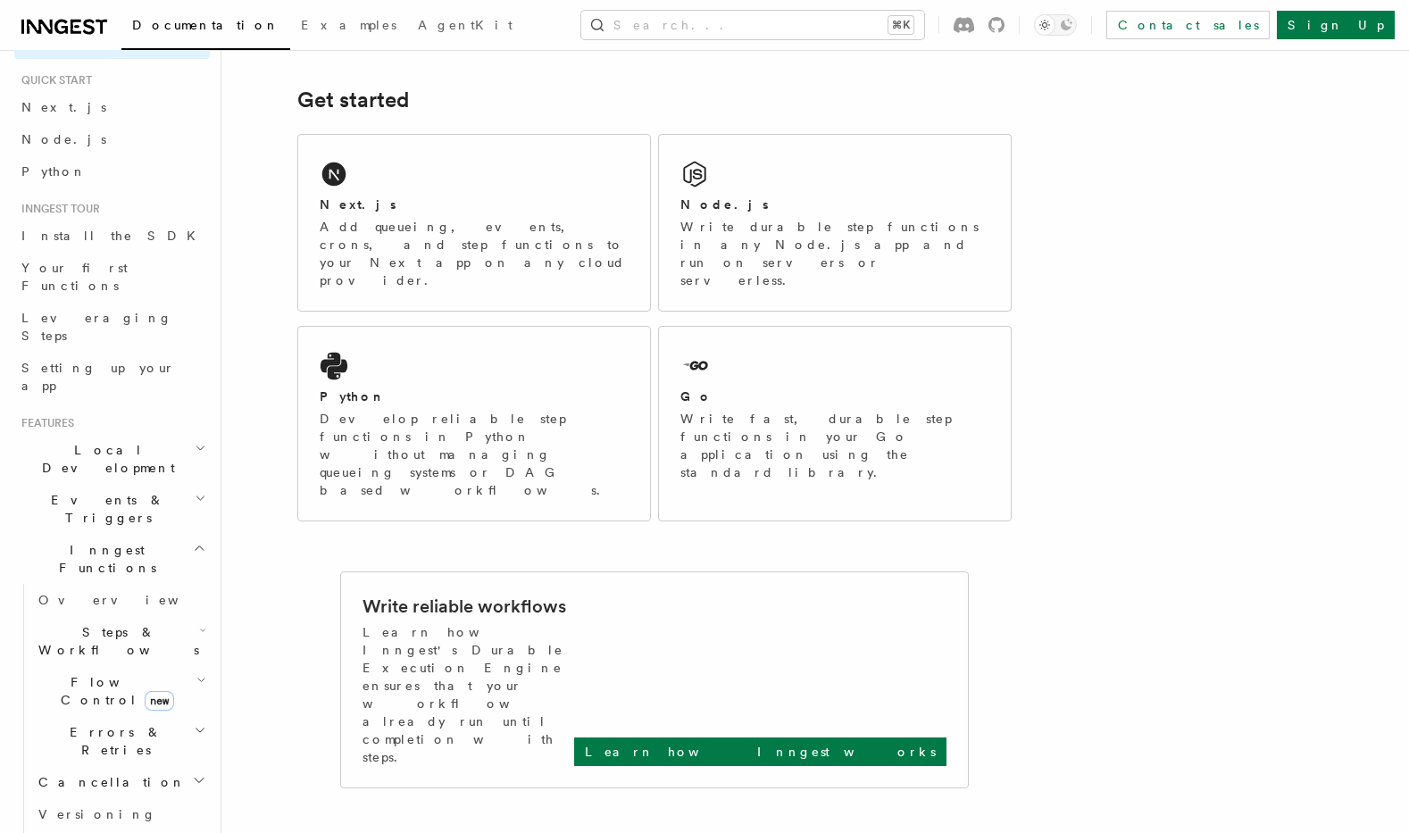
scroll to position [239, 0]
click at [362, 206] on div "Next.js" at bounding box center [474, 203] width 309 height 19
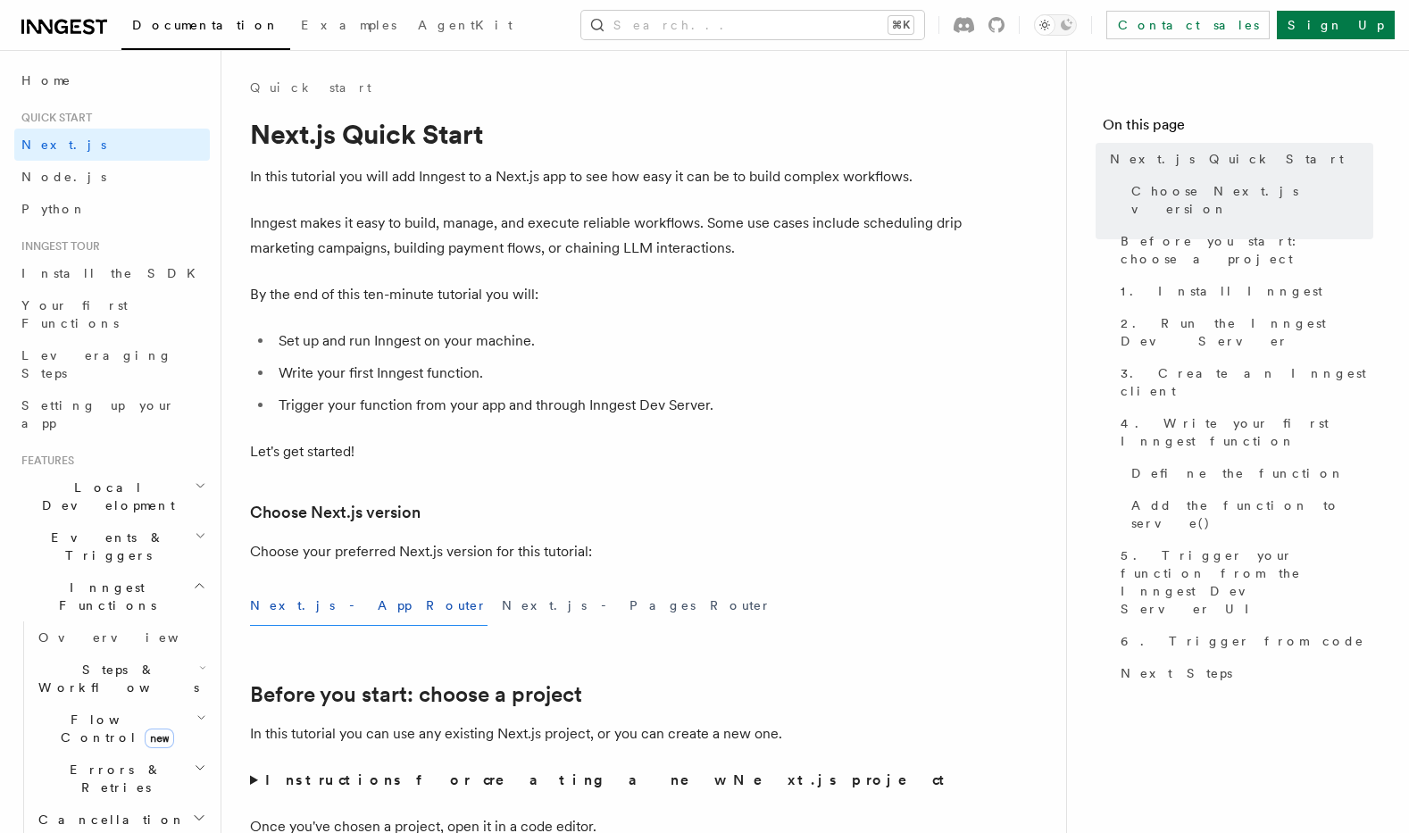
scroll to position [1276, 0]
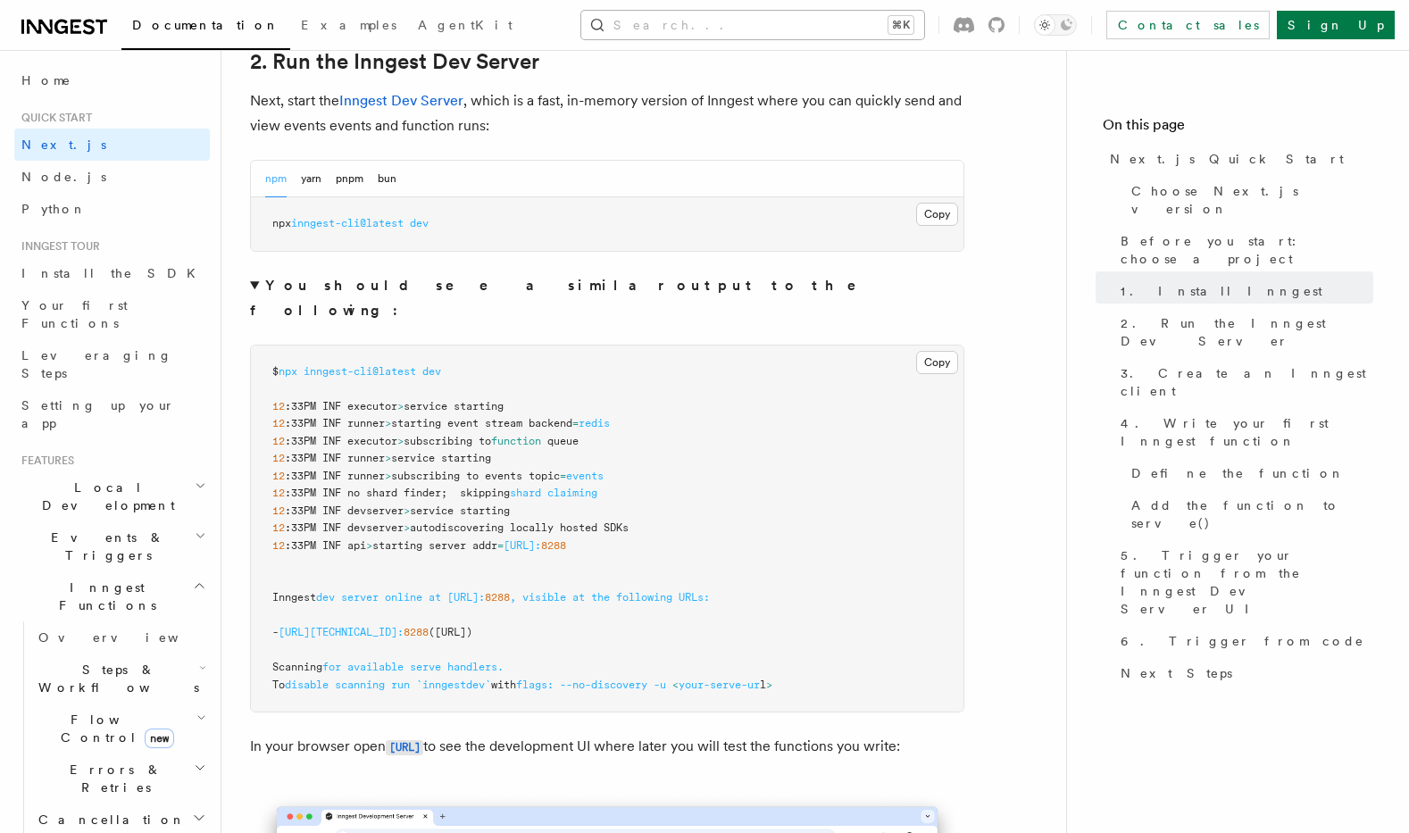
click at [790, 17] on button "Search... ⌘K" at bounding box center [752, 25] width 343 height 29
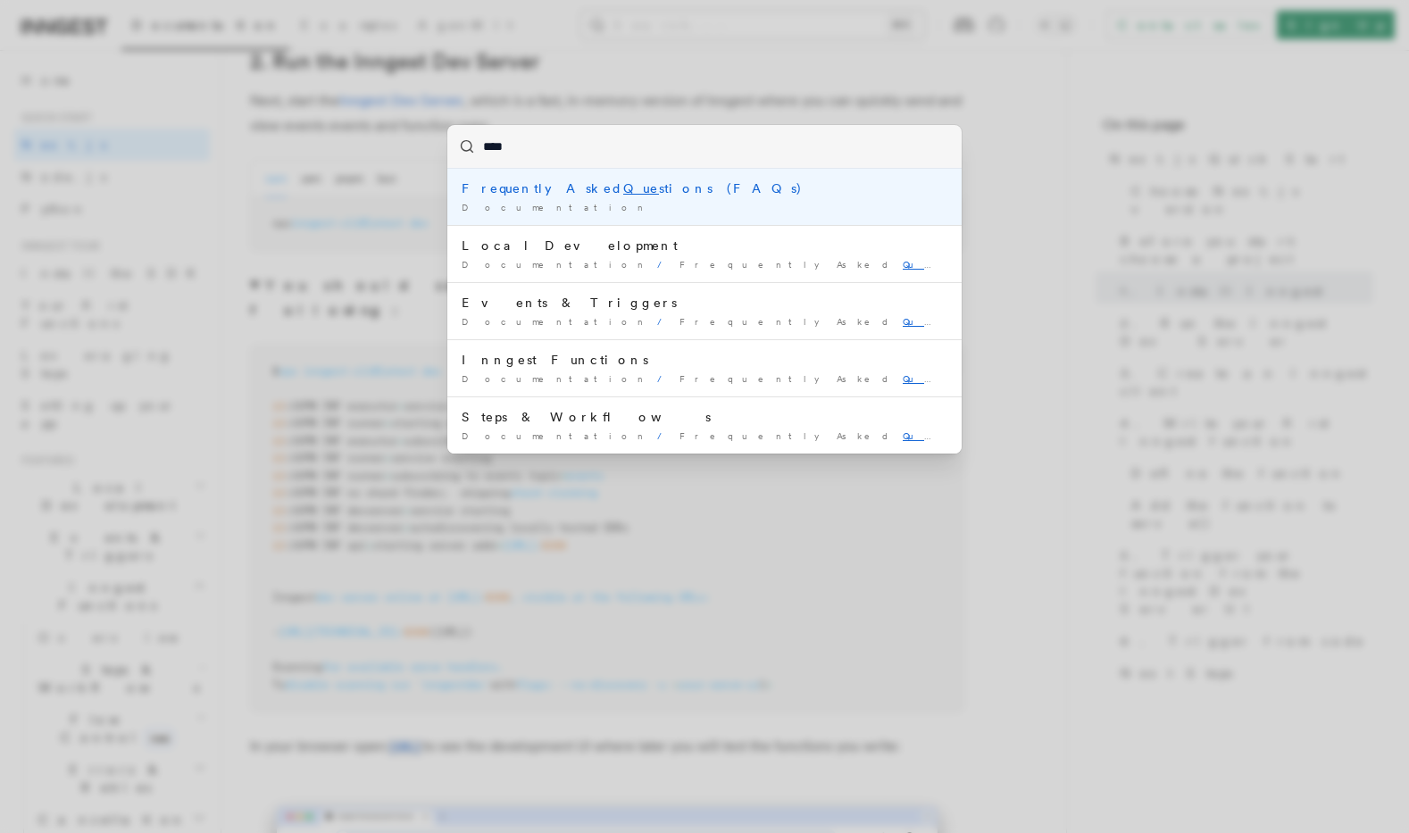
type input "*****"
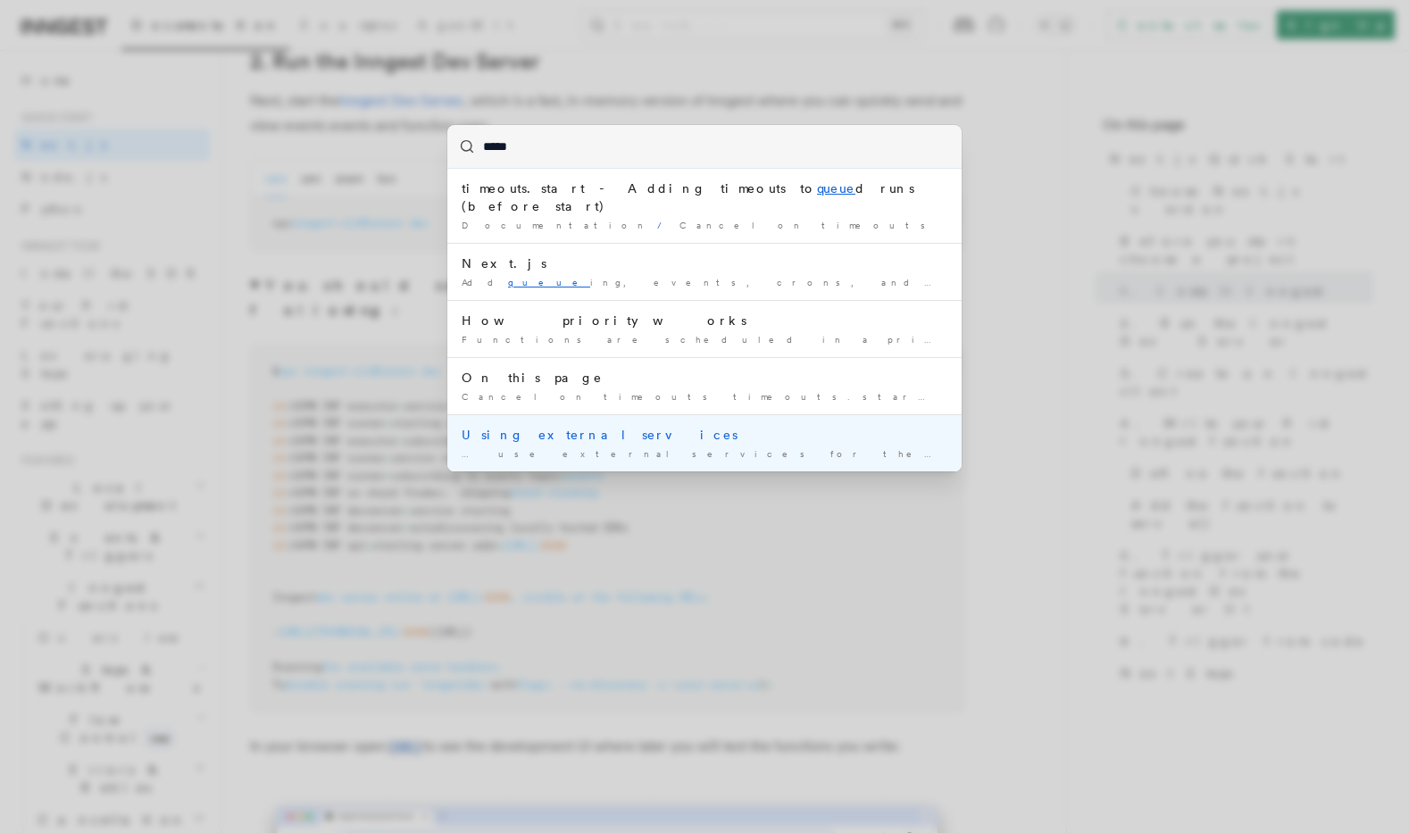
click at [749, 426] on div "Using external services" at bounding box center [705, 435] width 486 height 18
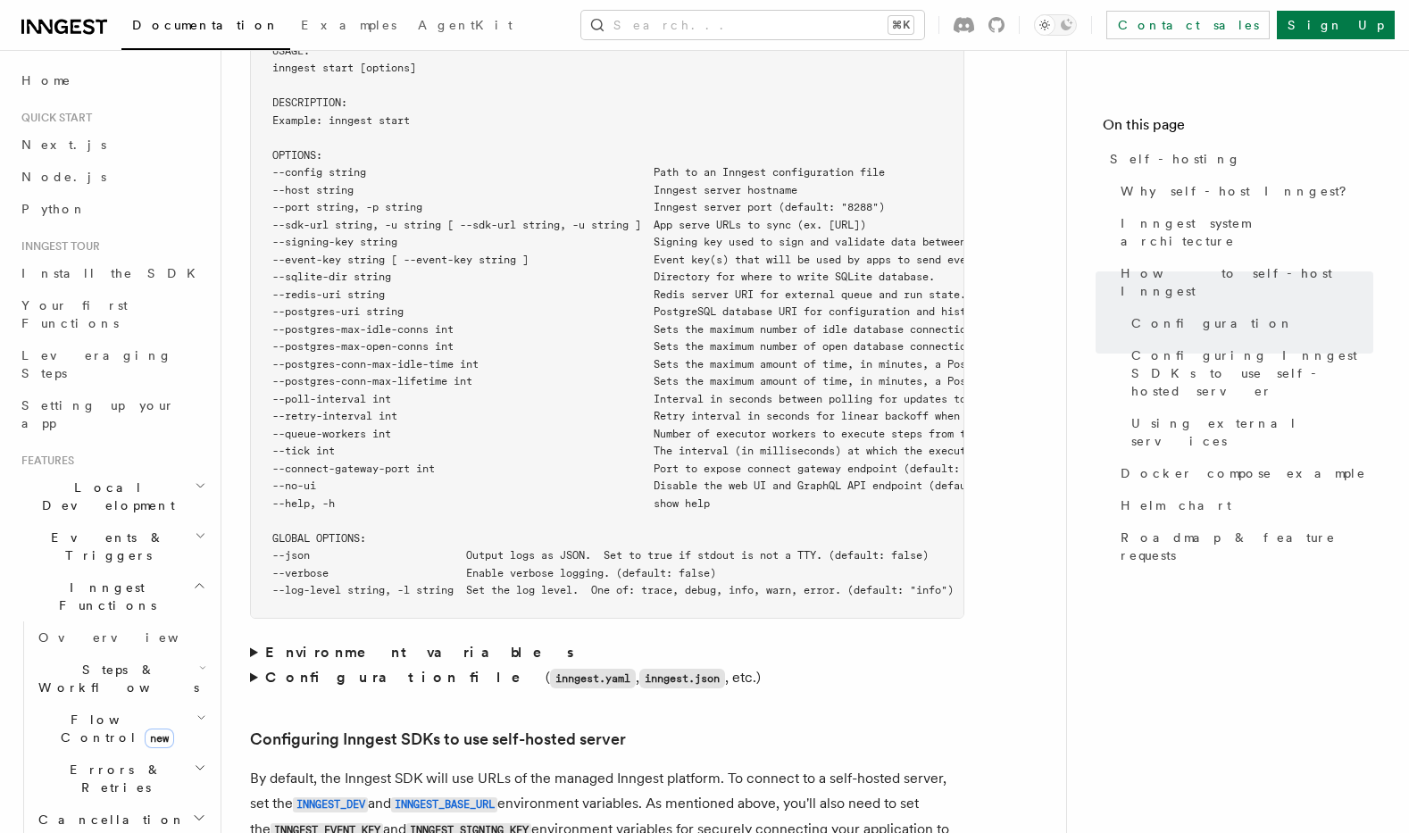
scroll to position [920, 0]
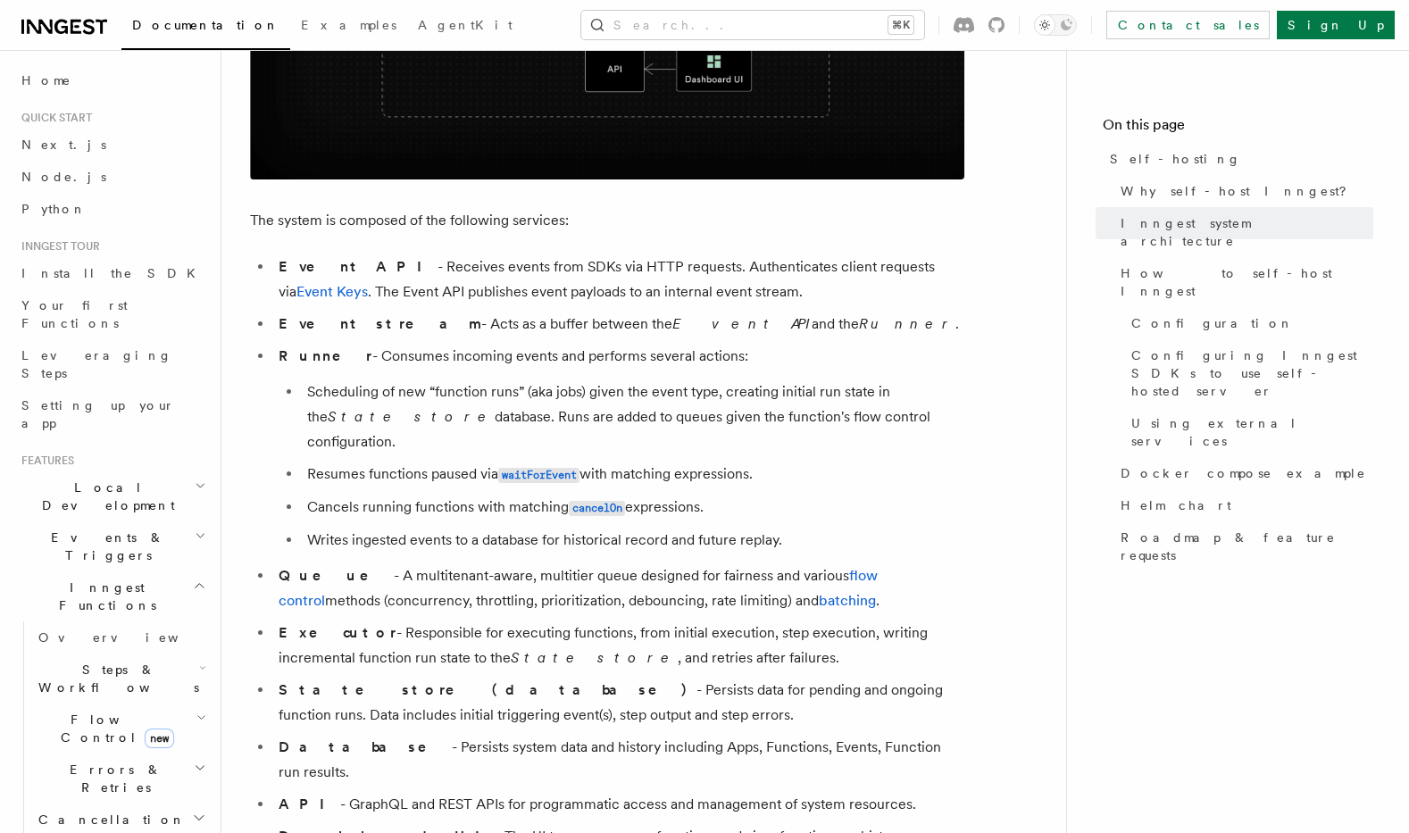
click at [688, 563] on li "Queue - A multitenant-aware, multitier queue designed for fairness and various …" at bounding box center [618, 588] width 691 height 50
click at [545, 566] on li "Queue - A multitenant-aware, multitier queue designed for fairness and various …" at bounding box center [618, 588] width 691 height 50
click at [552, 563] on li "Queue - A multitenant-aware, multitier queue designed for fairness and various …" at bounding box center [618, 588] width 691 height 50
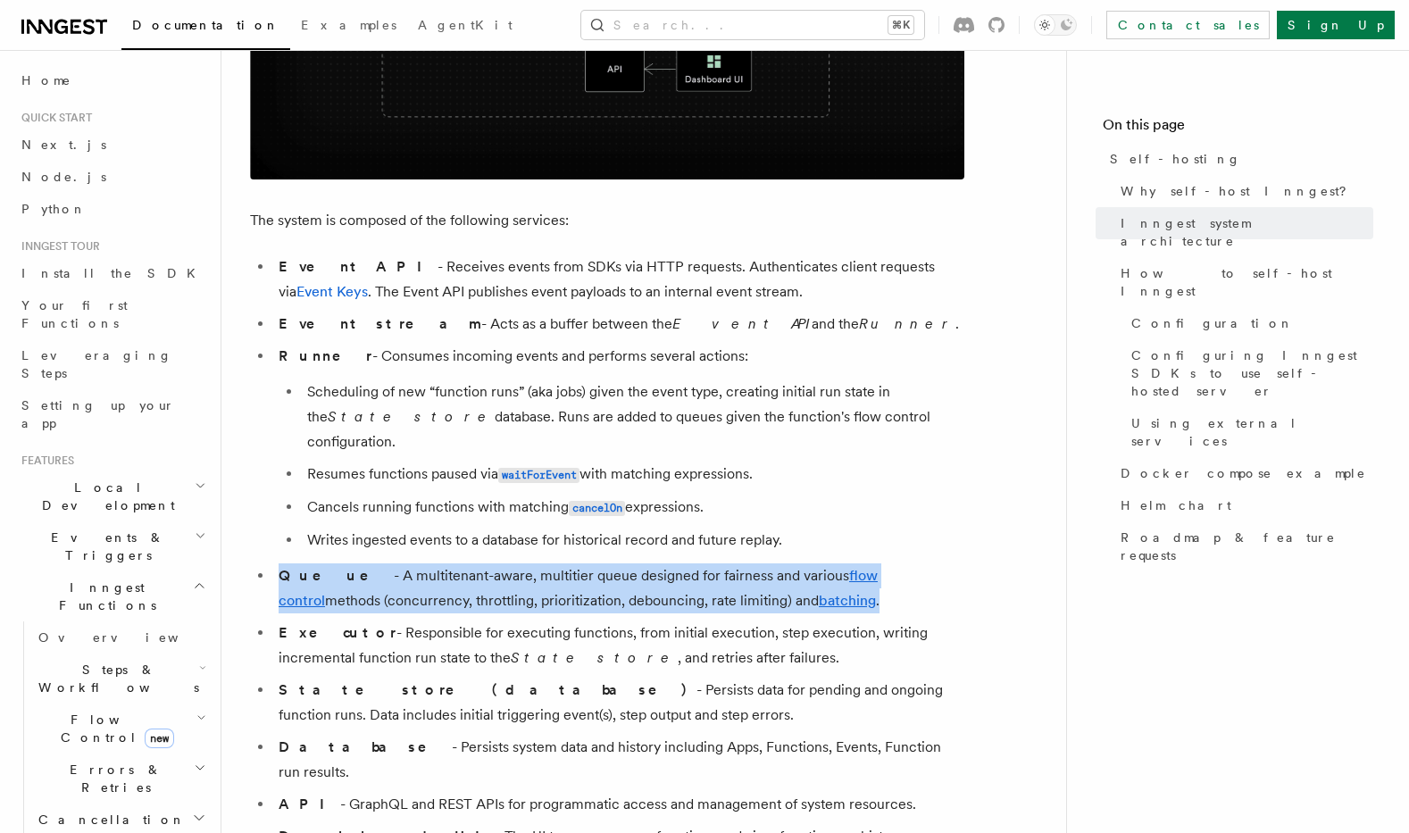
click at [552, 563] on li "Queue - A multitenant-aware, multitier queue designed for fairness and various …" at bounding box center [618, 588] width 691 height 50
click at [654, 563] on li "Queue - A multitenant-aware, multitier queue designed for fairness and various …" at bounding box center [618, 588] width 691 height 50
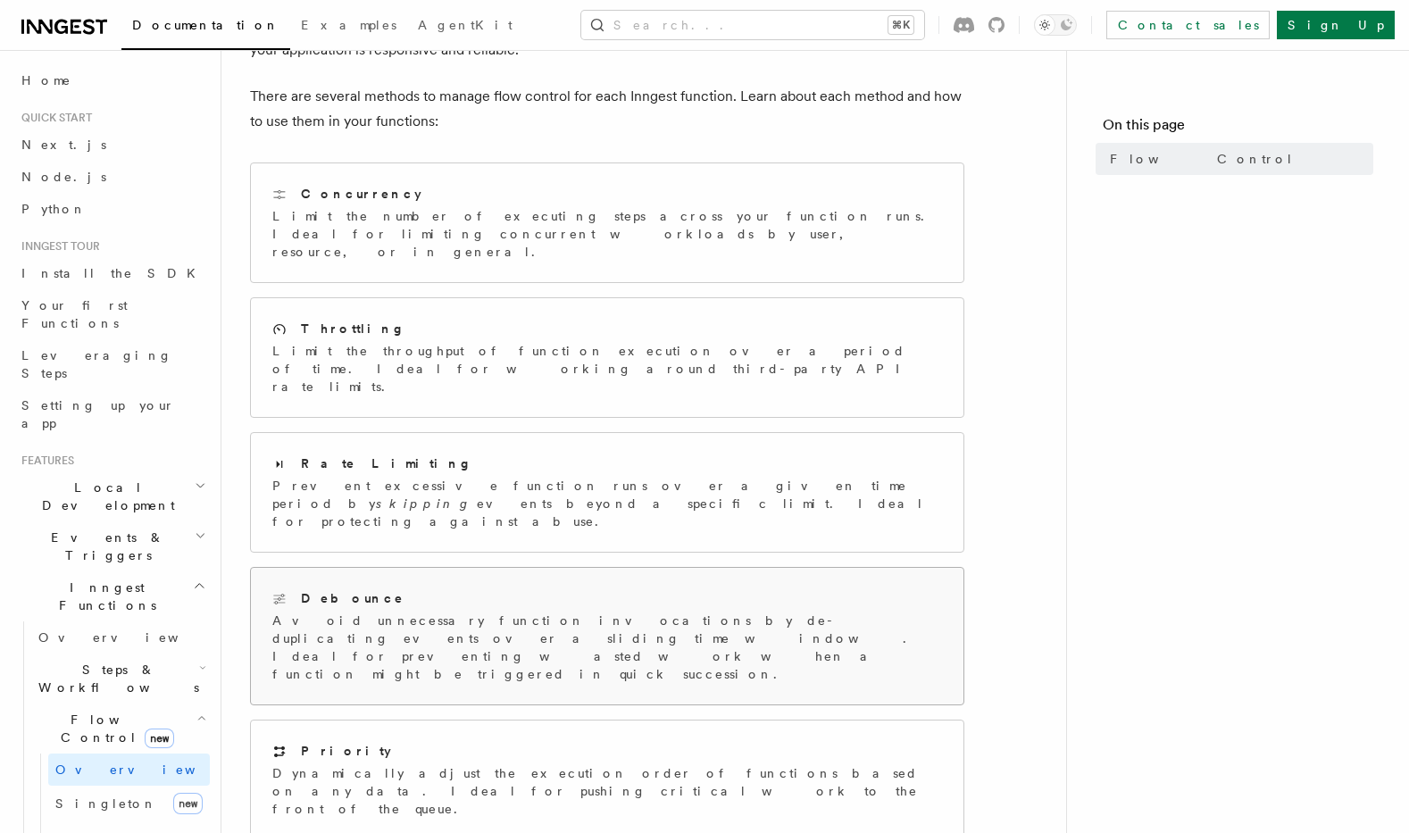
scroll to position [73, 0]
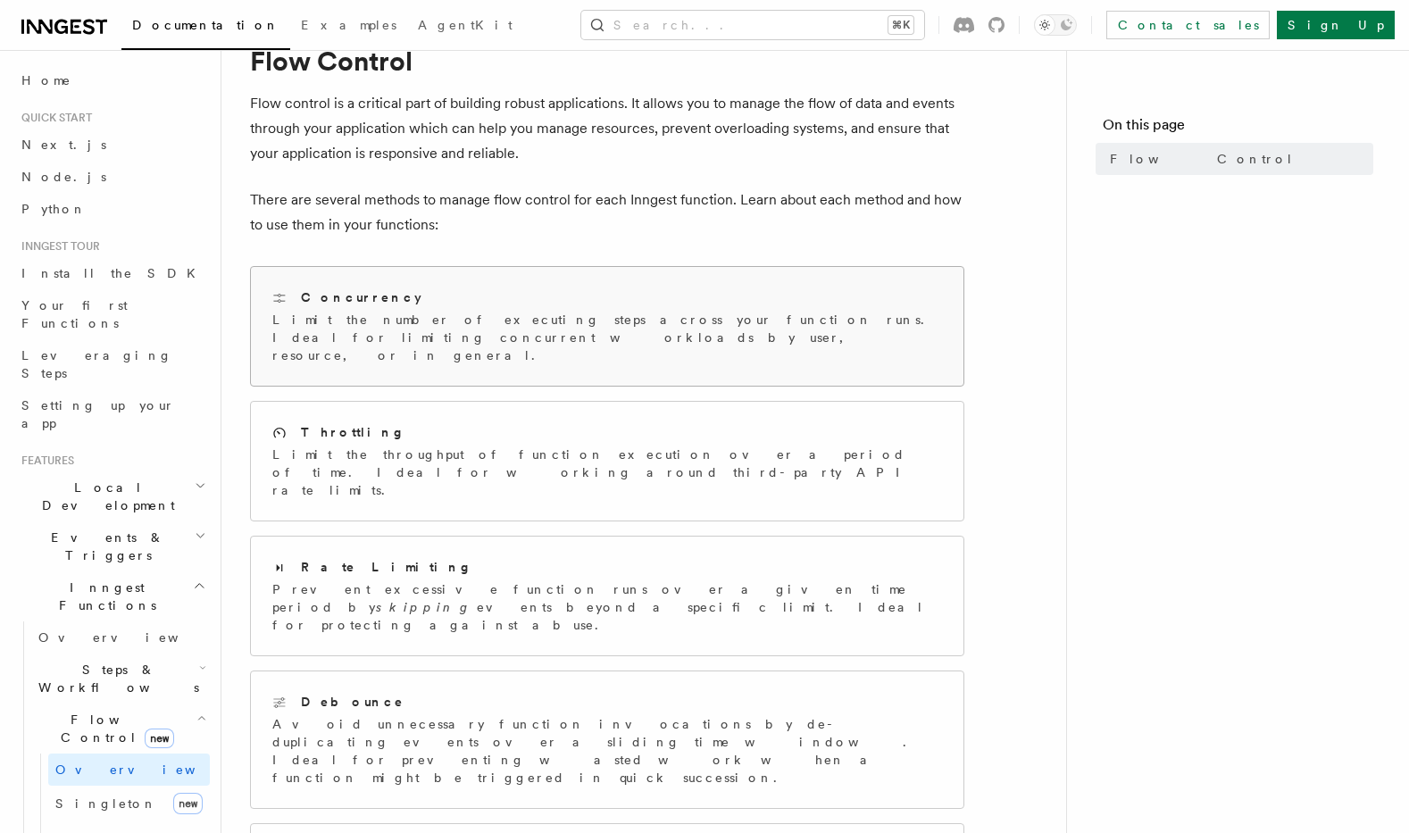
click at [579, 304] on div "Concurrency" at bounding box center [607, 297] width 670 height 19
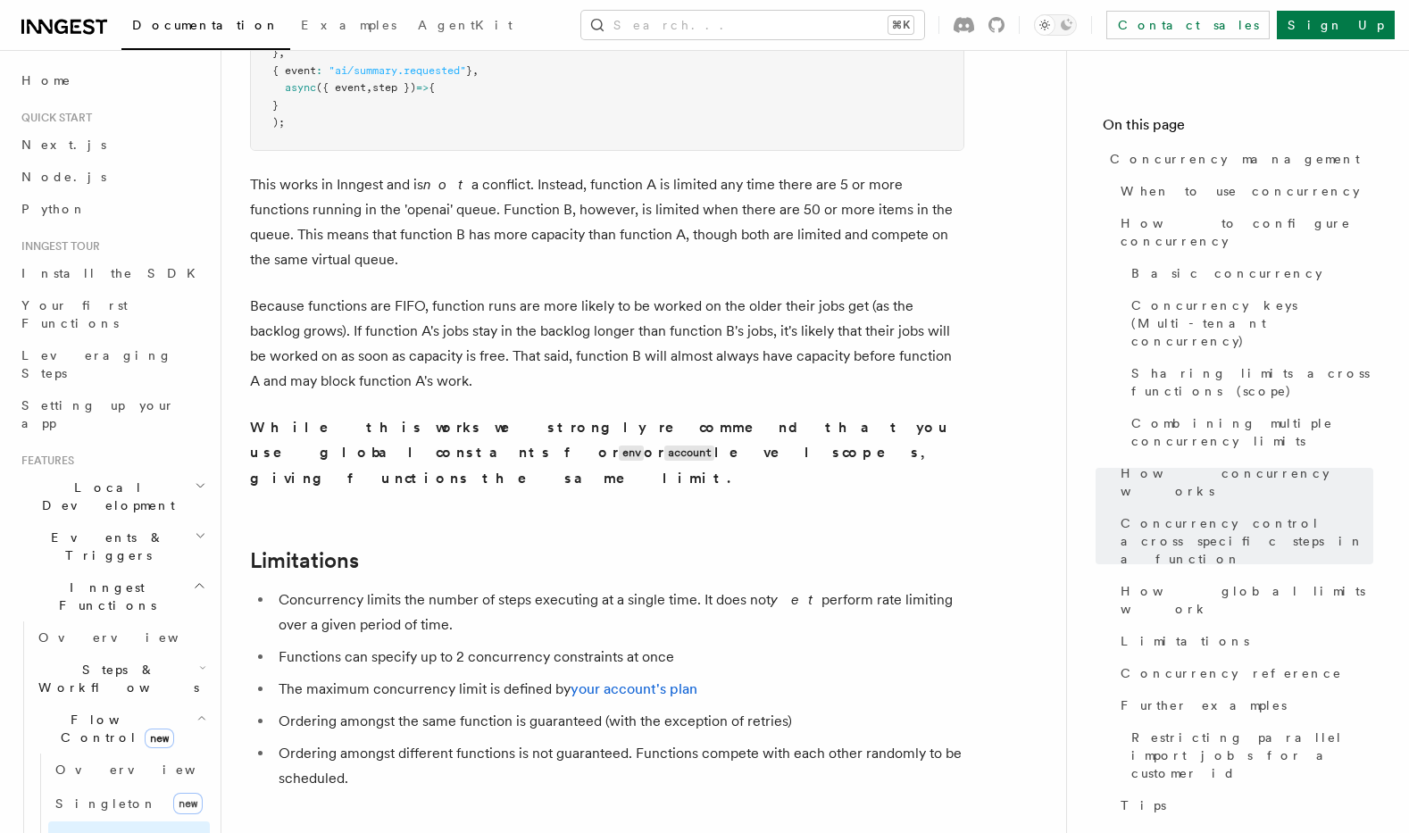
scroll to position [5766, 0]
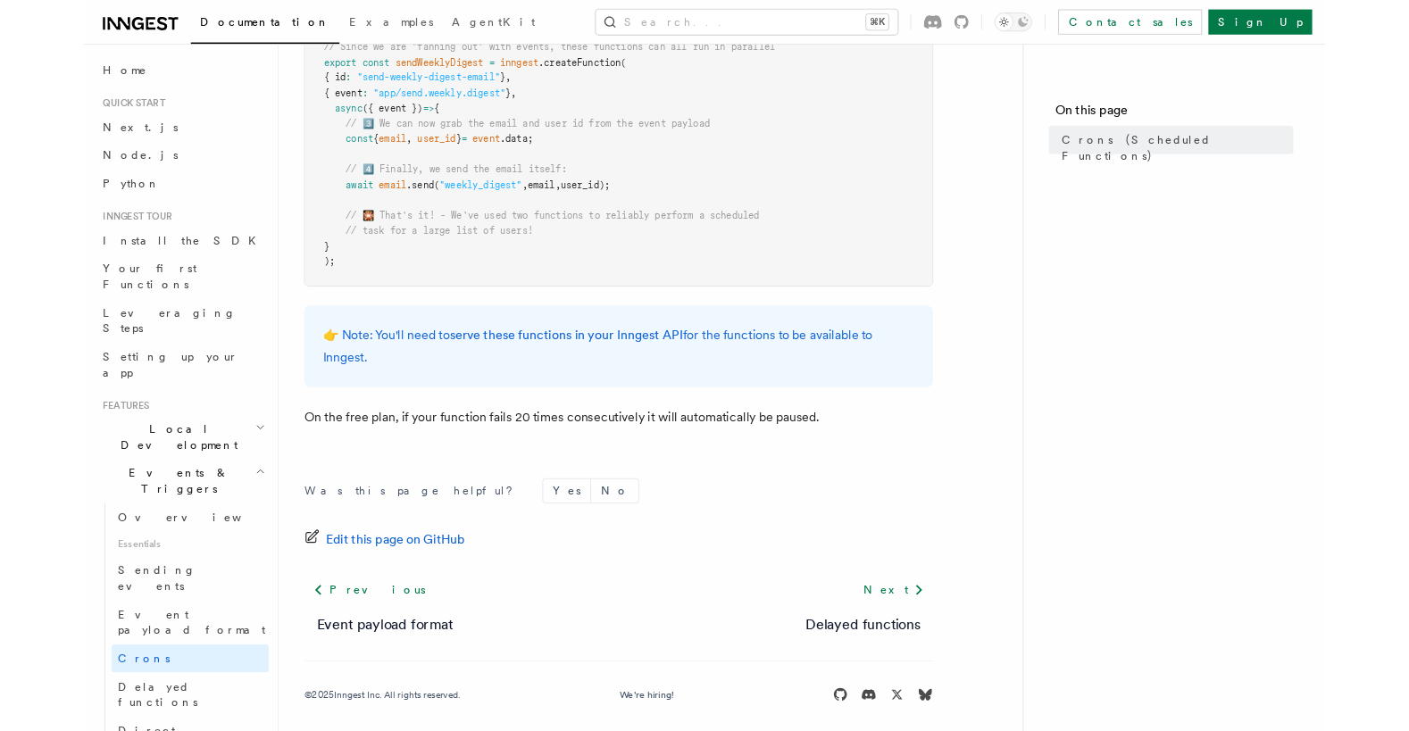
scroll to position [1120, 0]
